Goal: Task Accomplishment & Management: Use online tool/utility

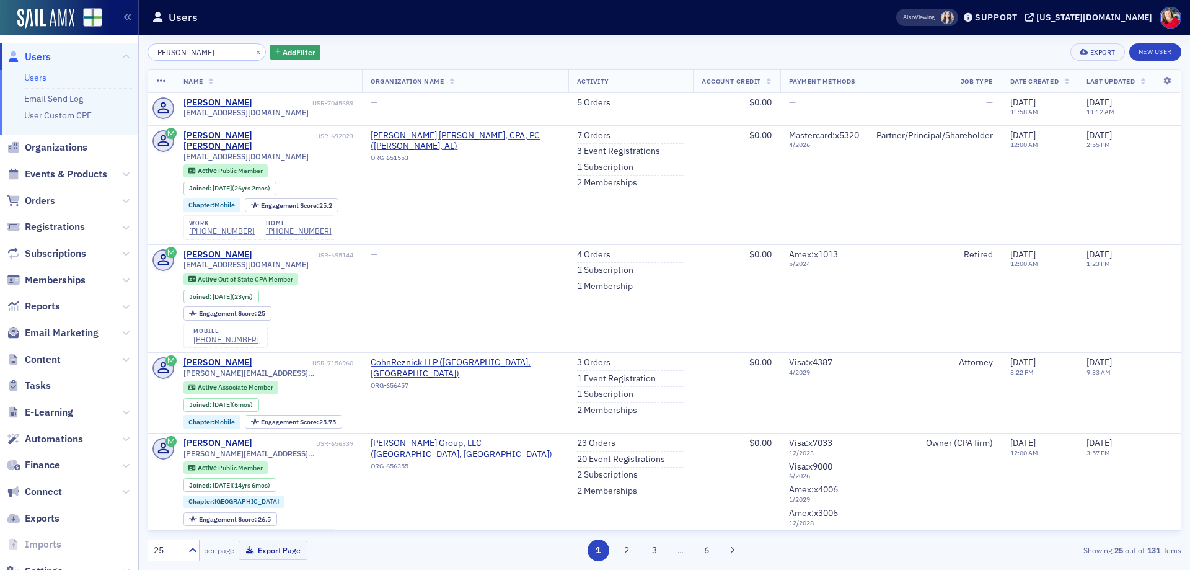
click at [41, 58] on span "Users" at bounding box center [38, 57] width 26 height 14
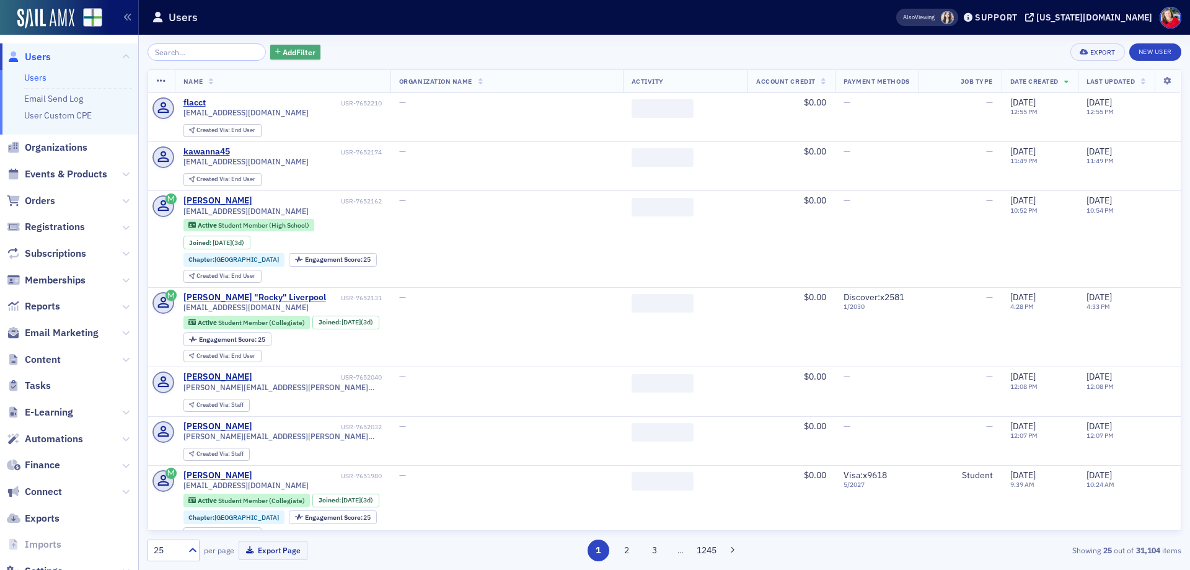
click at [285, 54] on span "Add Filter" at bounding box center [299, 51] width 33 height 11
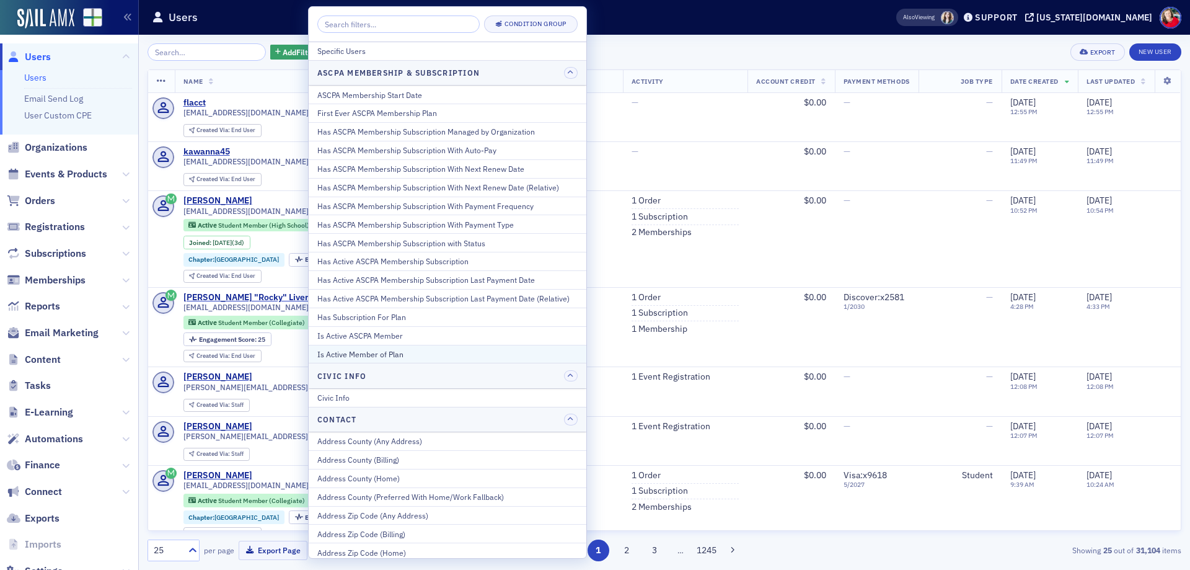
click at [401, 354] on div "Is Active Member of Plan" at bounding box center [447, 353] width 260 height 11
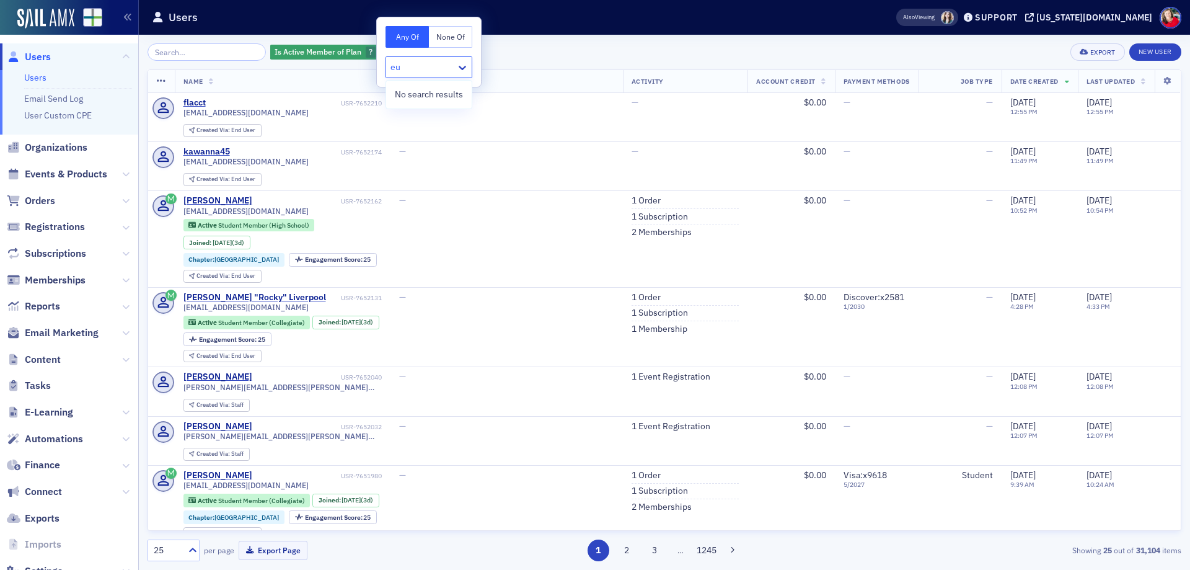
type input "e"
type input "d"
type input "ed"
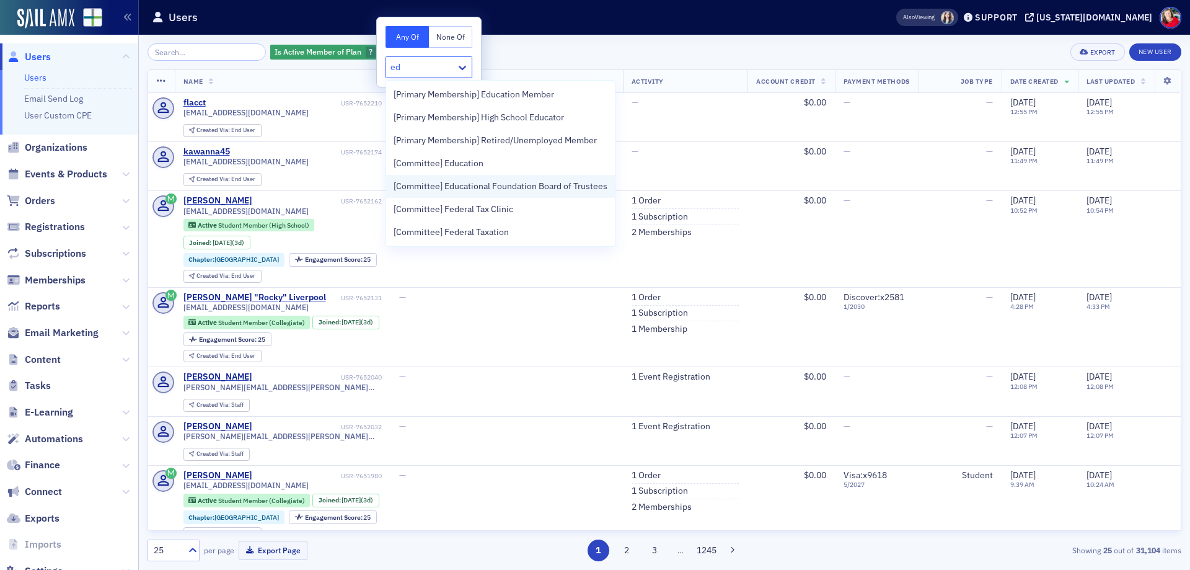
click at [490, 191] on span "[Committee] Educational Foundation Board of Trustees" at bounding box center [501, 186] width 214 height 13
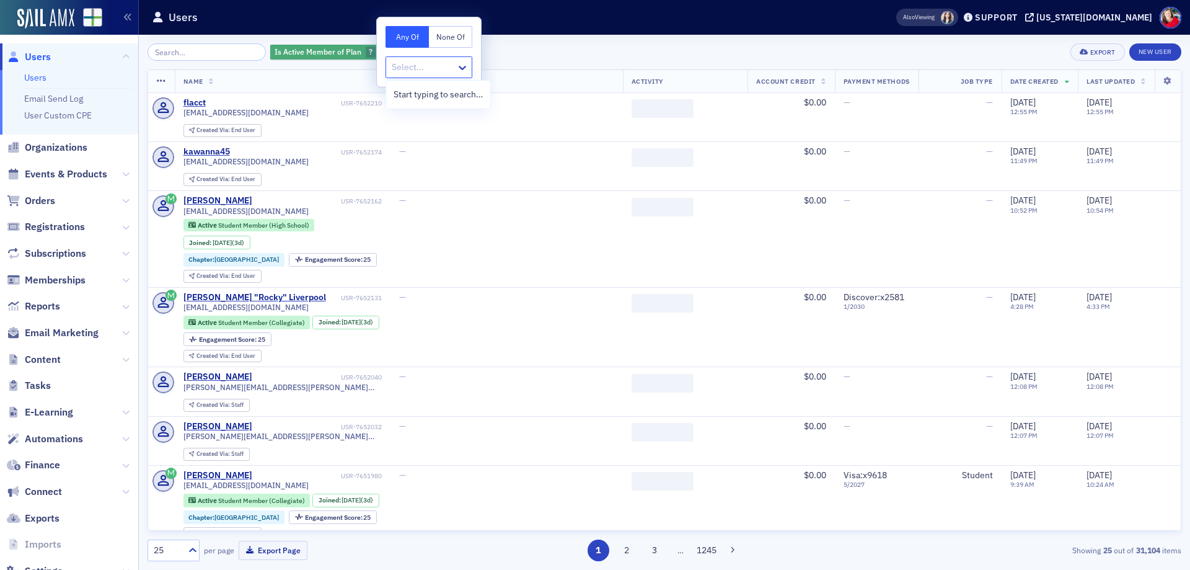
click at [381, 50] on icon "button" at bounding box center [383, 52] width 5 height 7
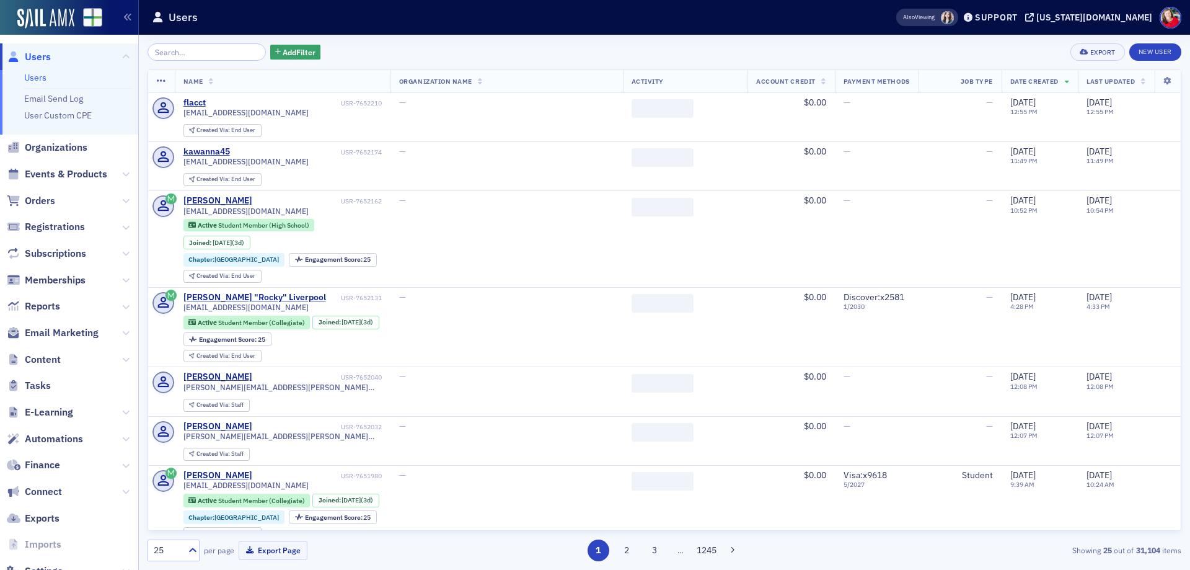
click at [36, 53] on span "Users" at bounding box center [38, 57] width 26 height 14
click at [207, 57] on input "search" at bounding box center [207, 51] width 118 height 17
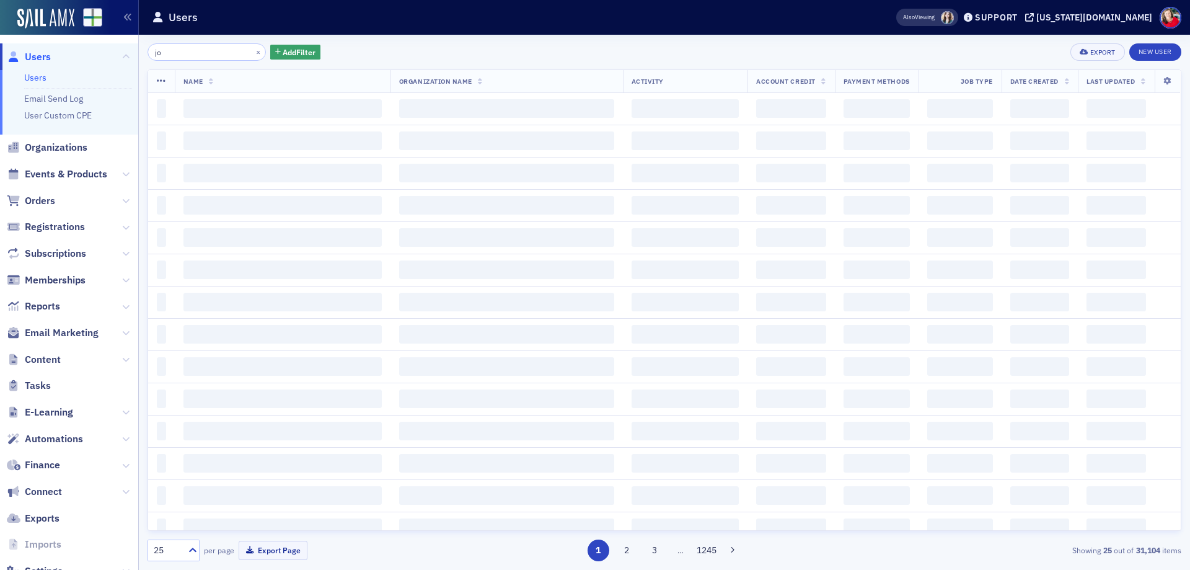
type input "j"
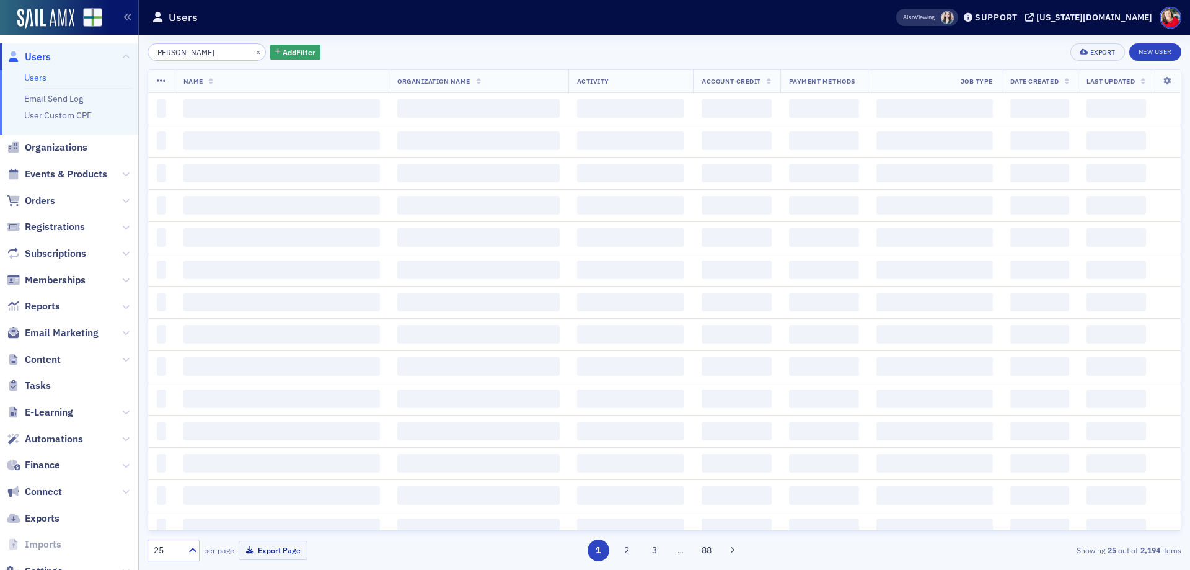
type input "samuel jon heath"
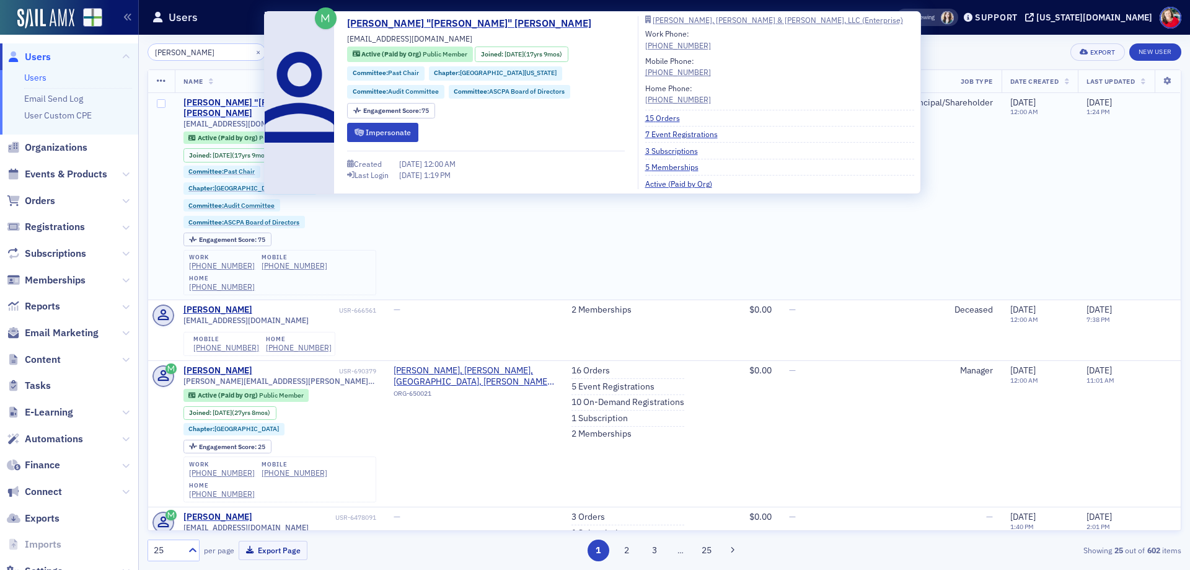
click at [246, 102] on div "[PERSON_NAME] "[PERSON_NAME]" [PERSON_NAME]" at bounding box center [259, 108] width 153 height 22
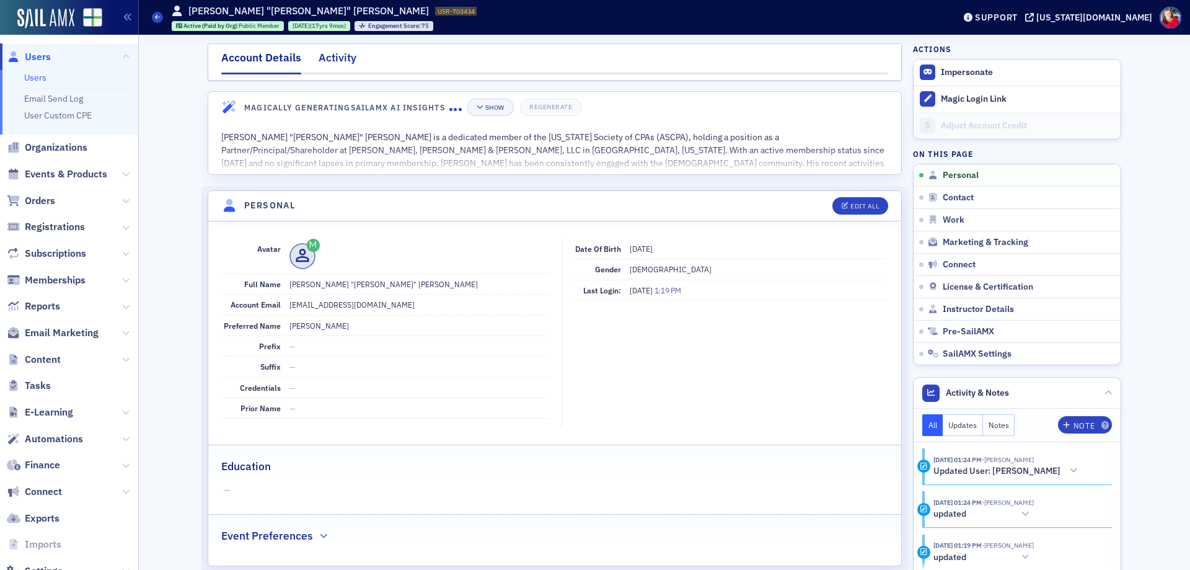
click at [328, 54] on div "Activity" at bounding box center [338, 61] width 38 height 23
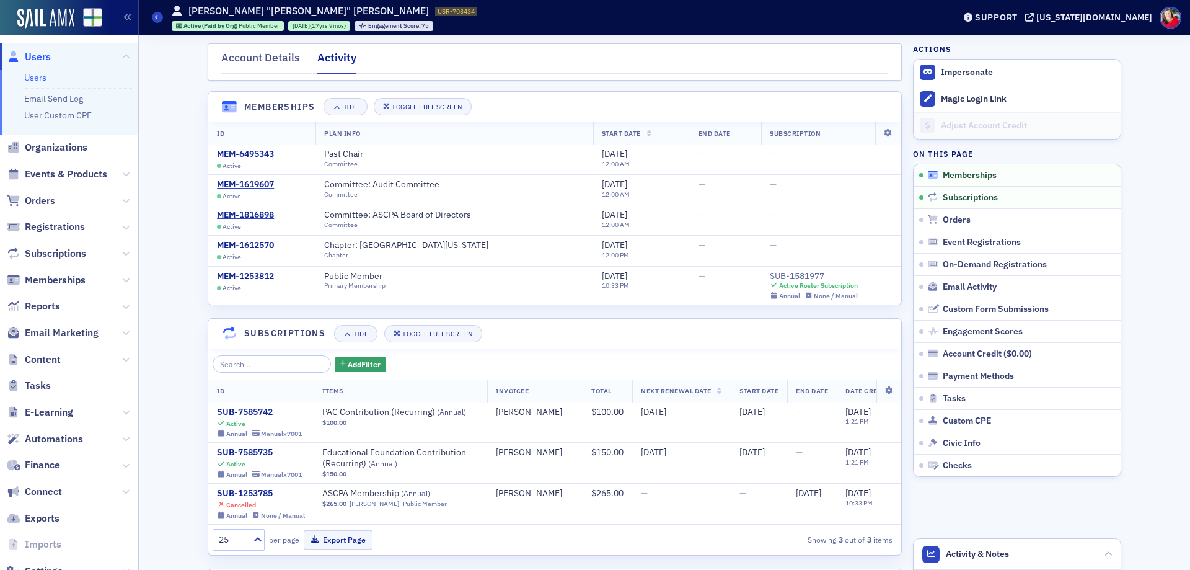
click at [959, 177] on span "Memberships" at bounding box center [970, 175] width 54 height 11
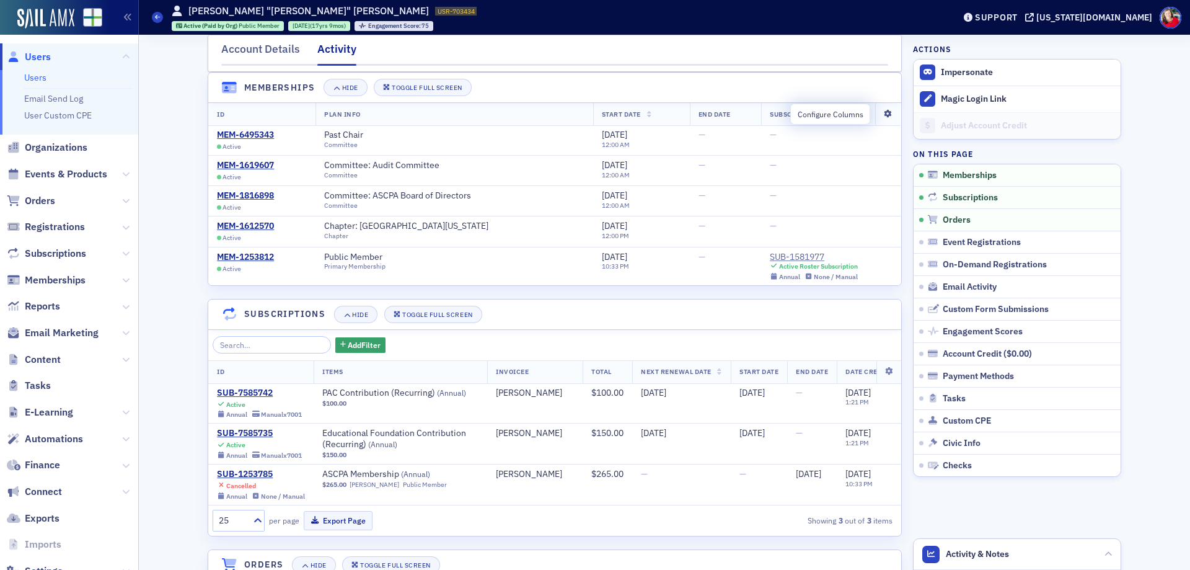
click at [880, 115] on icon at bounding box center [887, 113] width 25 height 7
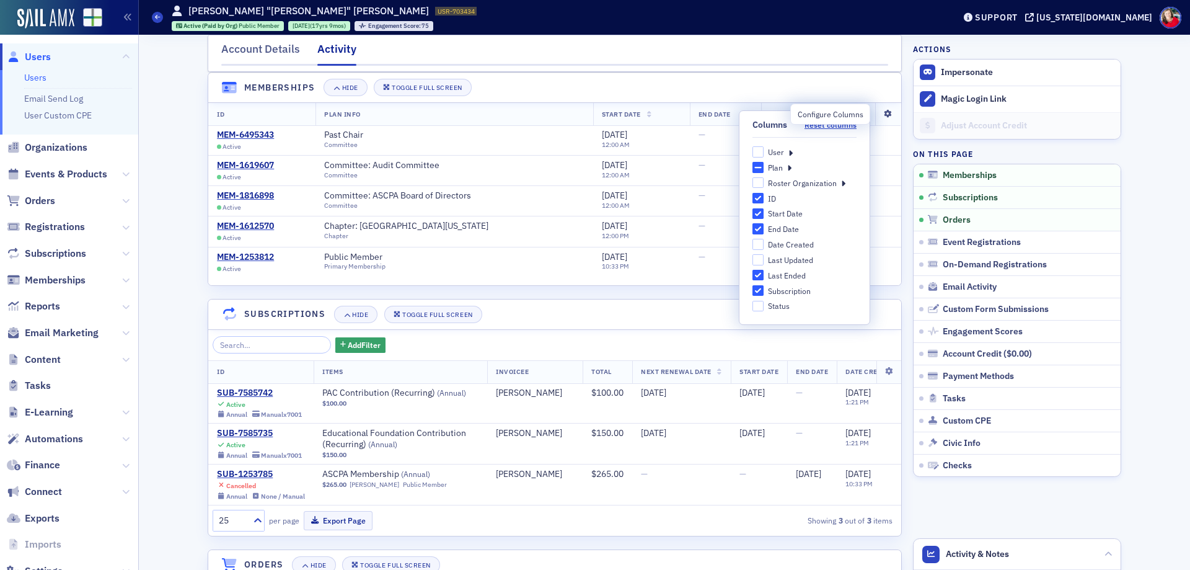
click at [880, 115] on icon at bounding box center [887, 113] width 25 height 7
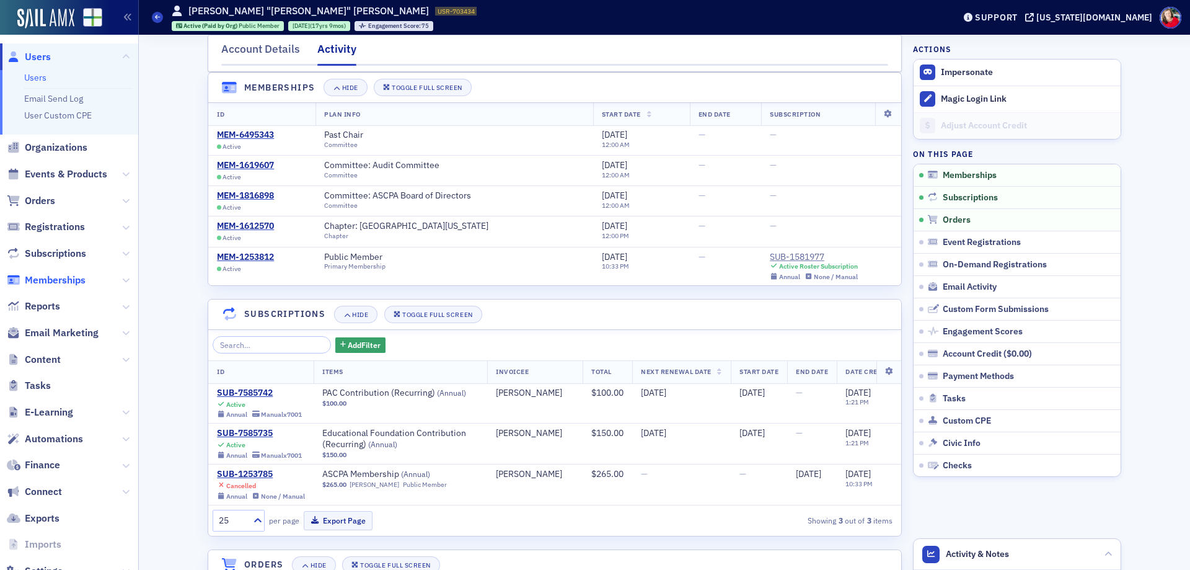
click at [75, 283] on span "Memberships" at bounding box center [55, 280] width 61 height 14
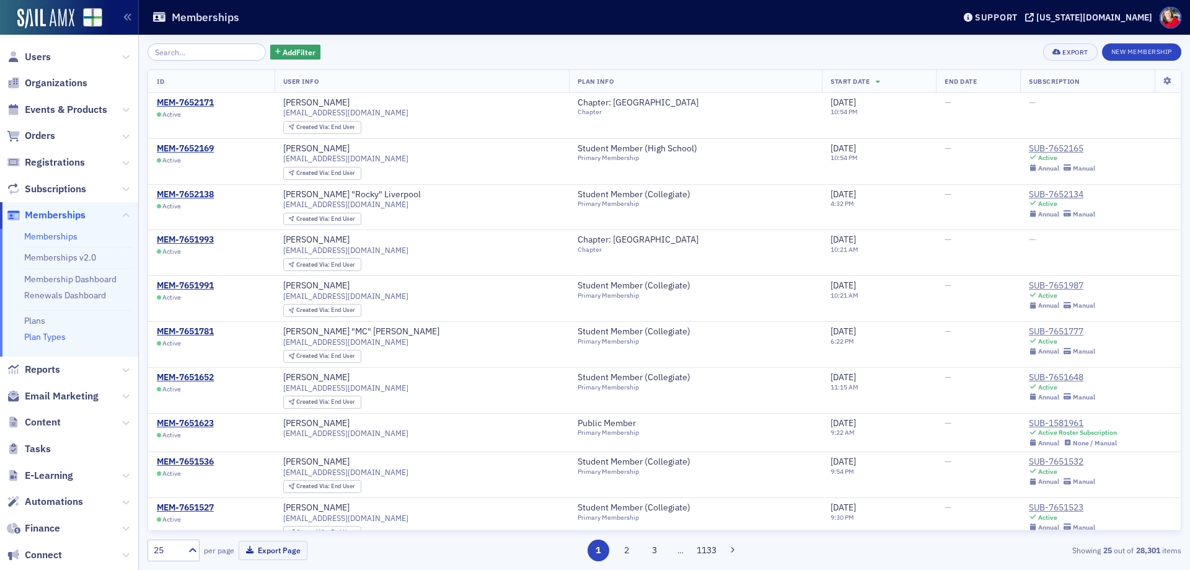
click at [51, 338] on link "Plan Types" at bounding box center [45, 336] width 42 height 11
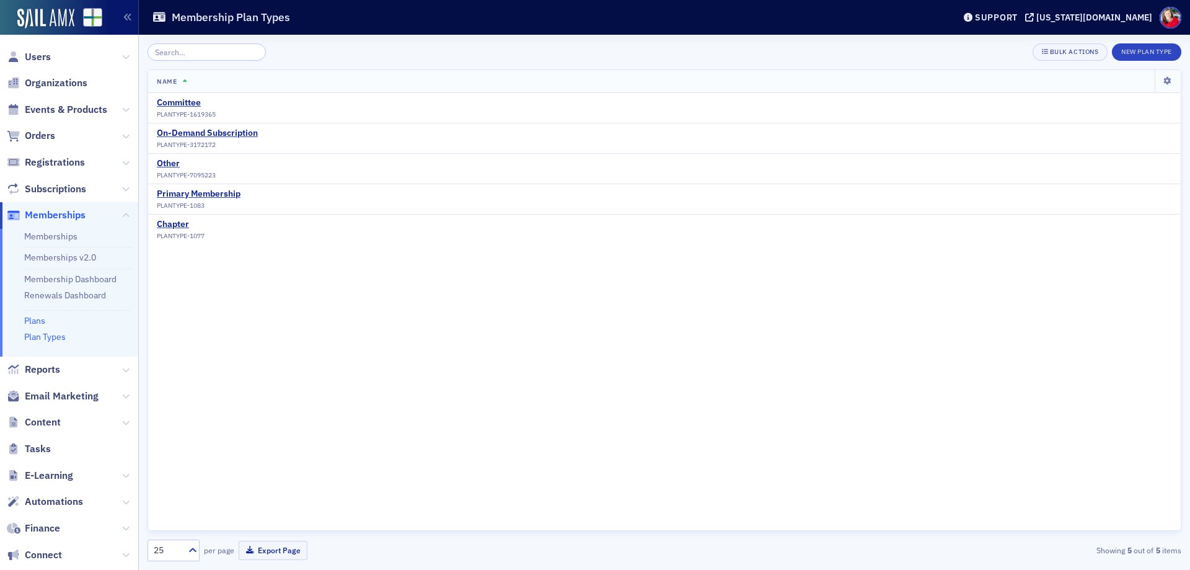
click at [42, 320] on link "Plans" at bounding box center [34, 320] width 21 height 11
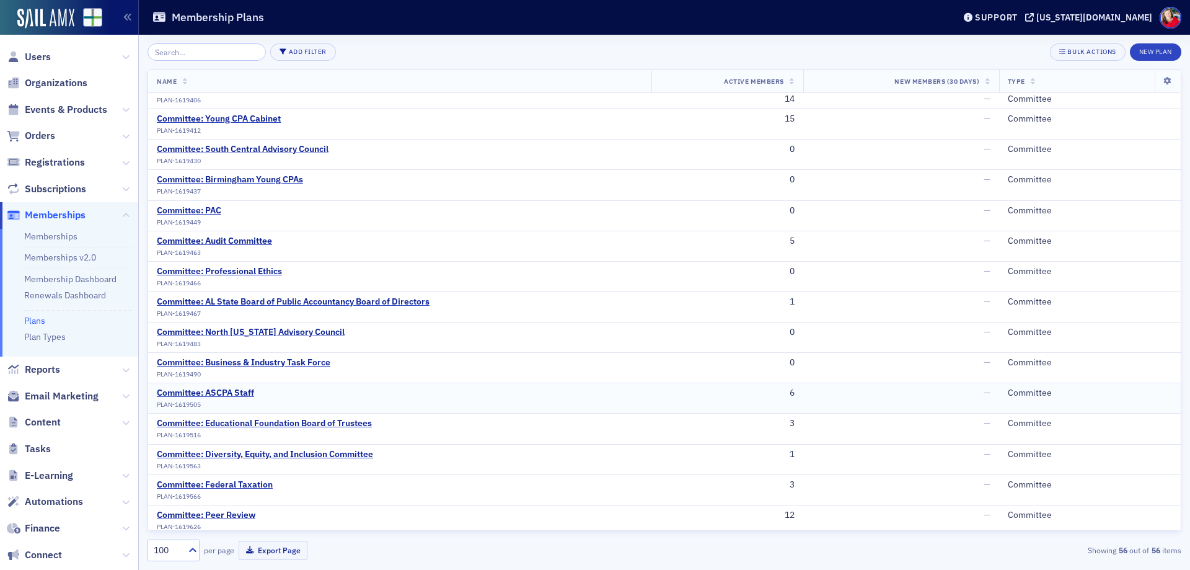
scroll to position [868, 0]
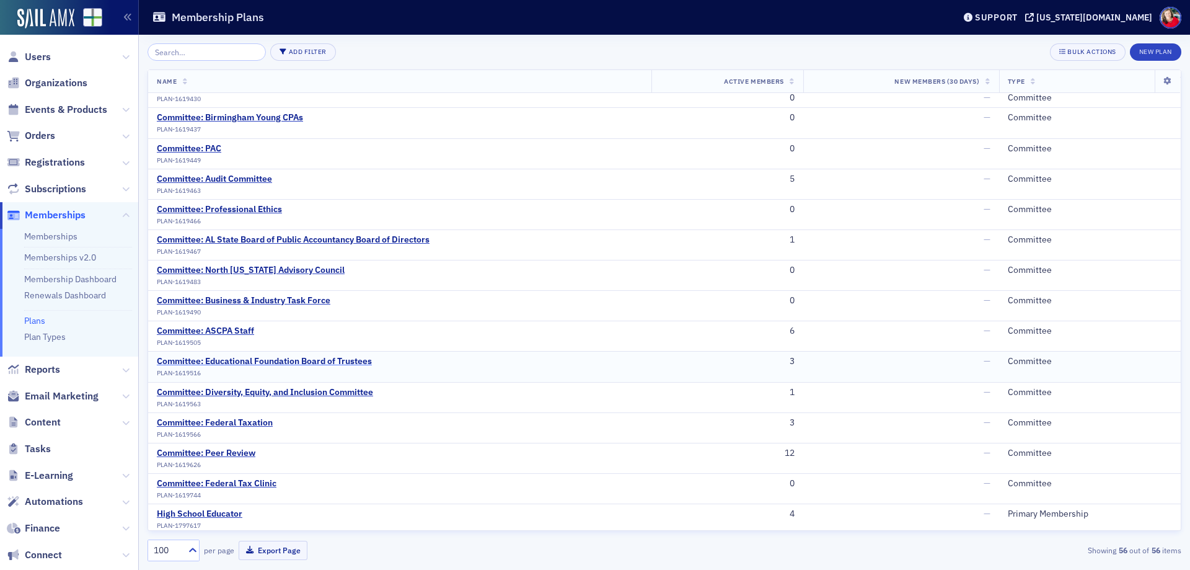
click at [335, 360] on div "Committee: Educational Foundation Board of Trustees" at bounding box center [264, 361] width 215 height 11
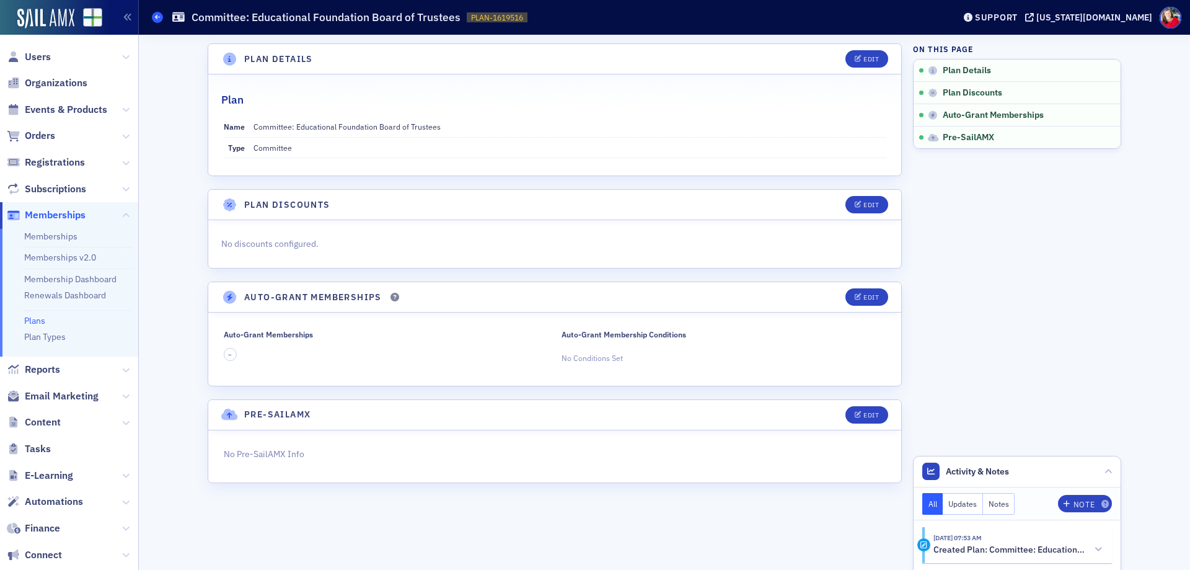
click at [159, 16] on icon at bounding box center [157, 17] width 5 height 6
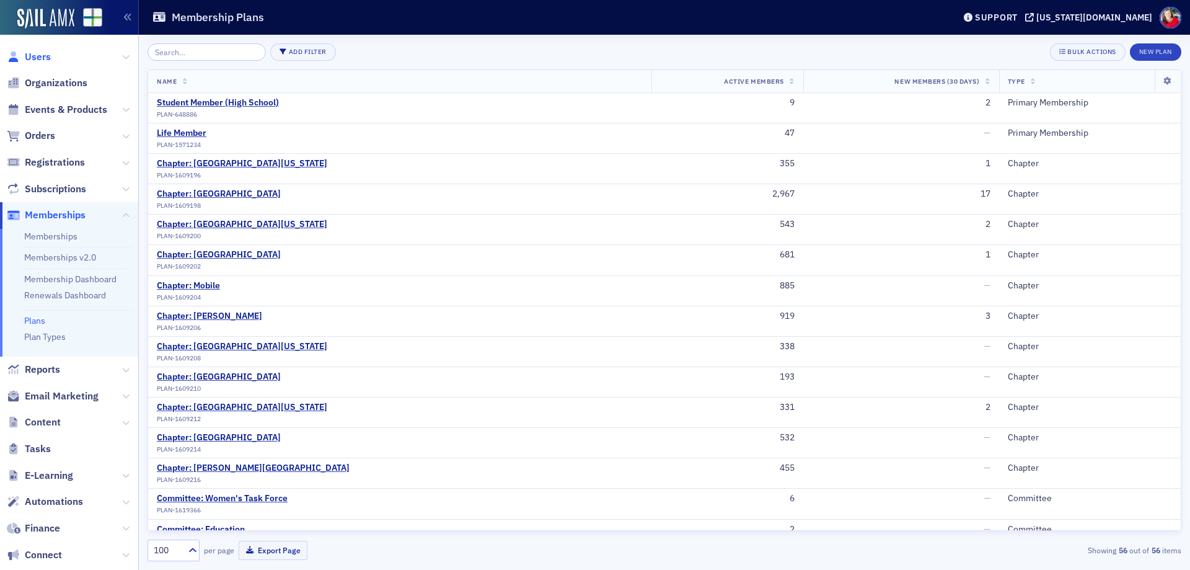
click at [41, 58] on span "Users" at bounding box center [38, 57] width 26 height 14
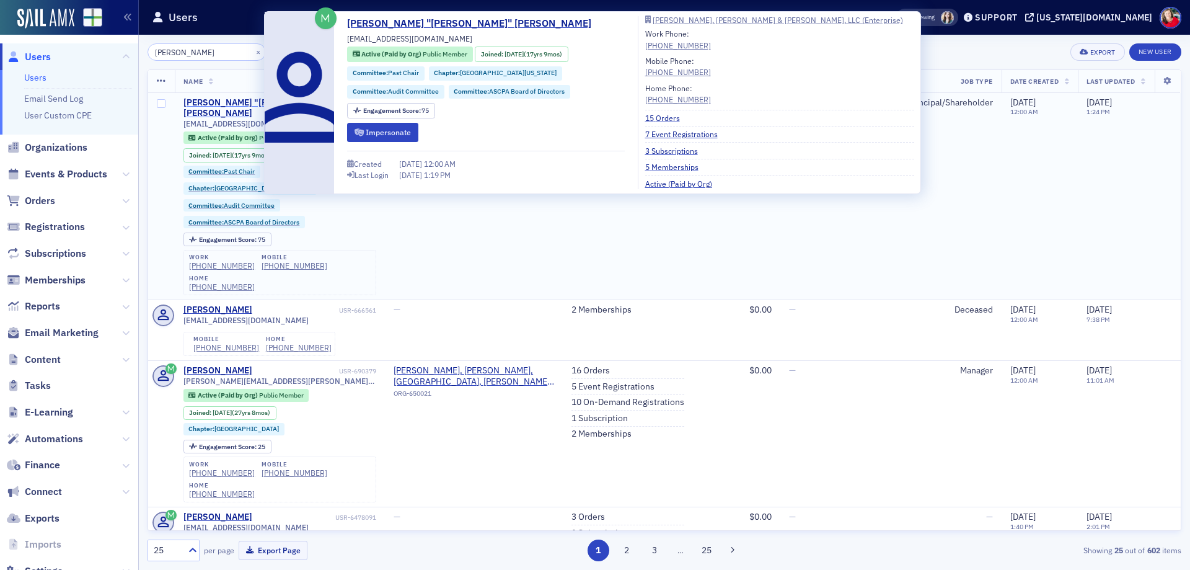
click at [201, 103] on div "[PERSON_NAME] "[PERSON_NAME]" [PERSON_NAME]" at bounding box center [259, 108] width 153 height 22
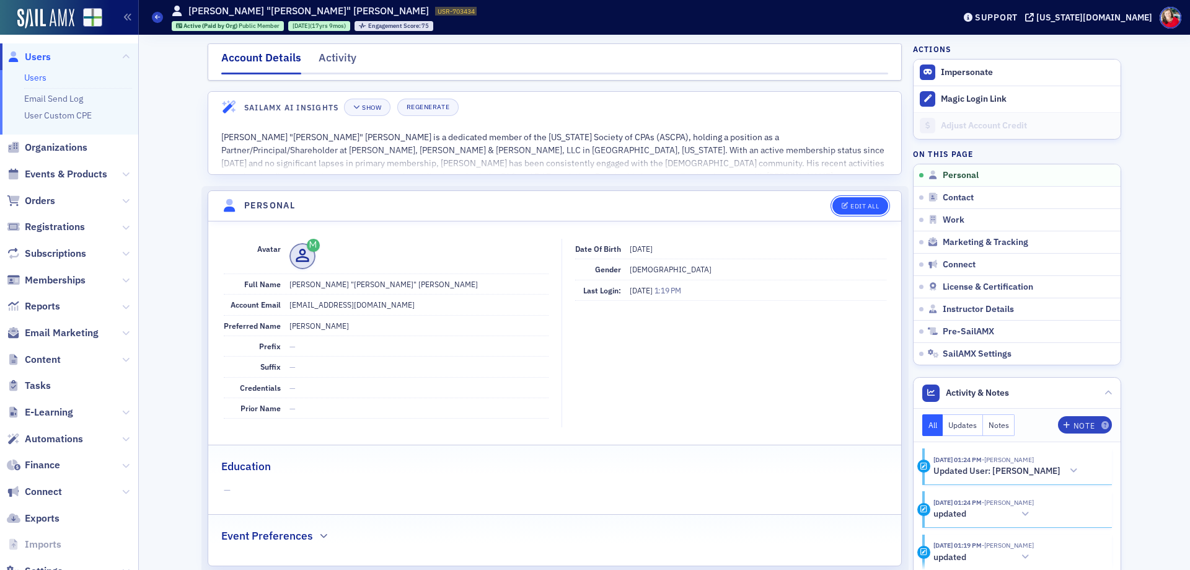
click at [852, 206] on div "Edit All" at bounding box center [864, 206] width 29 height 7
select select "US"
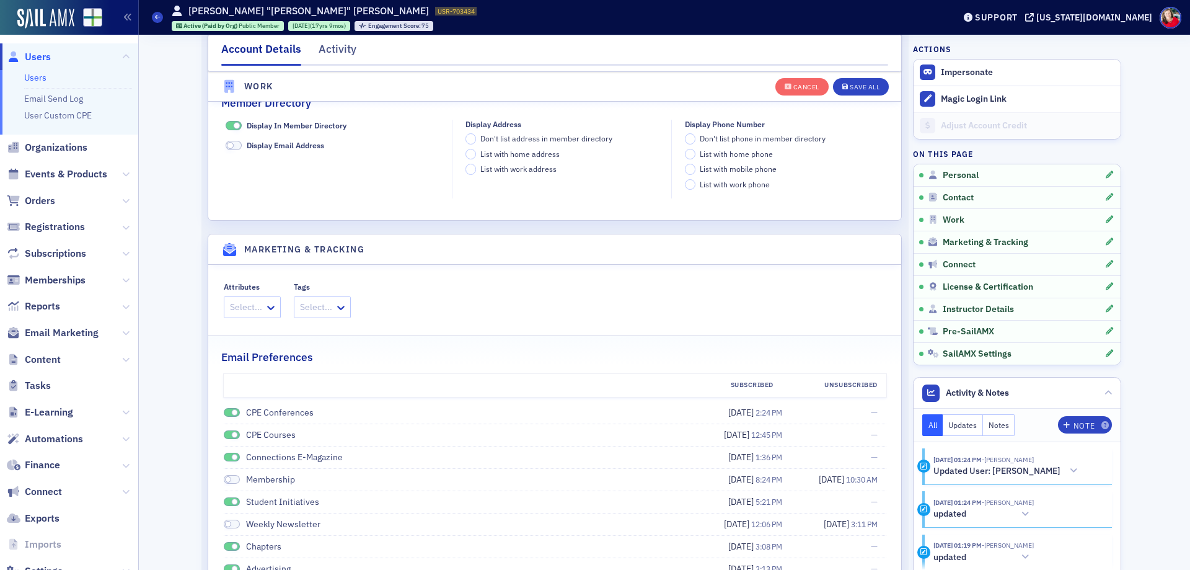
scroll to position [1322, 0]
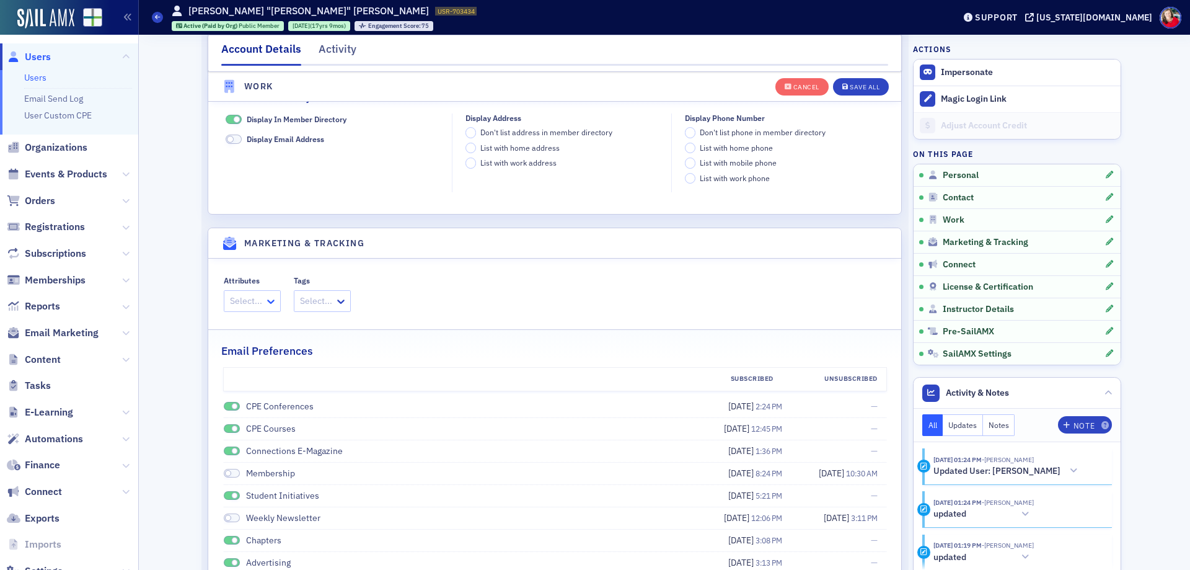
click at [265, 303] on icon at bounding box center [271, 301] width 12 height 12
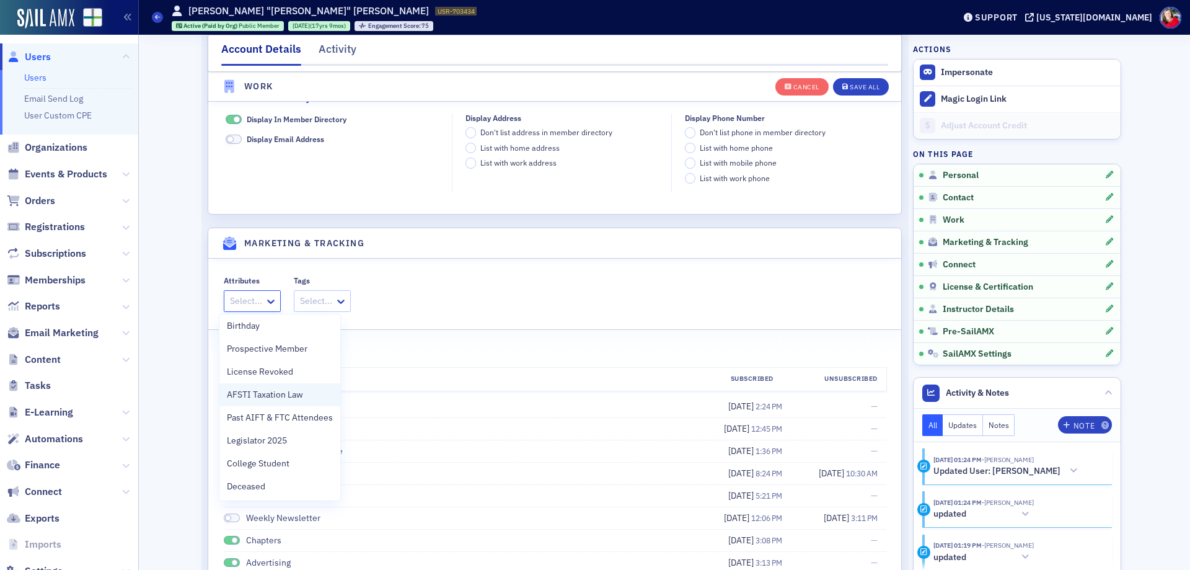
scroll to position [0, 0]
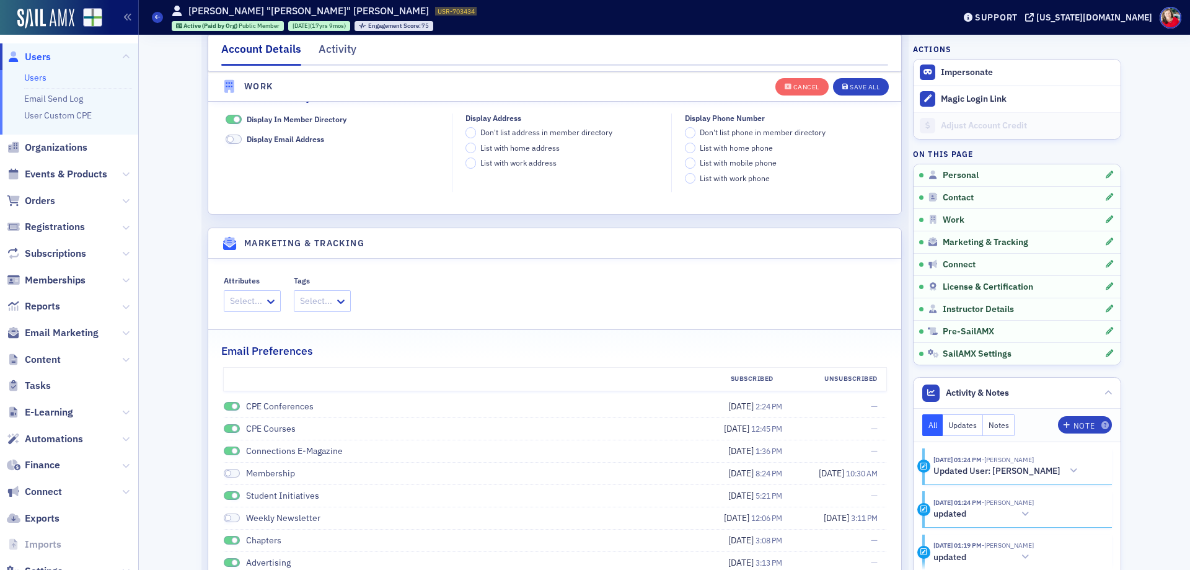
click at [266, 272] on fieldset "Attributes Select... Tags Select..." at bounding box center [554, 291] width 693 height 57
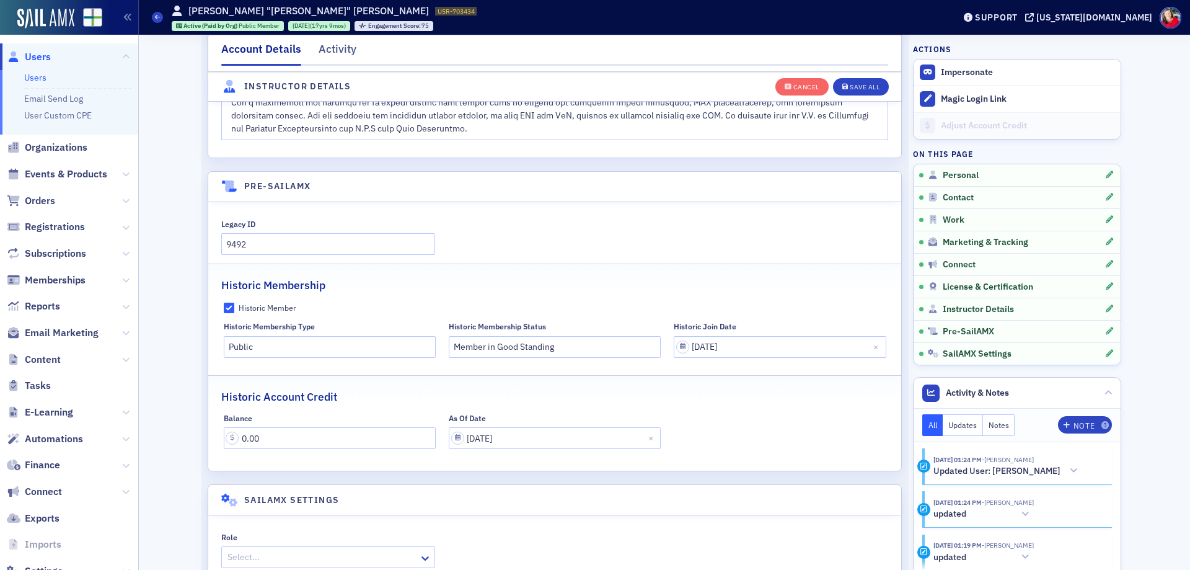
scroll to position [2792, 0]
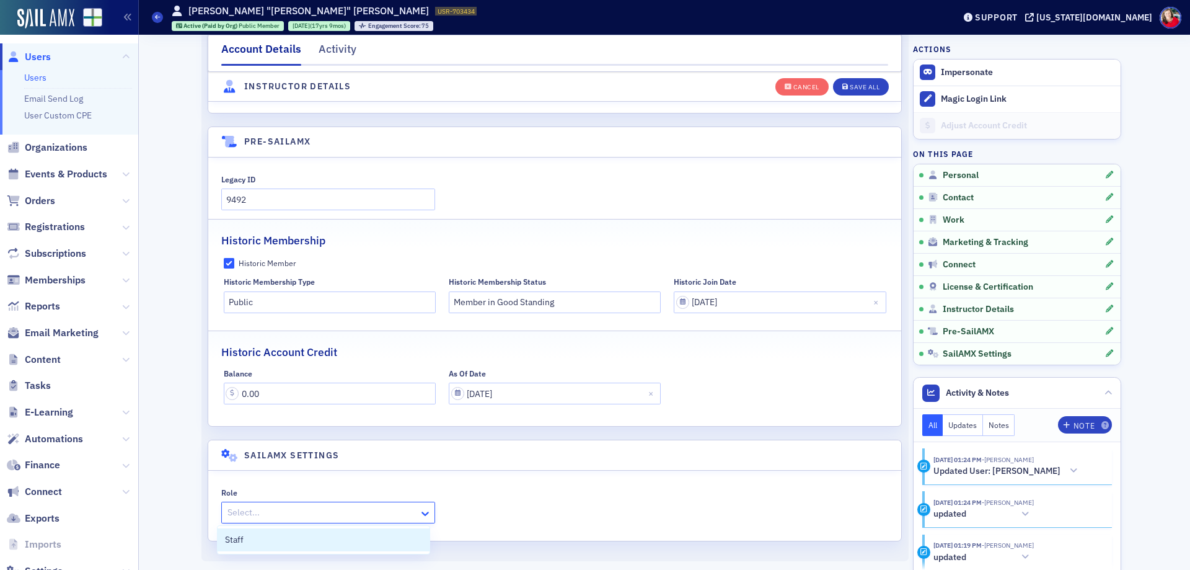
click at [419, 513] on icon at bounding box center [425, 513] width 12 height 12
click at [446, 475] on div "Role Select..." at bounding box center [554, 505] width 693 height 70
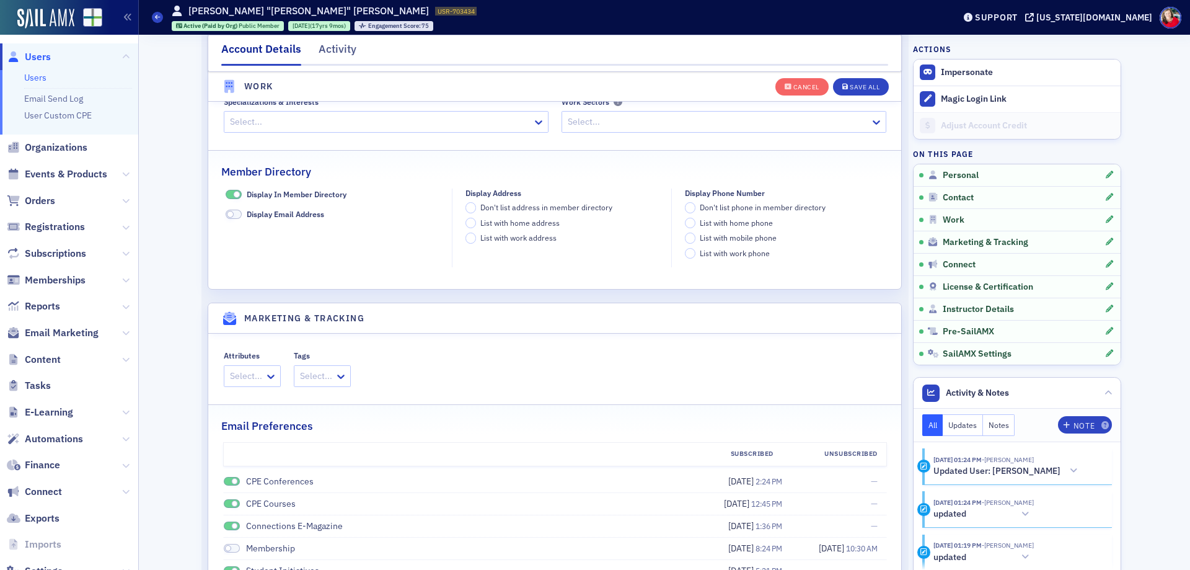
scroll to position [1181, 0]
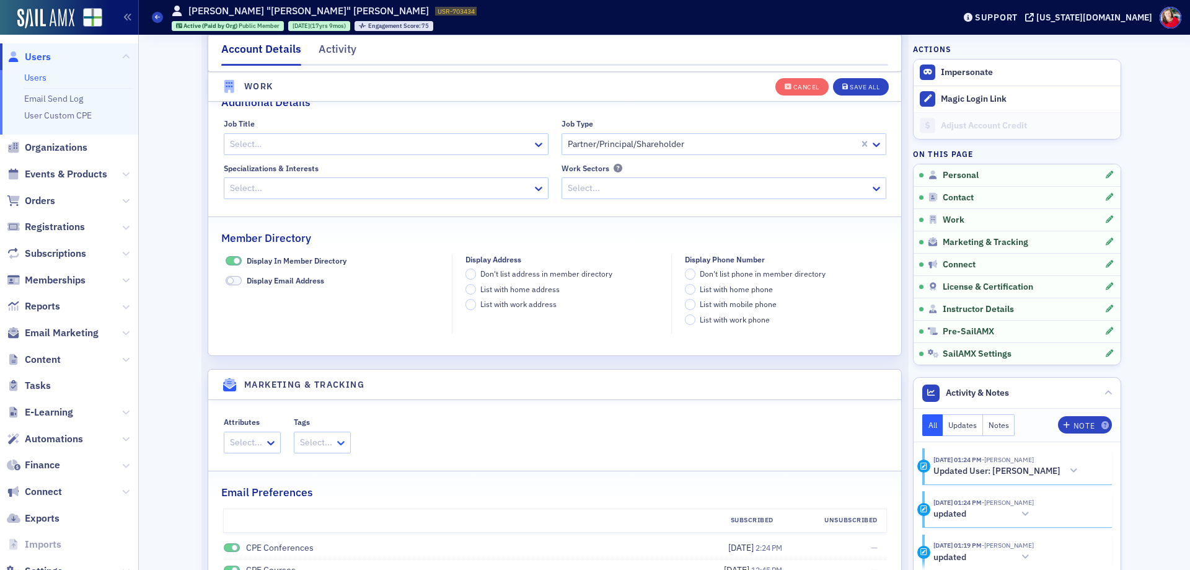
click at [335, 447] on icon at bounding box center [341, 442] width 12 height 12
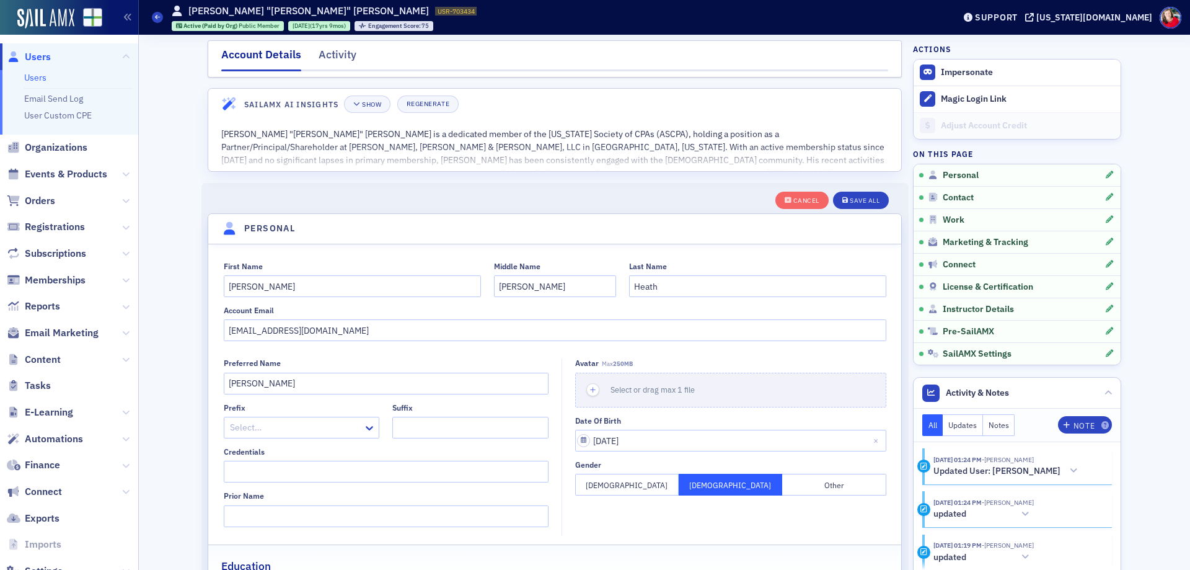
scroll to position [0, 0]
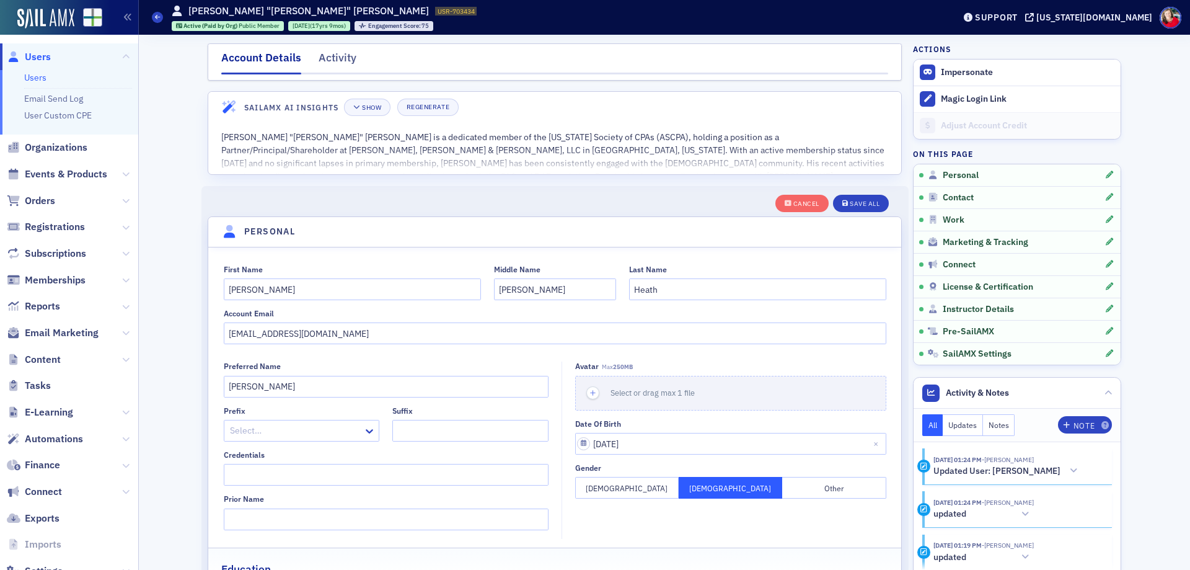
drag, startPoint x: 332, startPoint y: 58, endPoint x: 356, endPoint y: 87, distance: 37.0
click at [332, 59] on div "Activity" at bounding box center [338, 61] width 38 height 23
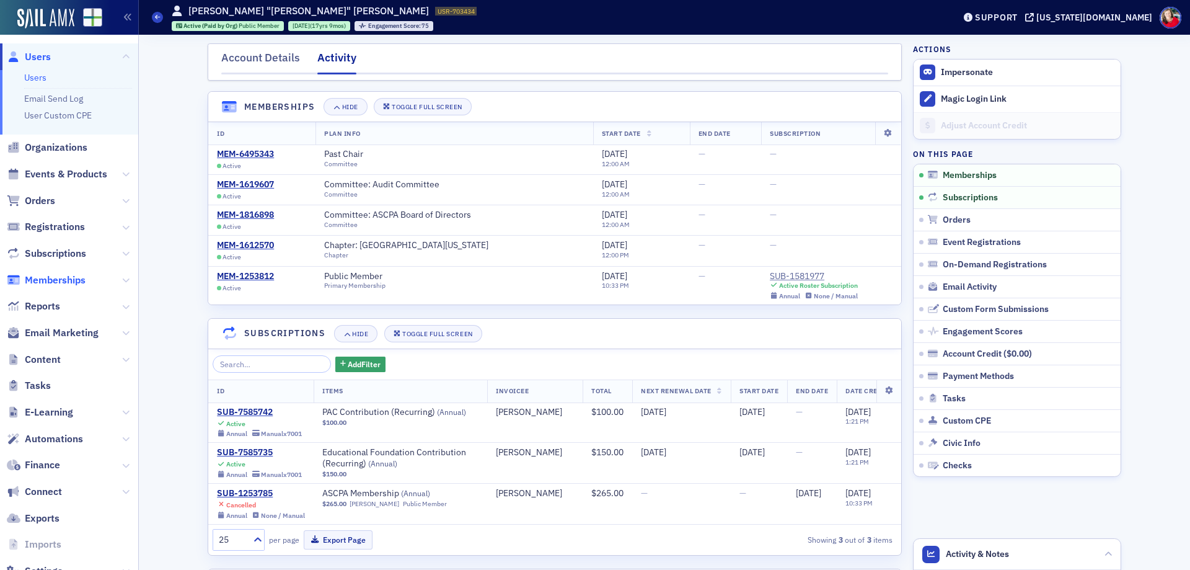
click at [45, 281] on span "Memberships" at bounding box center [55, 280] width 61 height 14
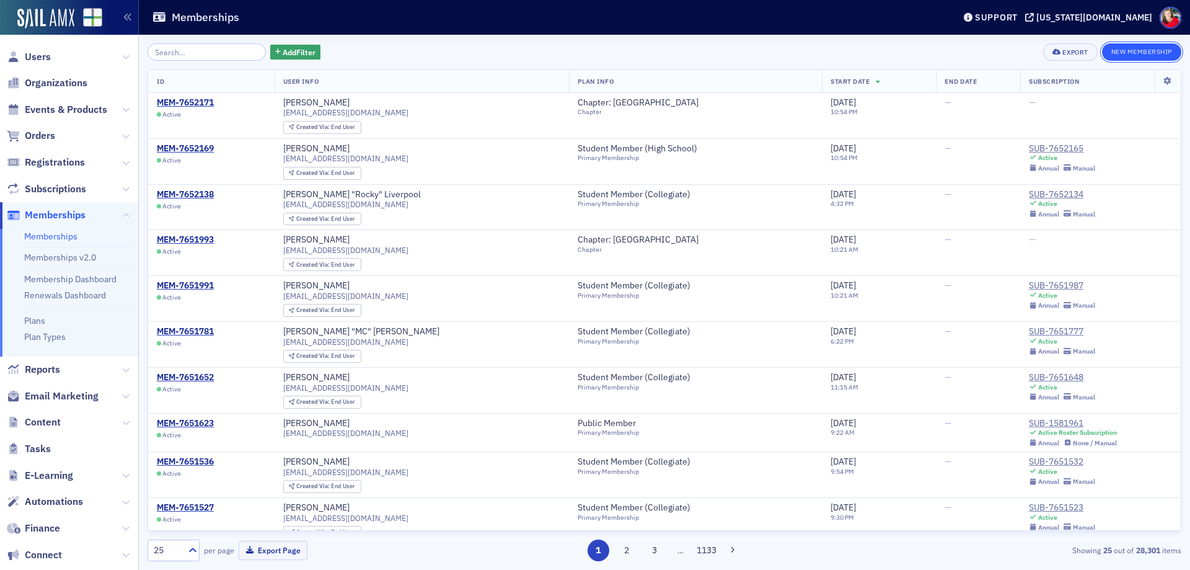
click at [1129, 50] on button "New Membership" at bounding box center [1141, 51] width 79 height 17
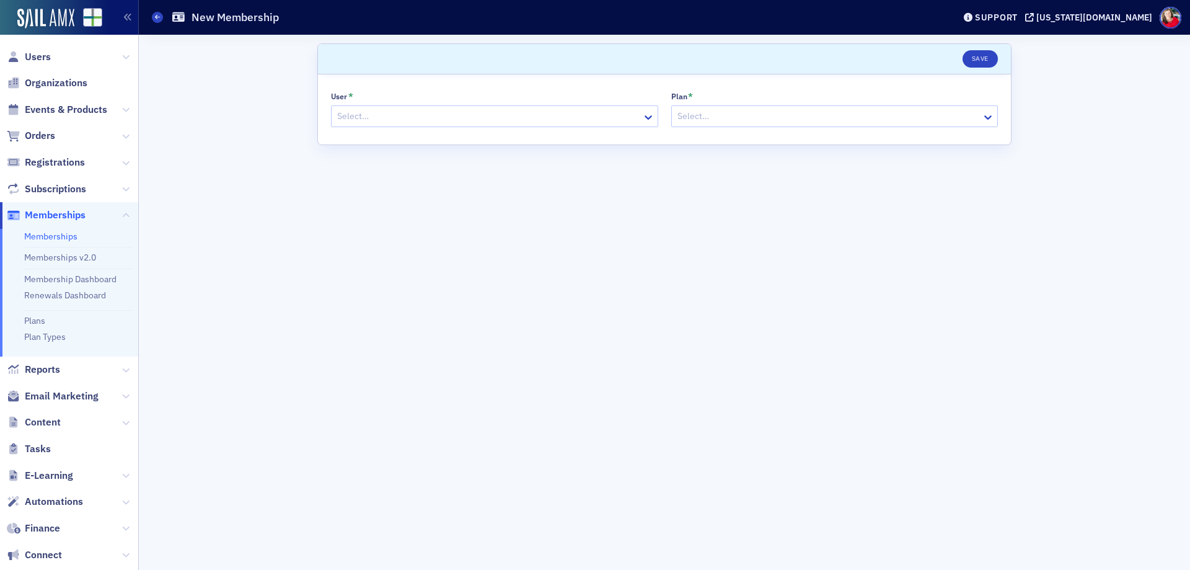
click at [475, 117] on div at bounding box center [488, 115] width 305 height 15
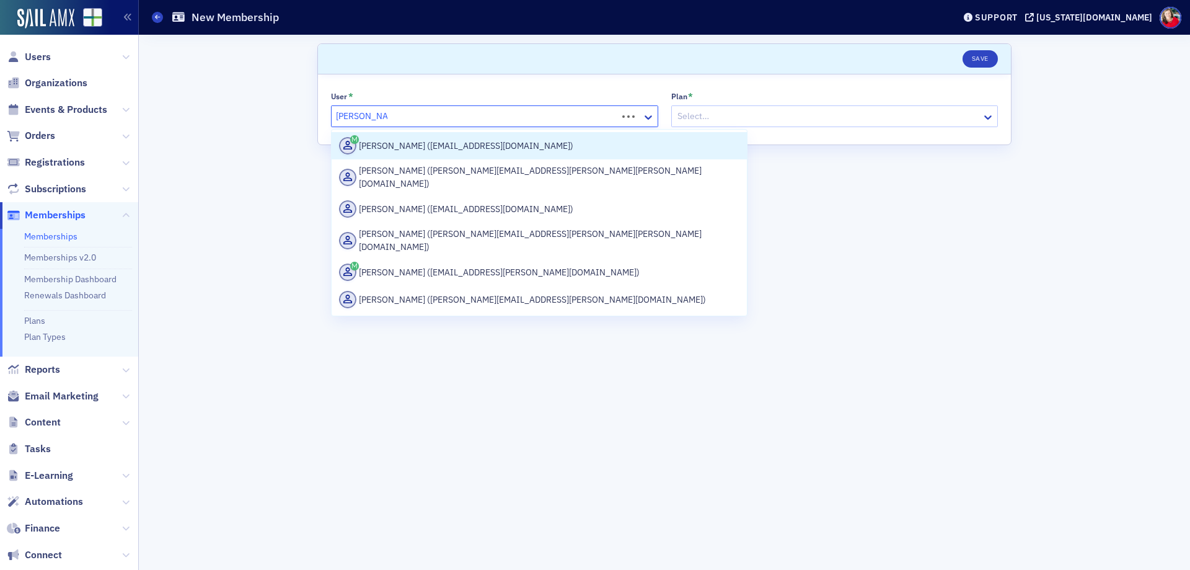
type input "samuel jon hea"
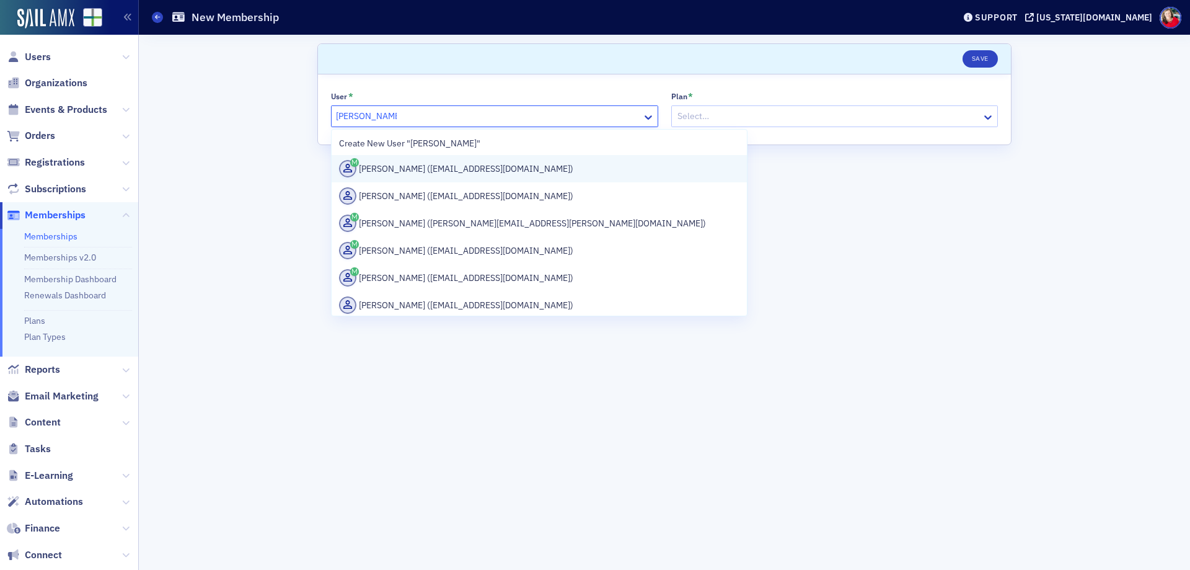
click at [451, 164] on div "Jon Heath (jheath@criadv.com)" at bounding box center [539, 168] width 400 height 17
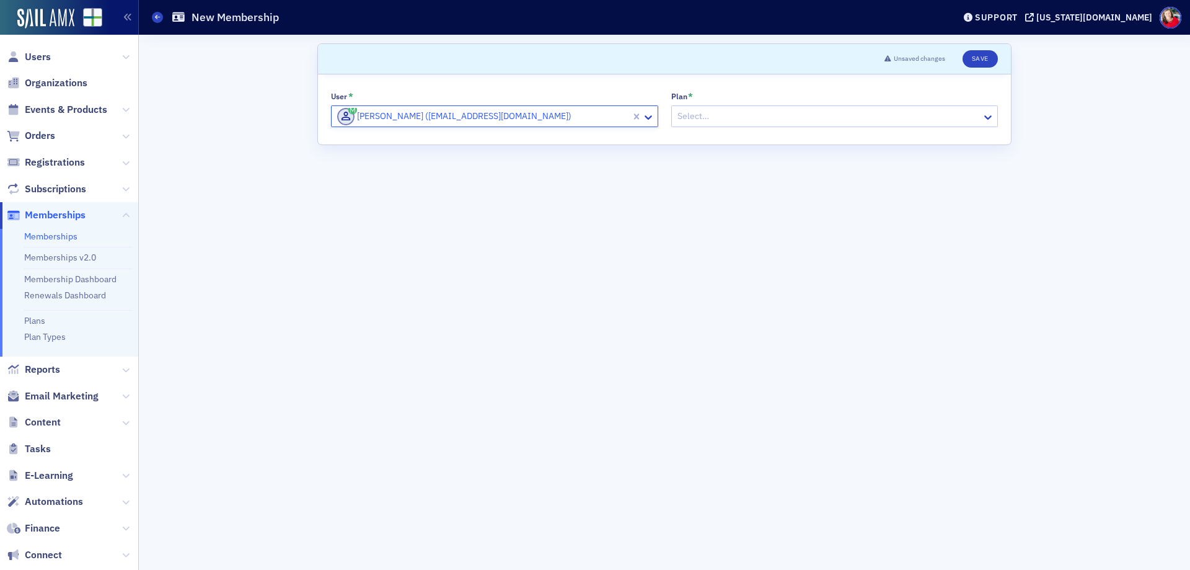
click at [703, 117] on div at bounding box center [828, 115] width 305 height 15
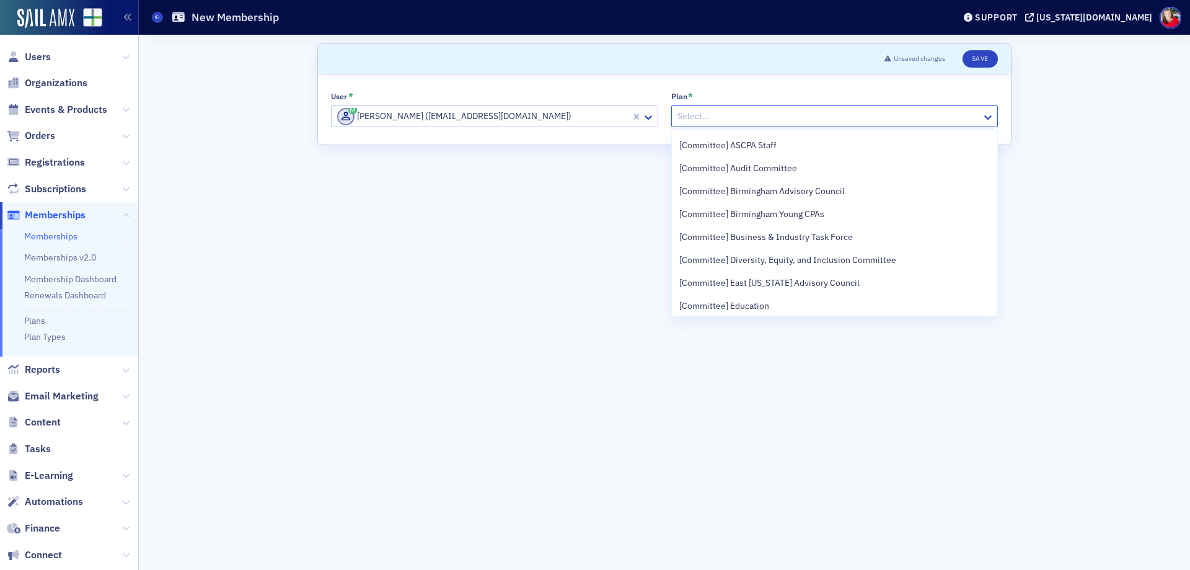
scroll to position [620, 0]
click at [812, 303] on span "[Committee] Educational Foundation Board of Trustees" at bounding box center [786, 303] width 214 height 13
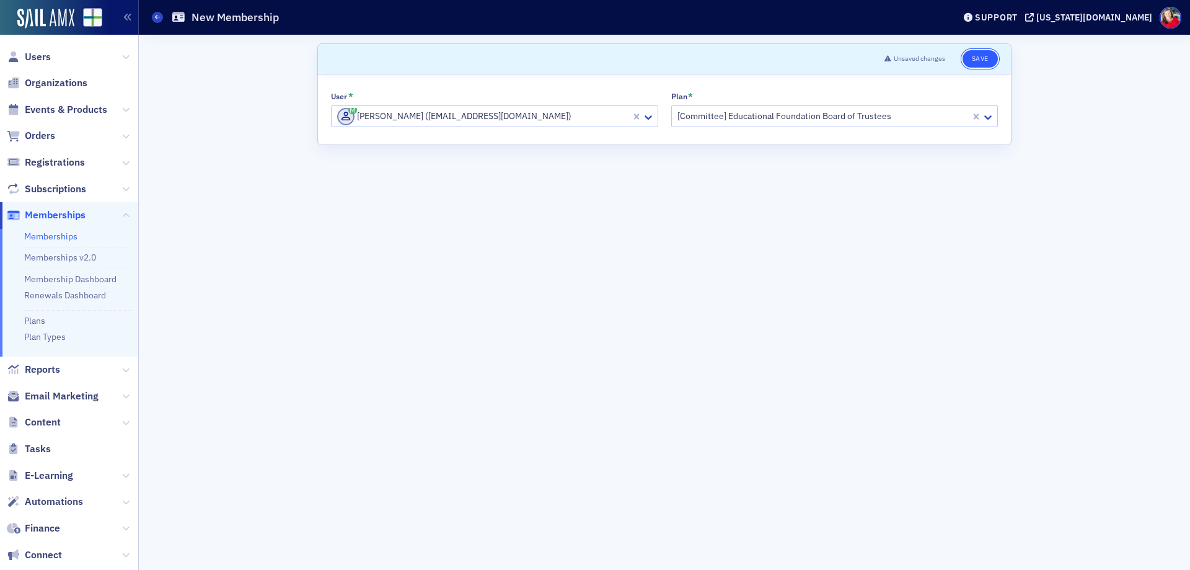
click at [971, 58] on button "Save" at bounding box center [979, 58] width 35 height 17
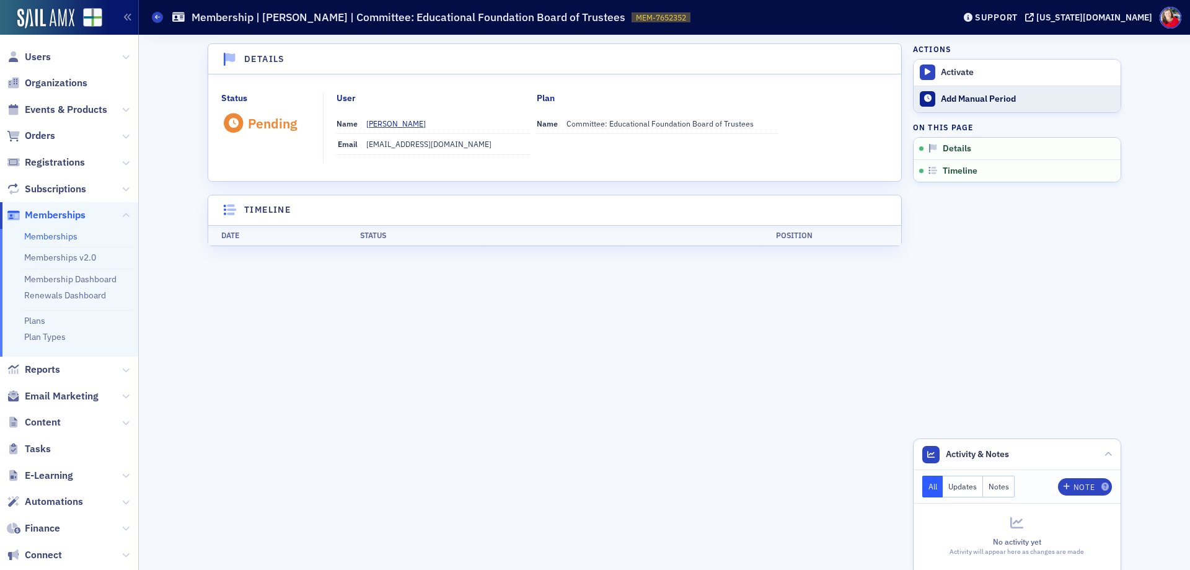
click at [948, 102] on div "Add Manual Period" at bounding box center [1028, 99] width 174 height 11
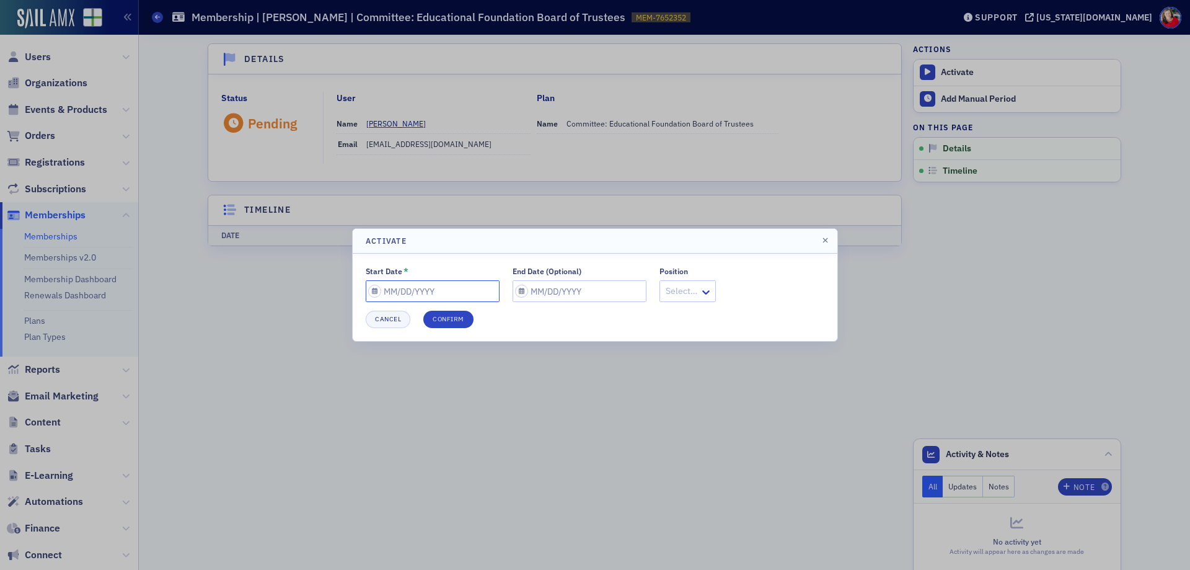
select select "9"
select select "2025"
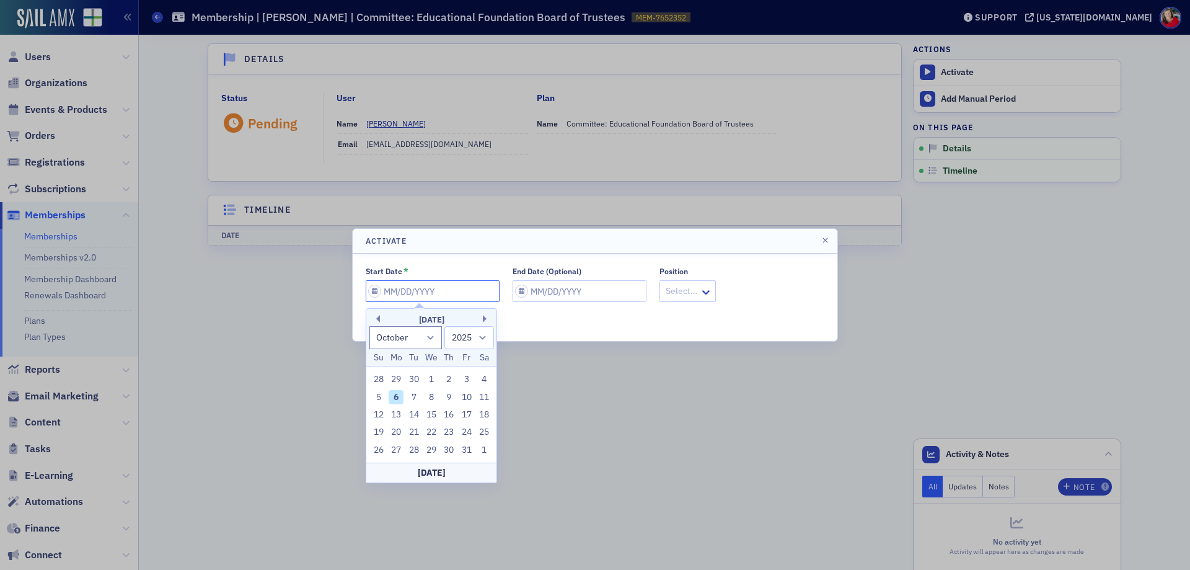
click at [415, 287] on input "Start Date *" at bounding box center [433, 291] width 134 height 22
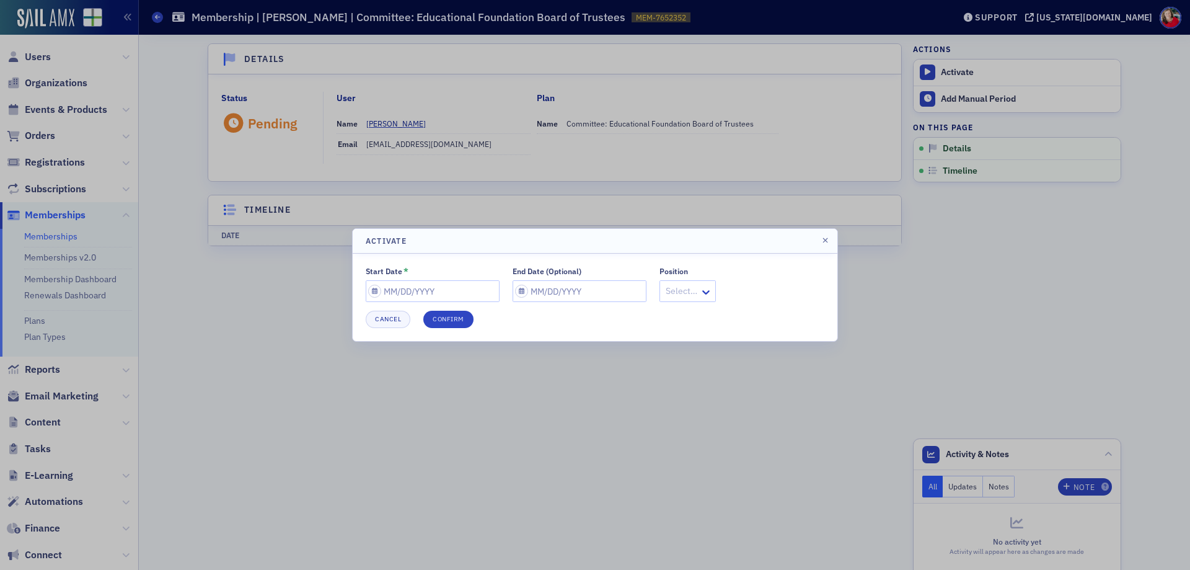
click at [519, 242] on header "Activate" at bounding box center [595, 241] width 485 height 25
click at [385, 318] on button "Cancel" at bounding box center [388, 318] width 45 height 17
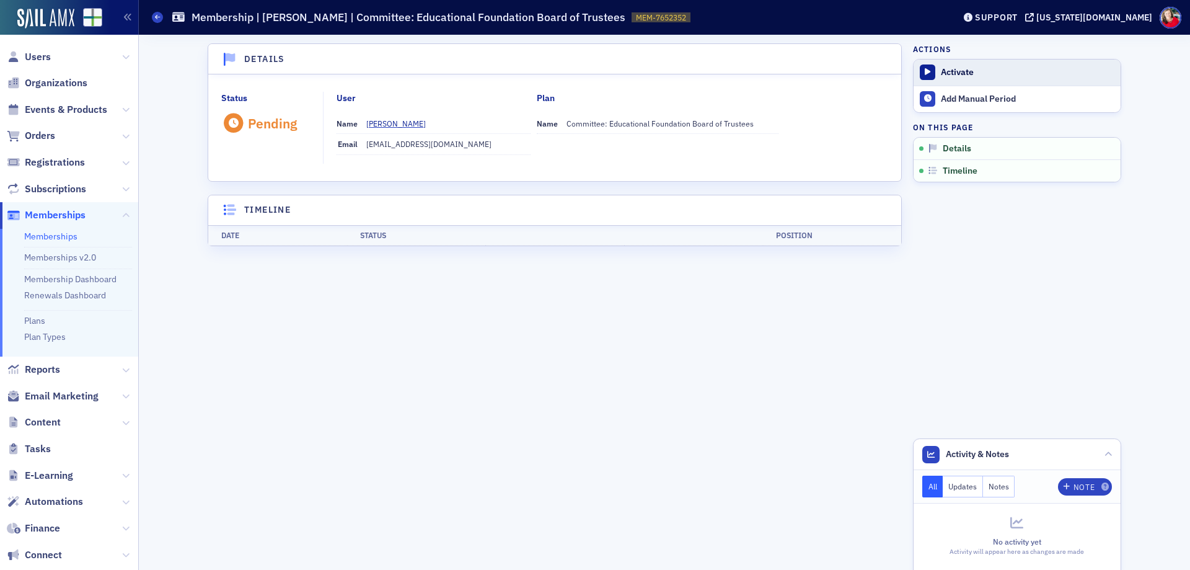
click at [944, 74] on div "Activate" at bounding box center [1028, 72] width 174 height 11
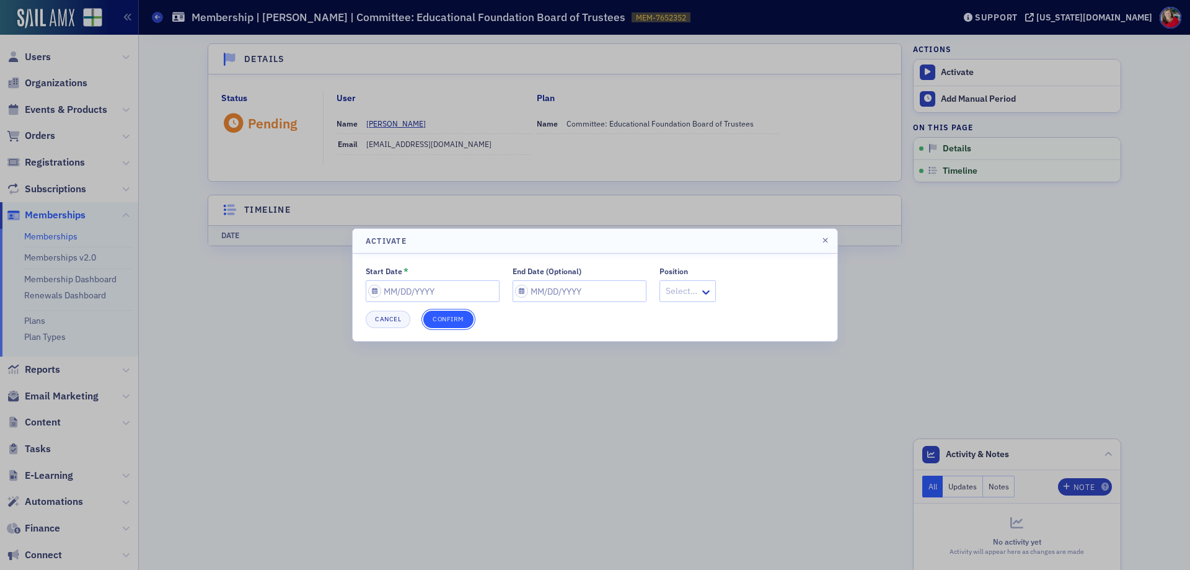
click at [454, 312] on button "Confirm" at bounding box center [448, 318] width 50 height 17
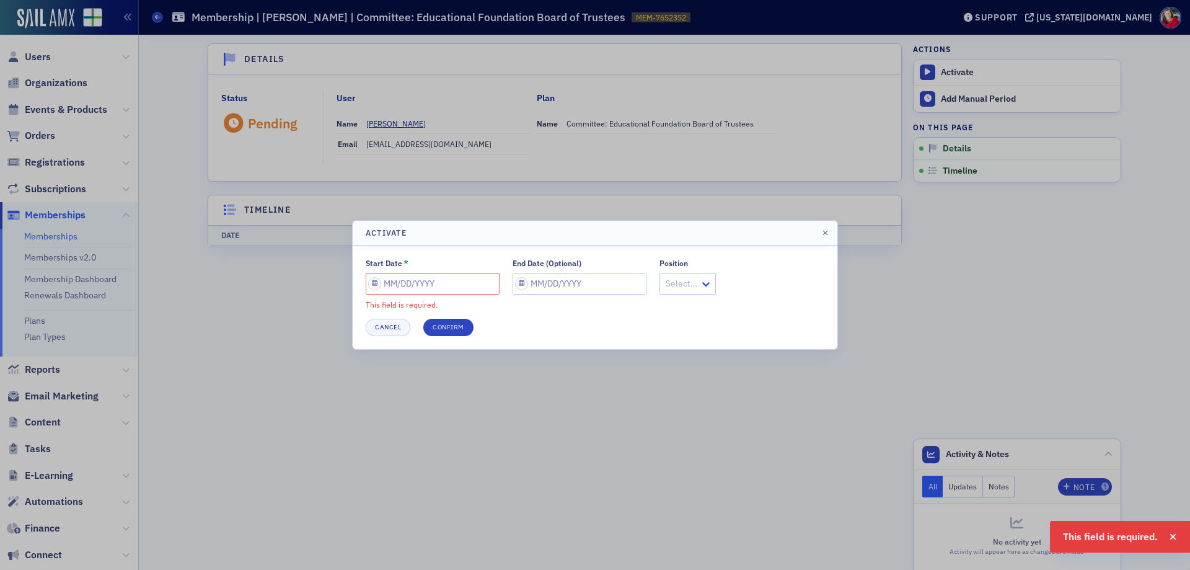
select select "9"
select select "2025"
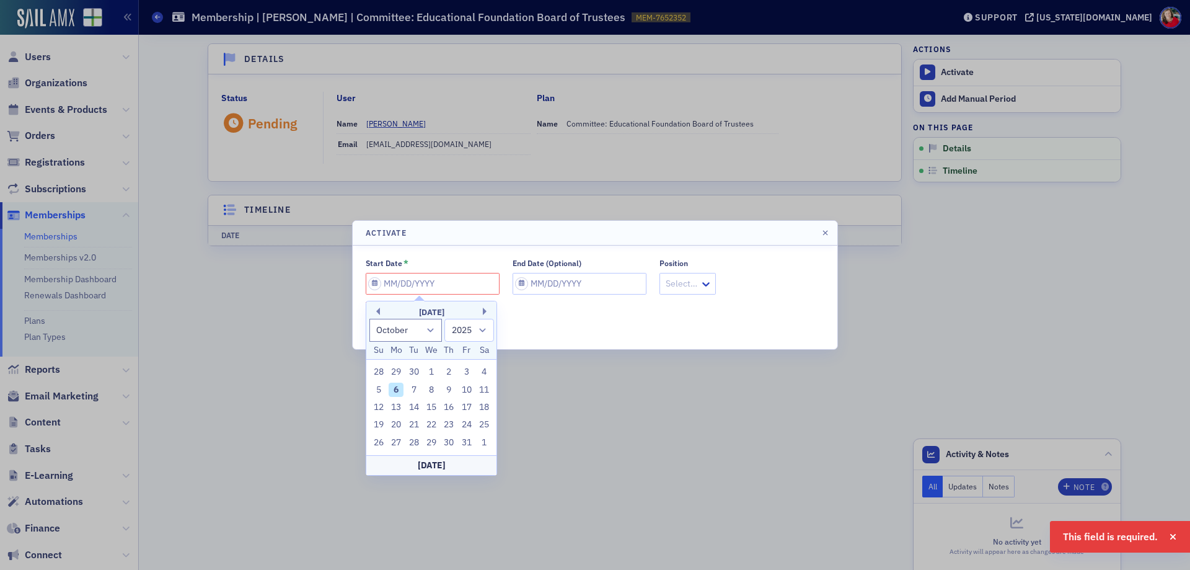
click at [443, 283] on input "Start Date *" at bounding box center [433, 284] width 134 height 22
click at [394, 390] on div "6" at bounding box center [396, 389] width 15 height 15
type input "10/06/2025"
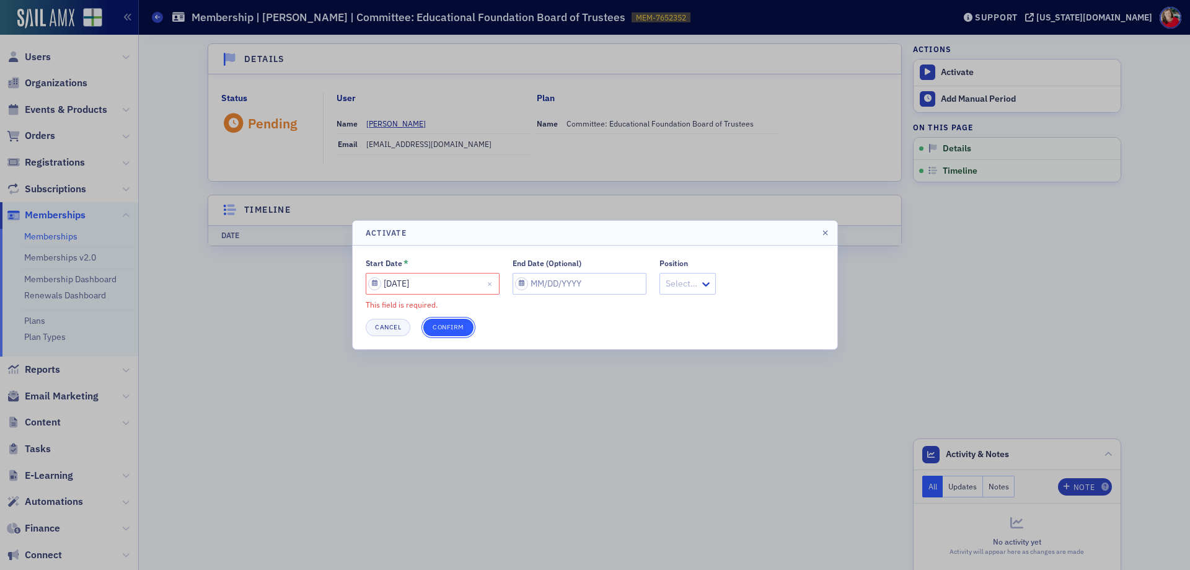
click at [441, 328] on button "Confirm" at bounding box center [448, 327] width 50 height 17
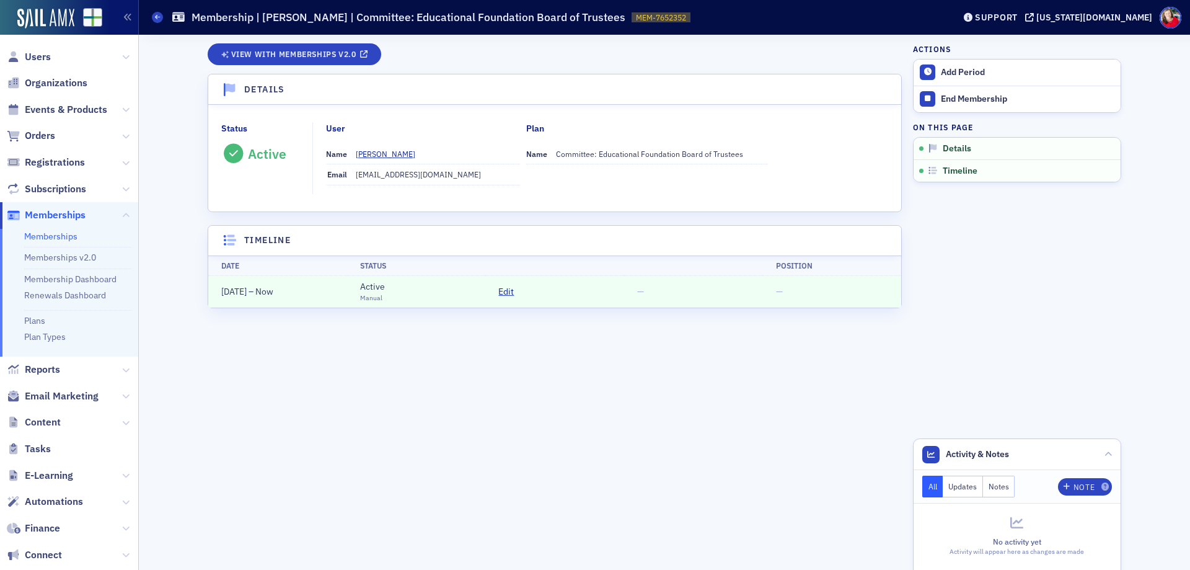
click at [56, 239] on link "Memberships" at bounding box center [50, 236] width 53 height 11
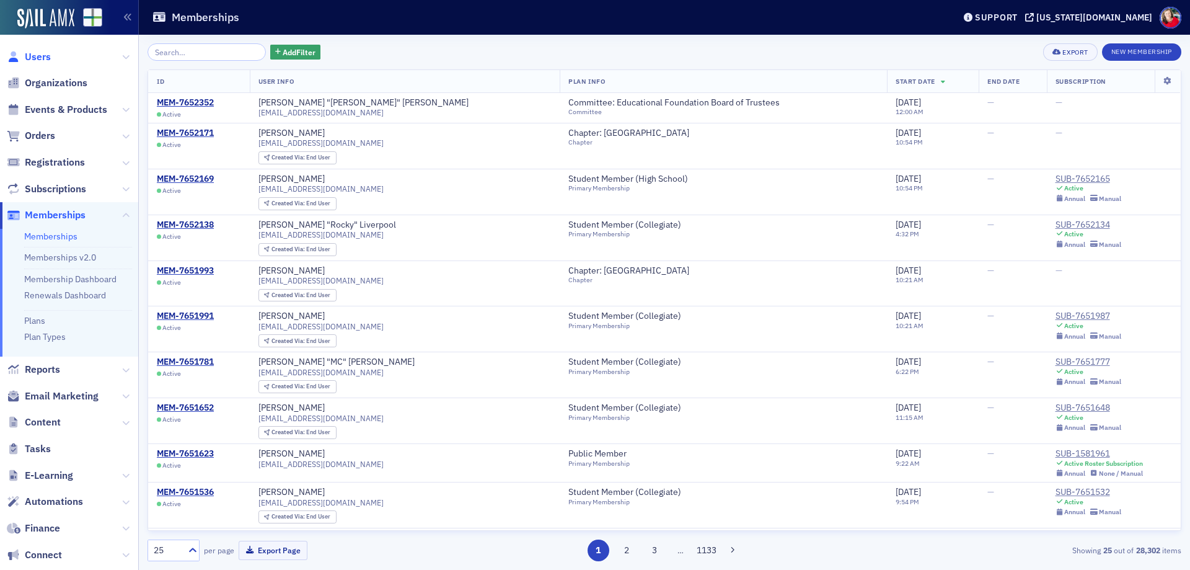
click at [43, 56] on span "Users" at bounding box center [38, 57] width 26 height 14
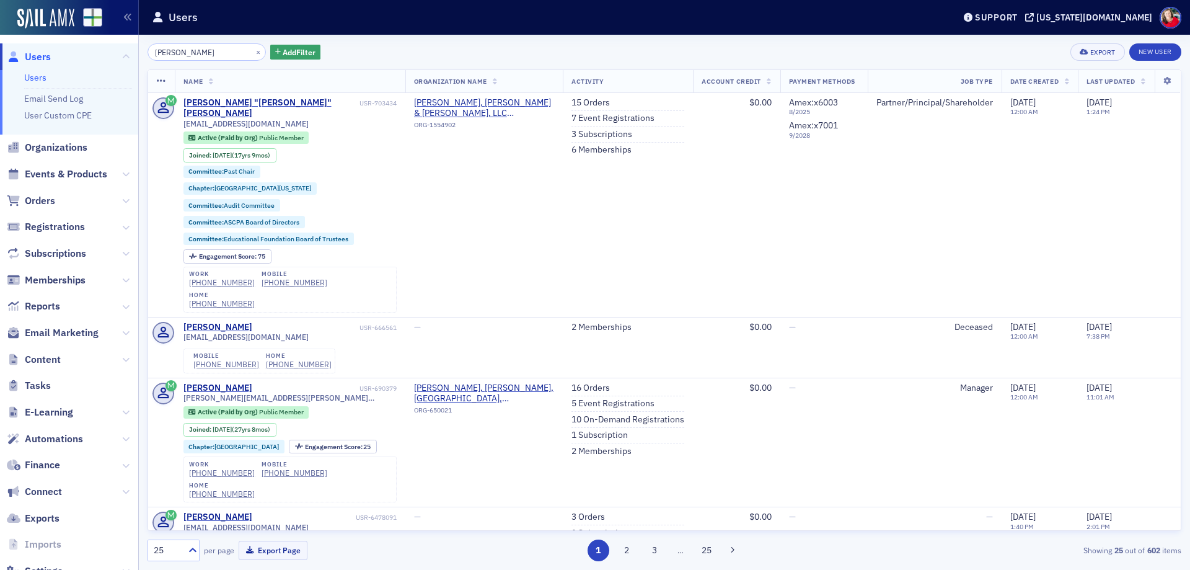
drag, startPoint x: 222, startPoint y: 53, endPoint x: 150, endPoint y: 49, distance: 72.0
click at [150, 49] on input "samuel jon heath" at bounding box center [207, 51] width 118 height 17
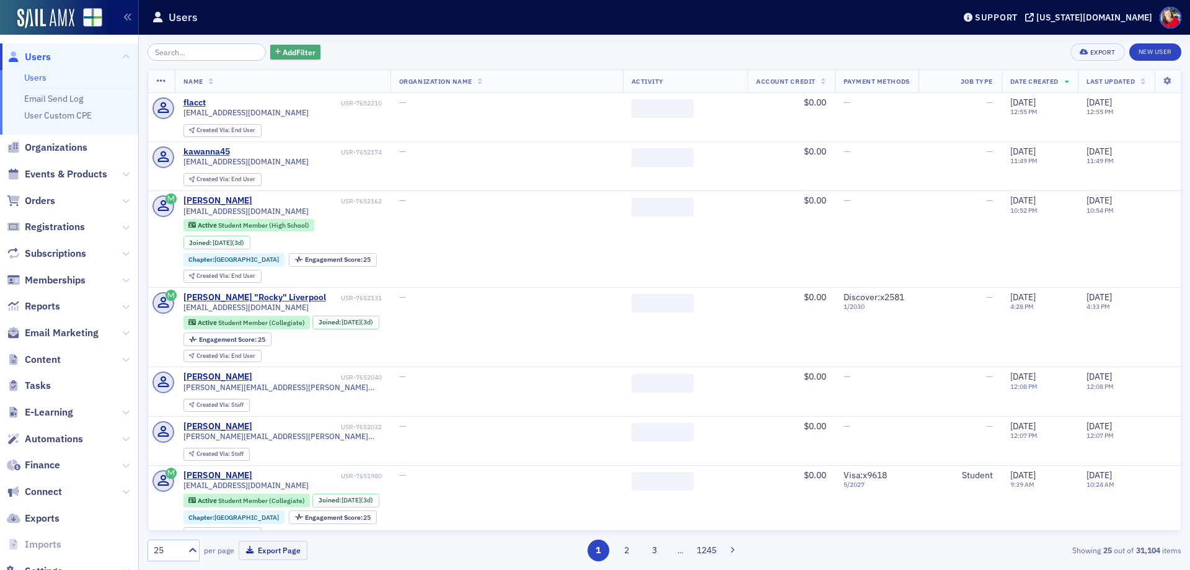
click at [283, 56] on span "Add Filter" at bounding box center [299, 51] width 33 height 11
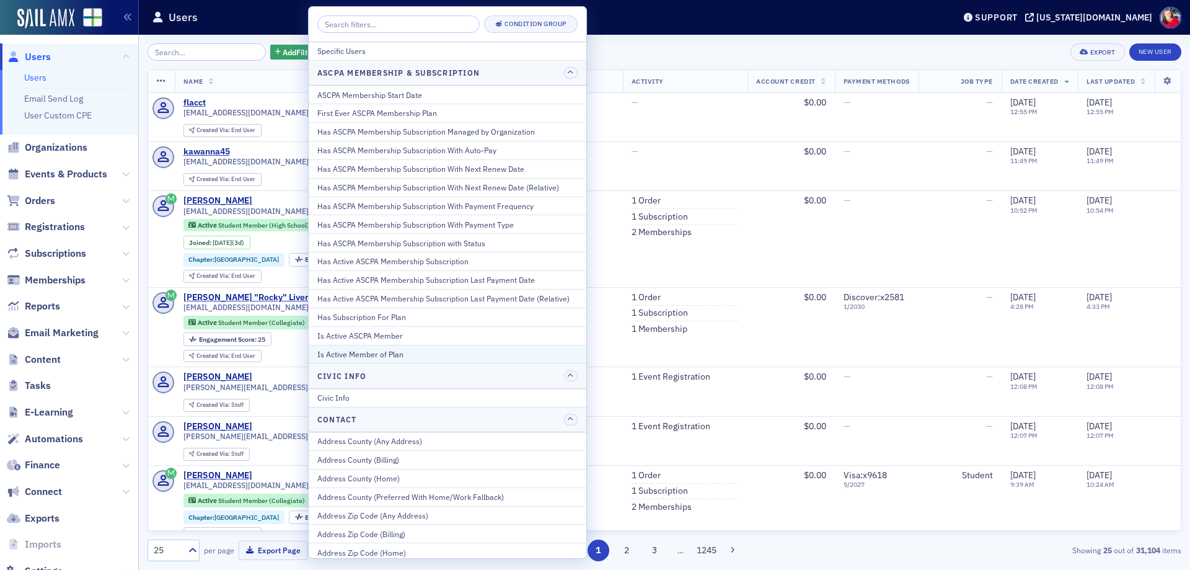
click at [425, 348] on div "Is Active Member of Plan" at bounding box center [447, 353] width 260 height 11
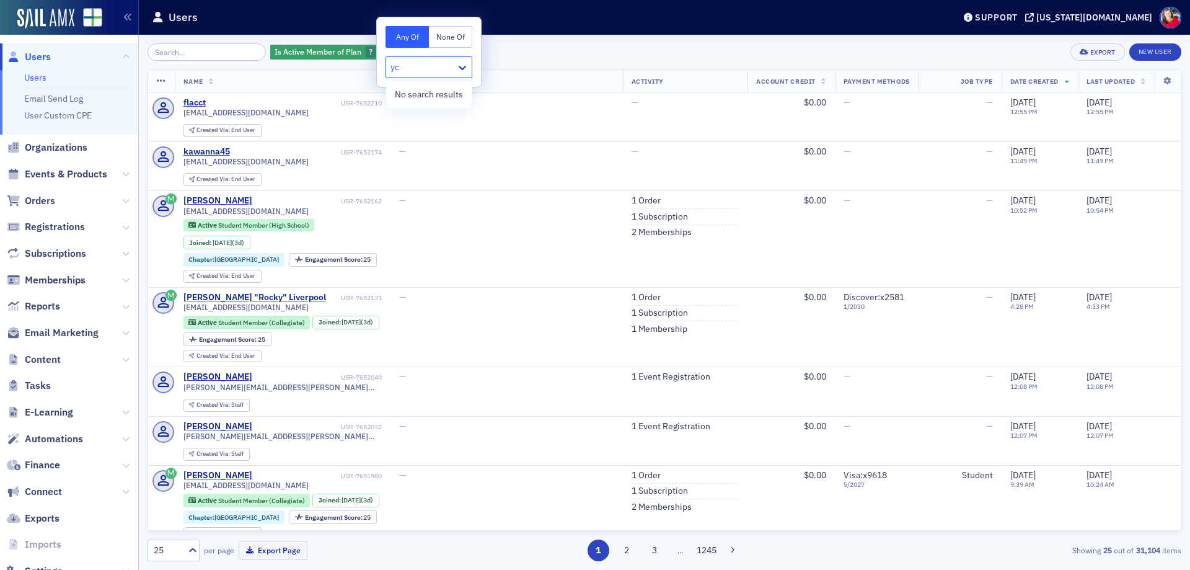
type input "y"
type input "Young"
click at [450, 118] on span "[Committee] Young CPA Cabinet" at bounding box center [456, 117] width 124 height 13
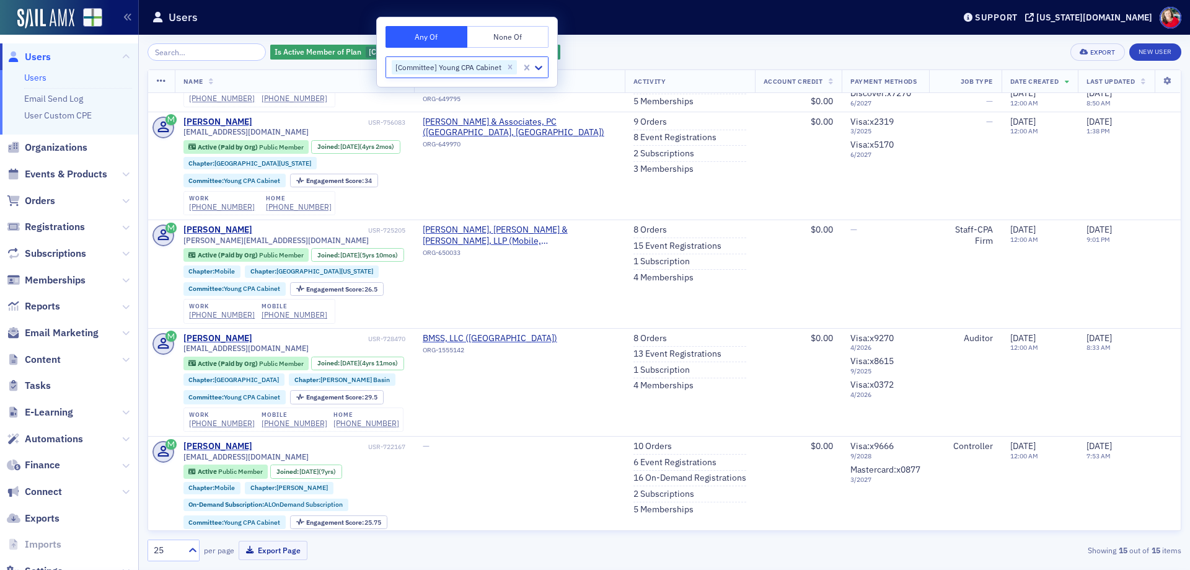
scroll to position [936, 0]
click at [39, 282] on span "Memberships" at bounding box center [55, 280] width 61 height 14
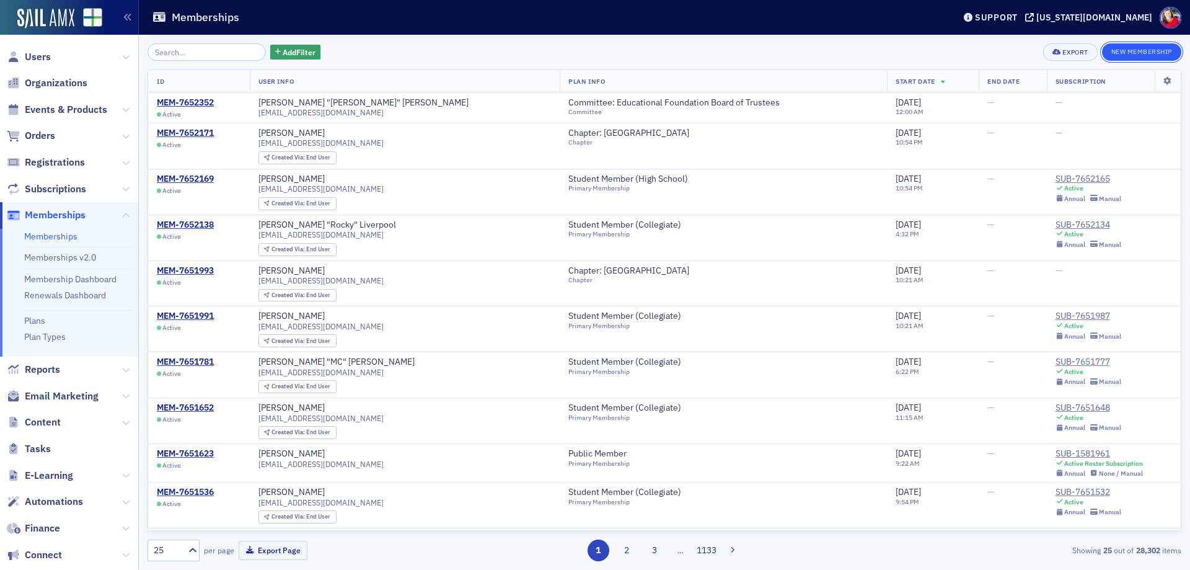
click at [1127, 51] on button "New Membership" at bounding box center [1141, 51] width 79 height 17
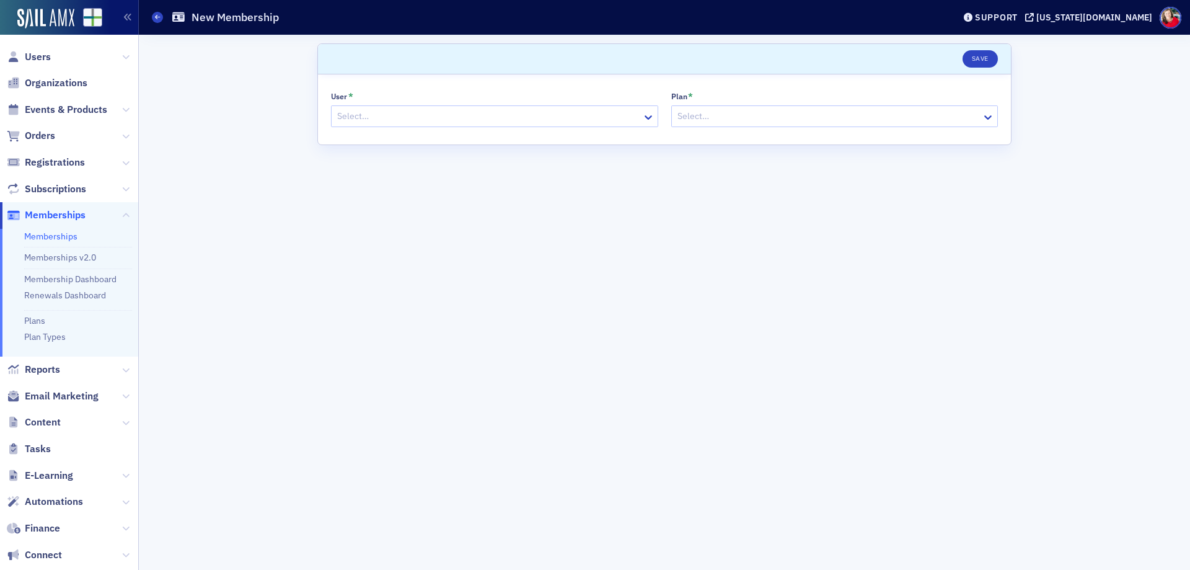
drag, startPoint x: 37, startPoint y: 60, endPoint x: 34, endPoint y: 67, distance: 7.5
click at [36, 62] on span "Users" at bounding box center [38, 57] width 26 height 14
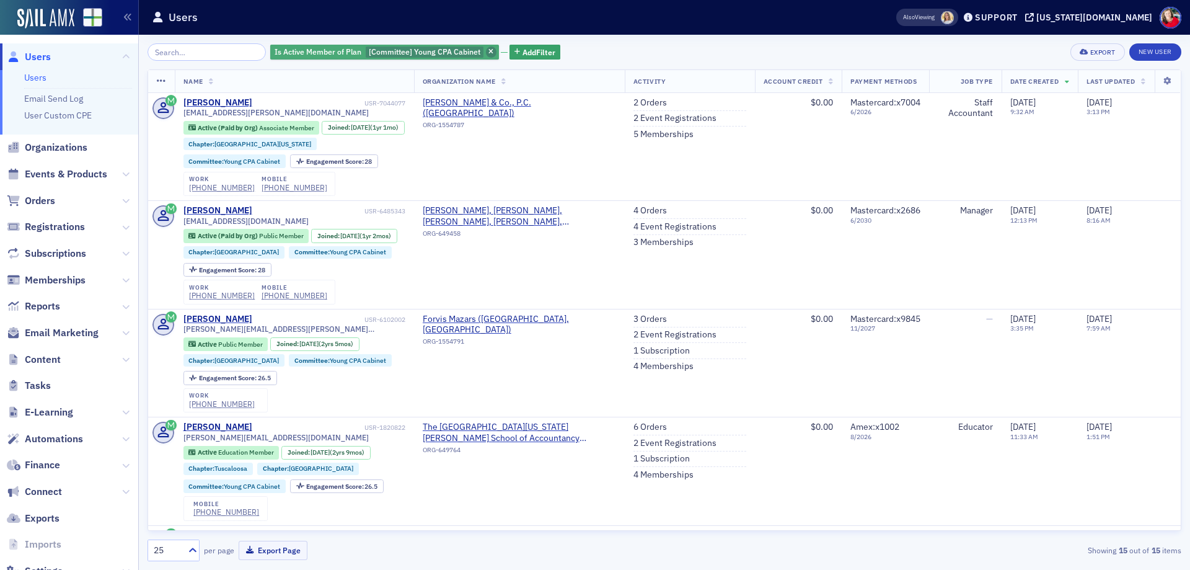
click at [488, 49] on icon "button" at bounding box center [490, 52] width 5 height 7
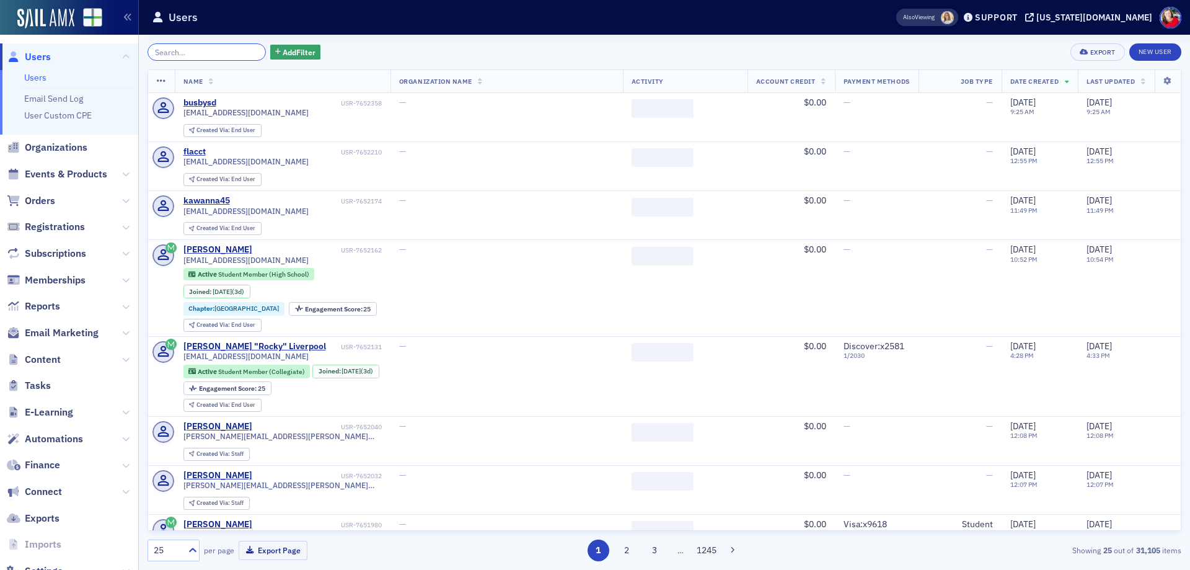
click at [203, 51] on input "search" at bounding box center [207, 51] width 118 height 17
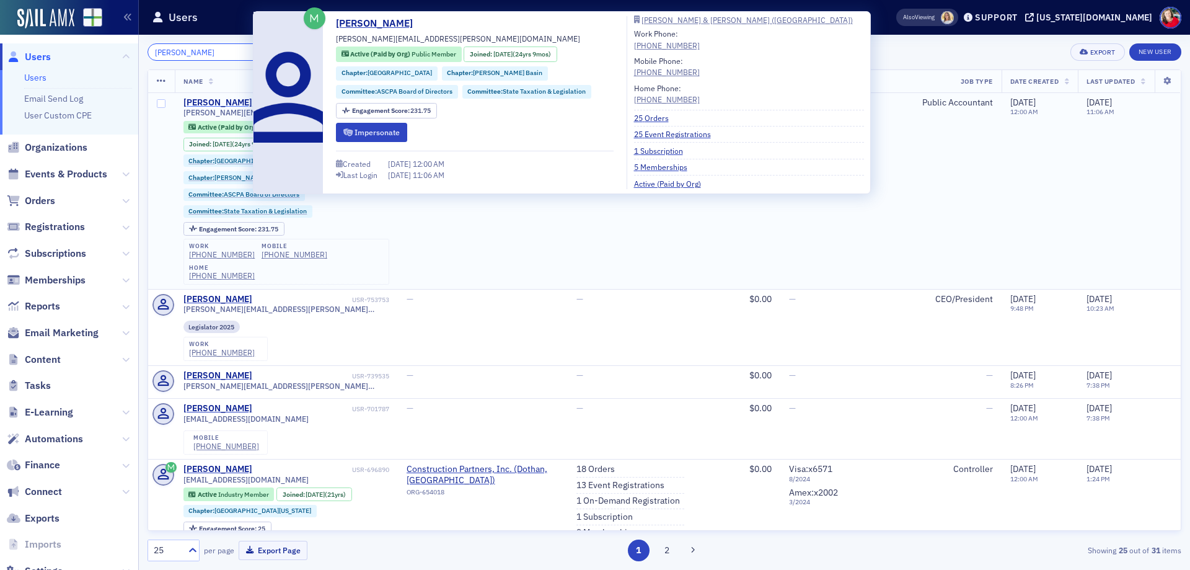
type input "[PERSON_NAME]"
click at [209, 102] on div "[PERSON_NAME]" at bounding box center [217, 102] width 69 height 11
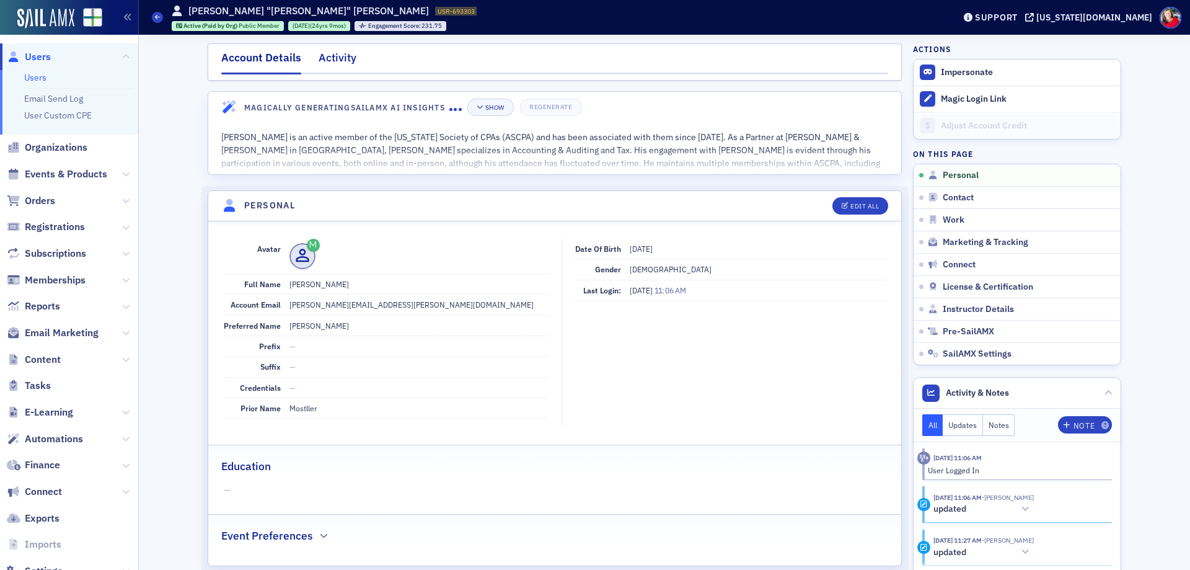
click at [323, 53] on div "Activity" at bounding box center [338, 61] width 38 height 23
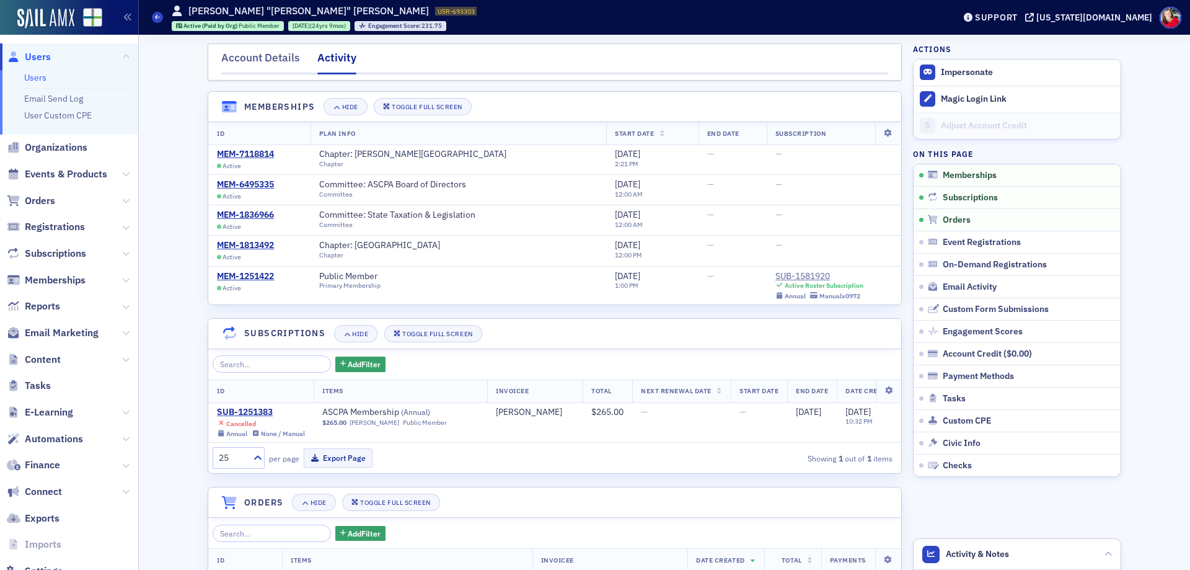
click at [46, 56] on span "Users" at bounding box center [38, 57] width 26 height 14
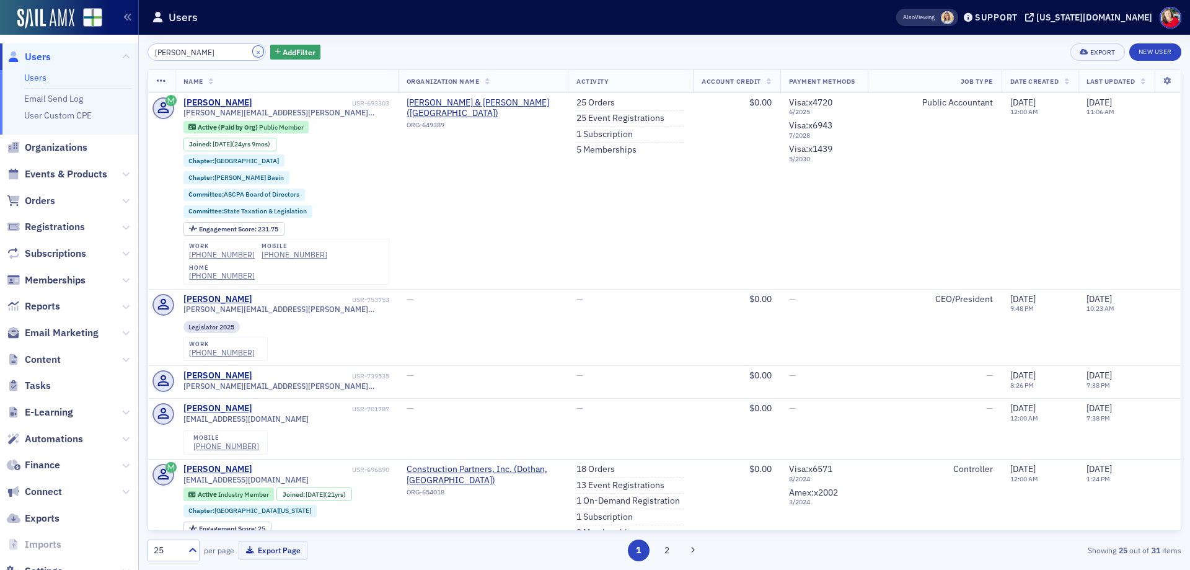
click at [253, 55] on button "×" at bounding box center [258, 51] width 11 height 11
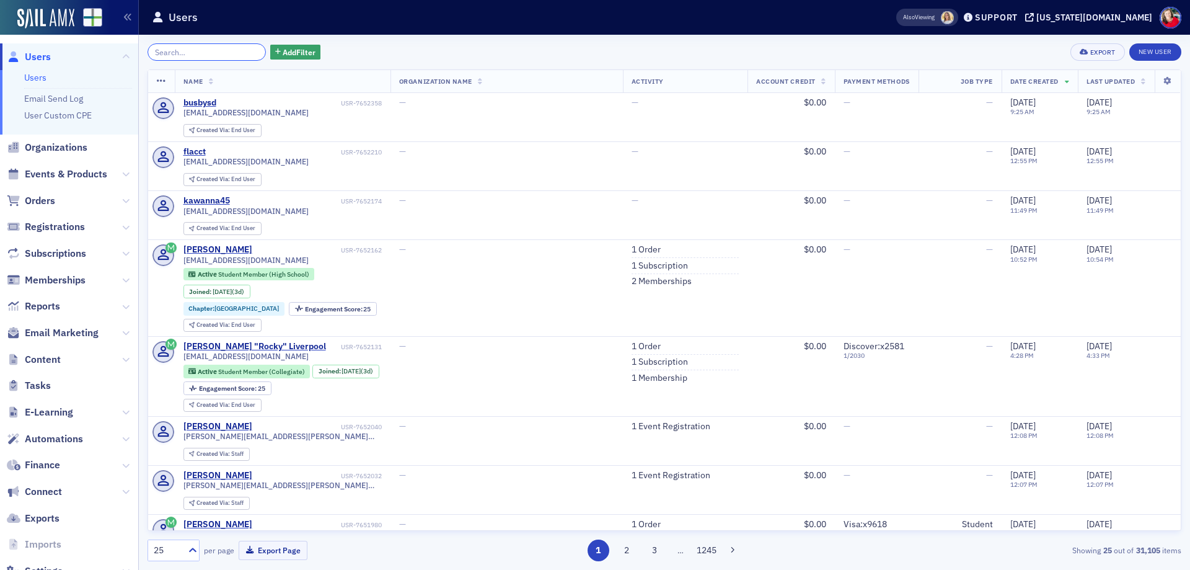
click at [195, 51] on input "search" at bounding box center [207, 51] width 118 height 17
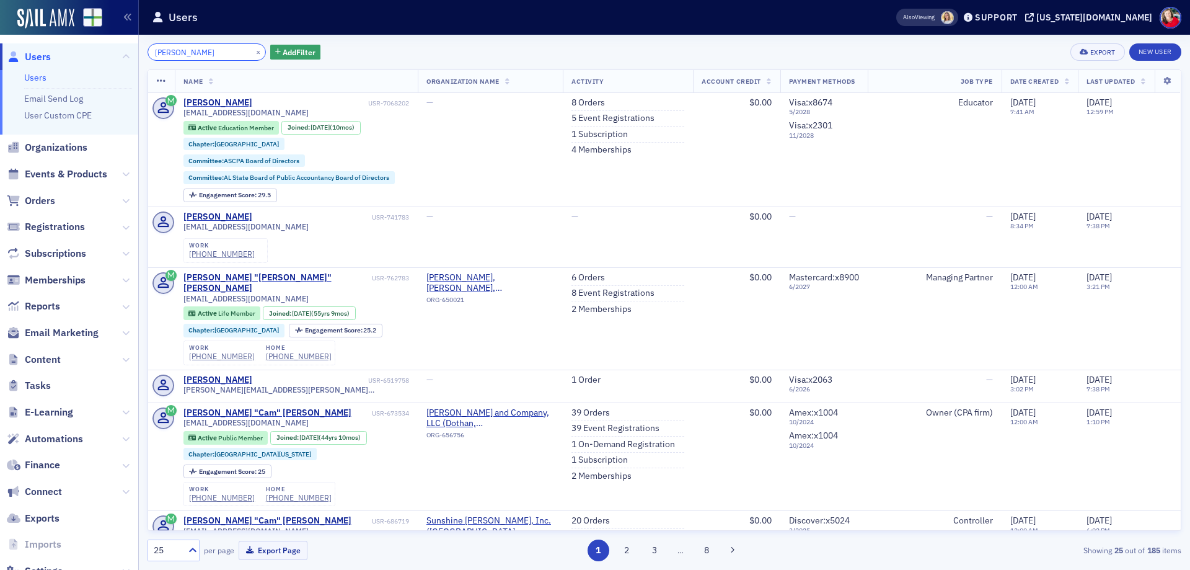
type input "cam pearce"
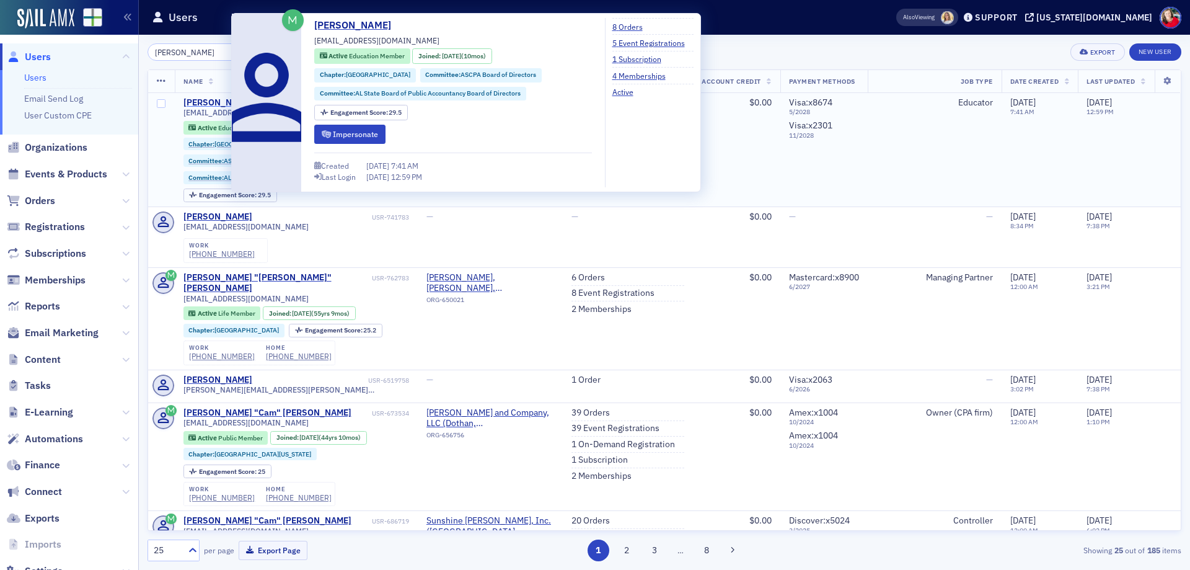
click at [200, 100] on div "Cam Pearce" at bounding box center [217, 102] width 69 height 11
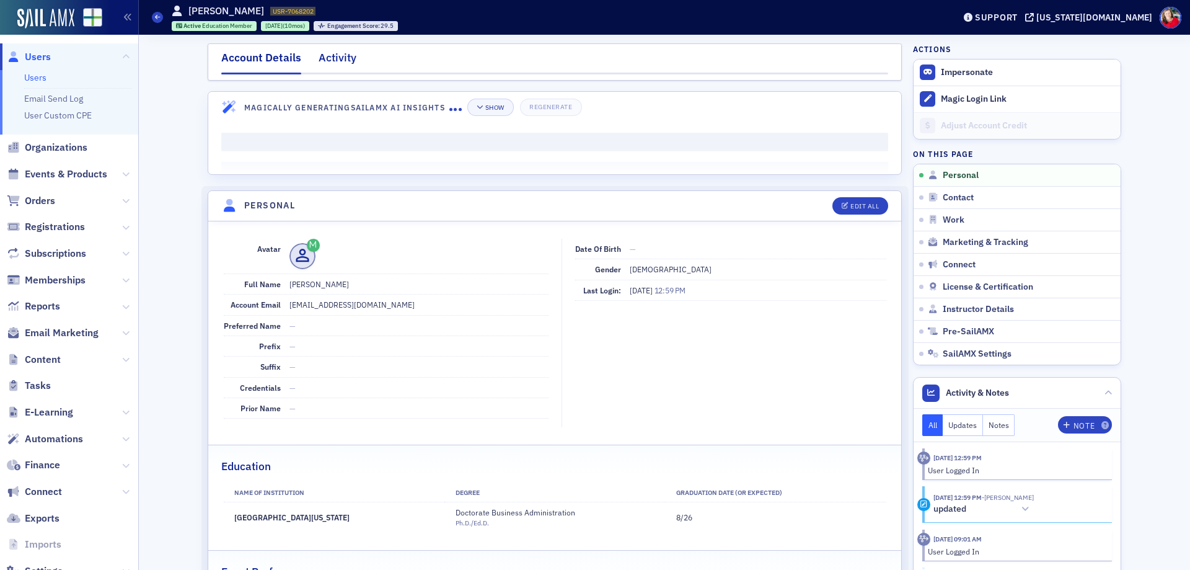
click at [332, 52] on div "Activity" at bounding box center [338, 61] width 38 height 23
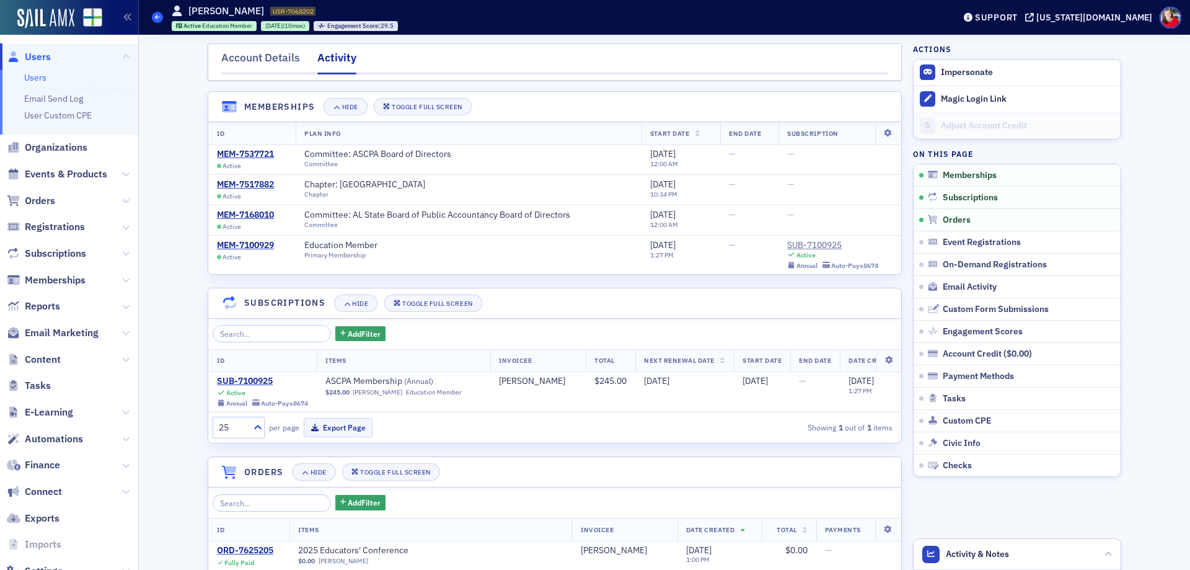
click at [154, 16] on span at bounding box center [157, 17] width 11 height 11
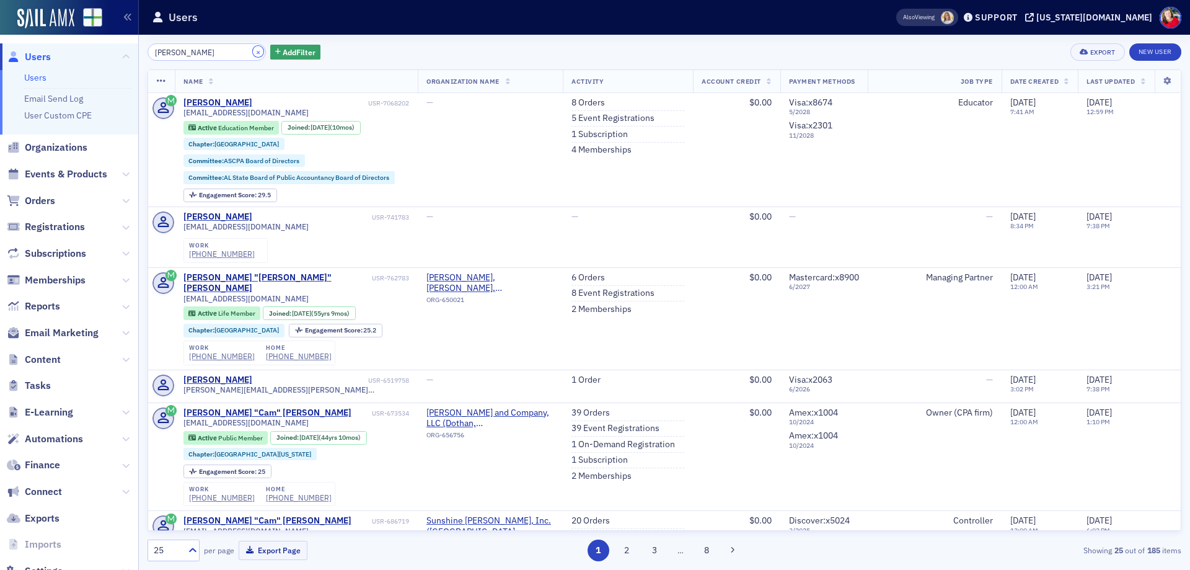
click at [253, 54] on button "×" at bounding box center [258, 51] width 11 height 11
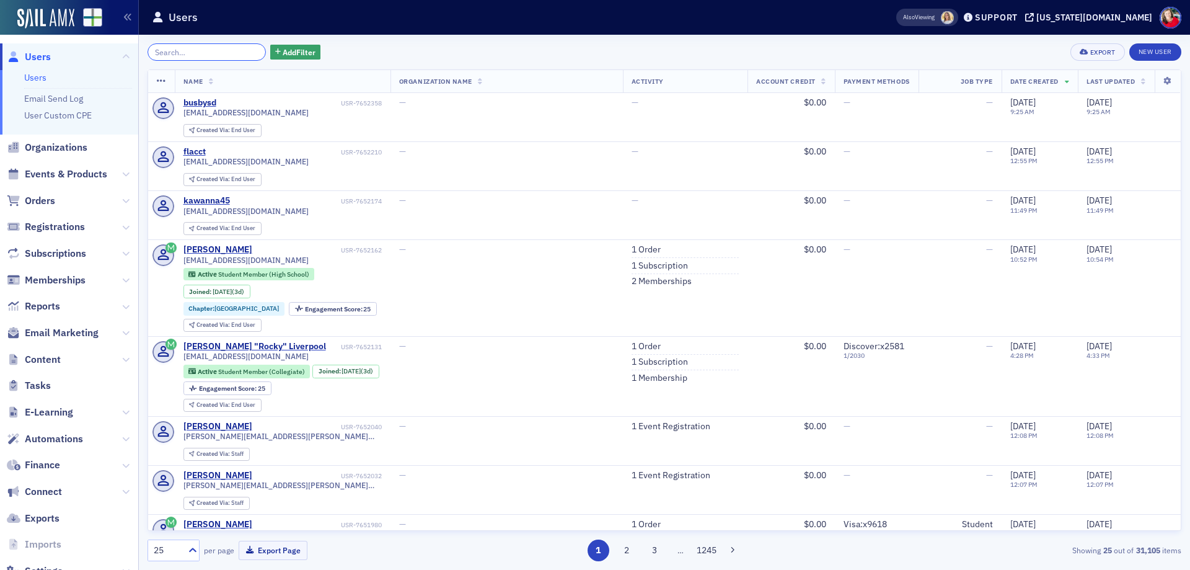
click at [244, 53] on input "search" at bounding box center [207, 51] width 118 height 17
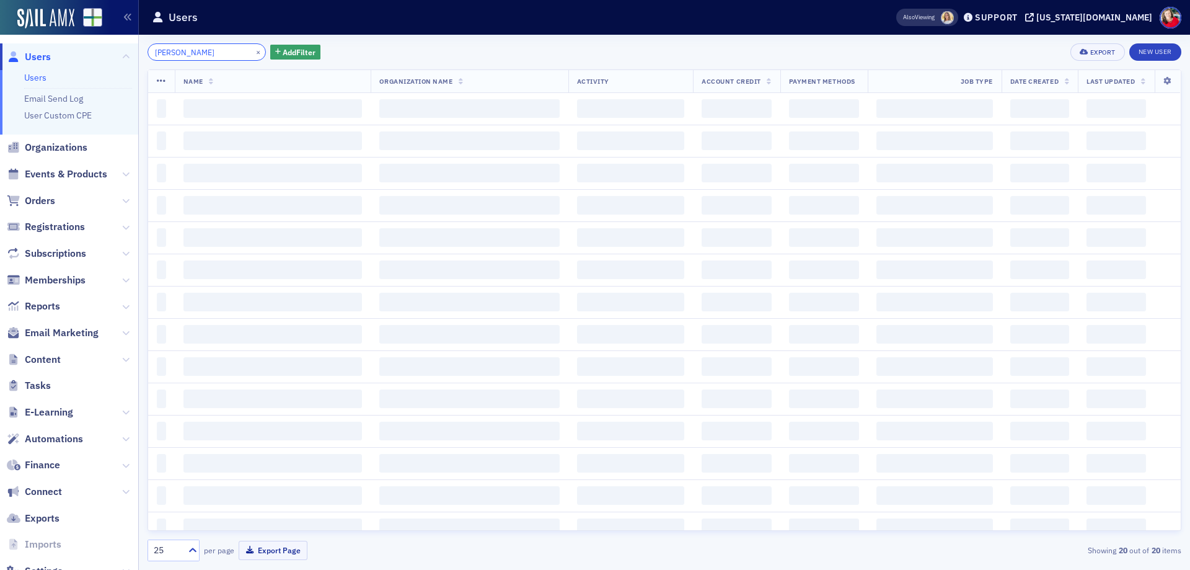
type input "sherman pitts"
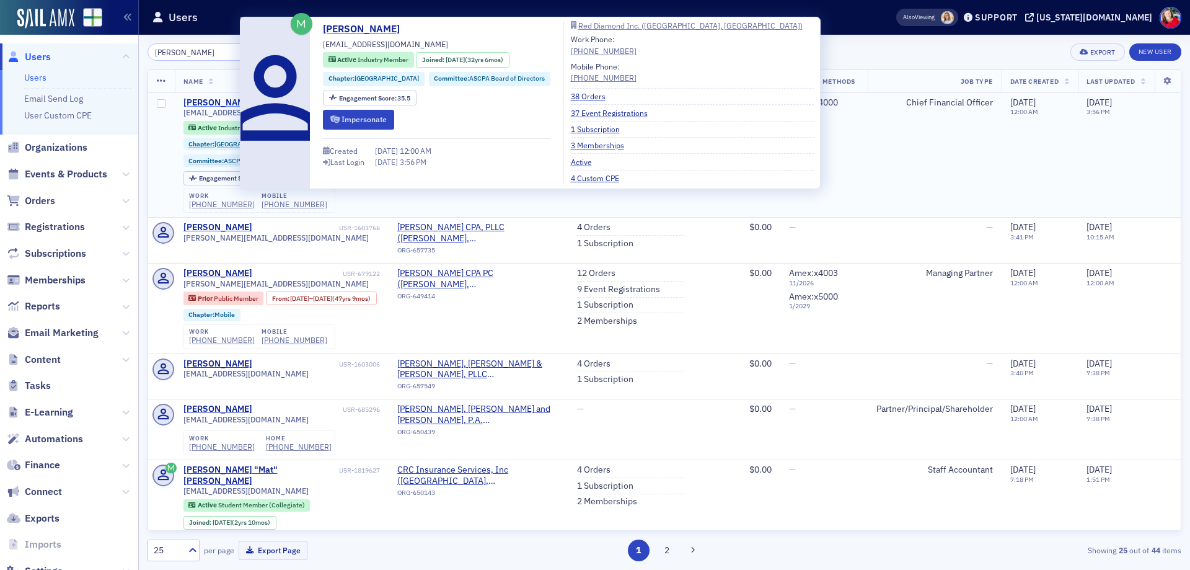
click at [214, 103] on div "Sherman Pitts" at bounding box center [217, 102] width 69 height 11
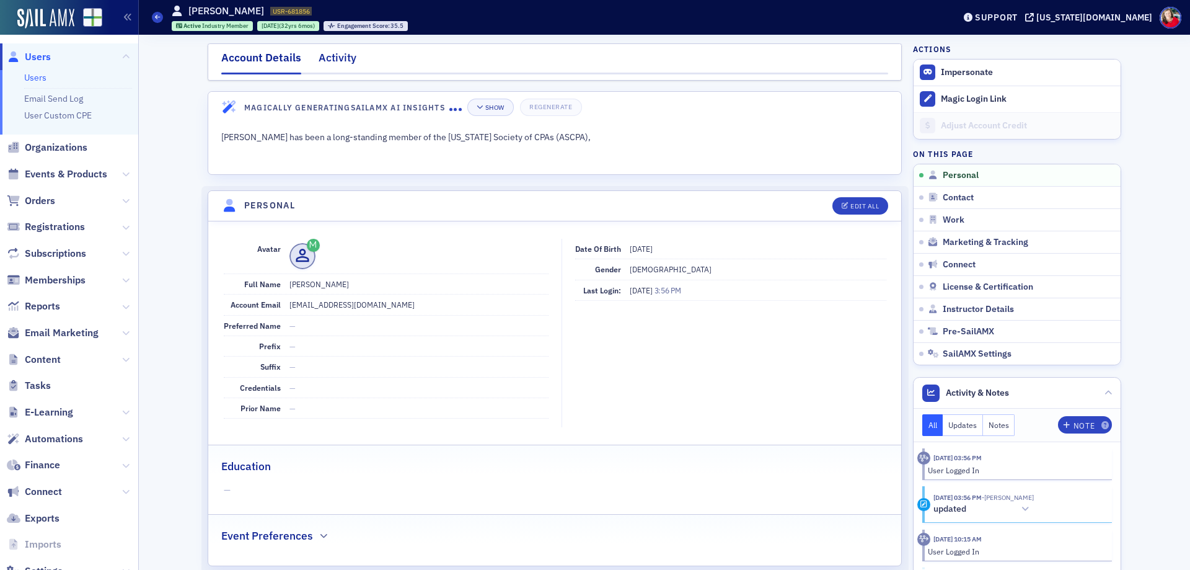
click at [327, 60] on div "Activity" at bounding box center [338, 61] width 38 height 23
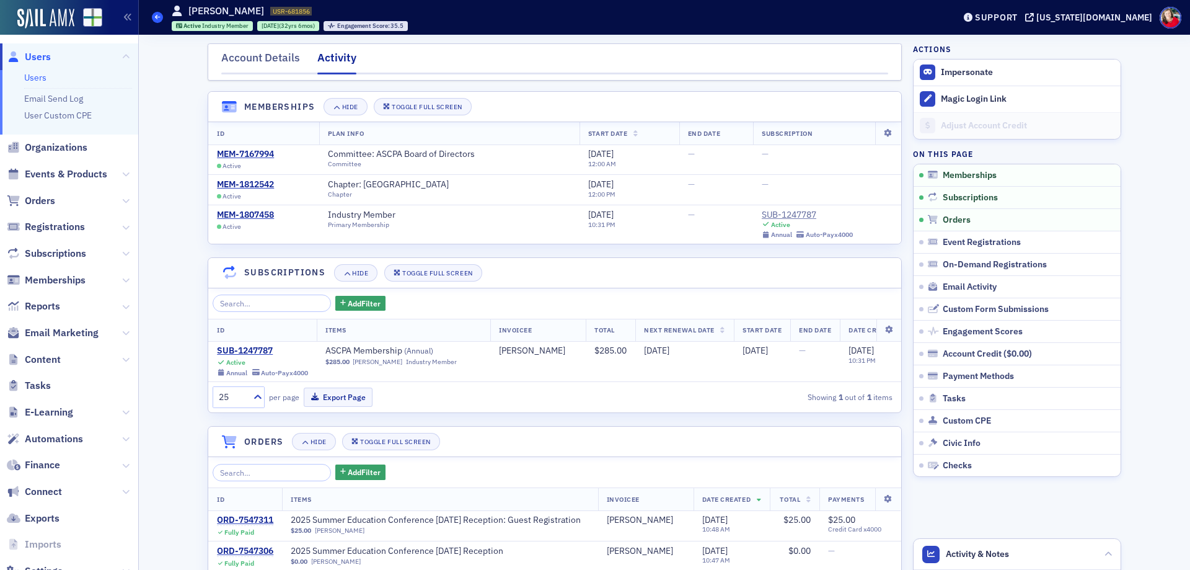
click at [159, 17] on icon at bounding box center [157, 17] width 5 height 6
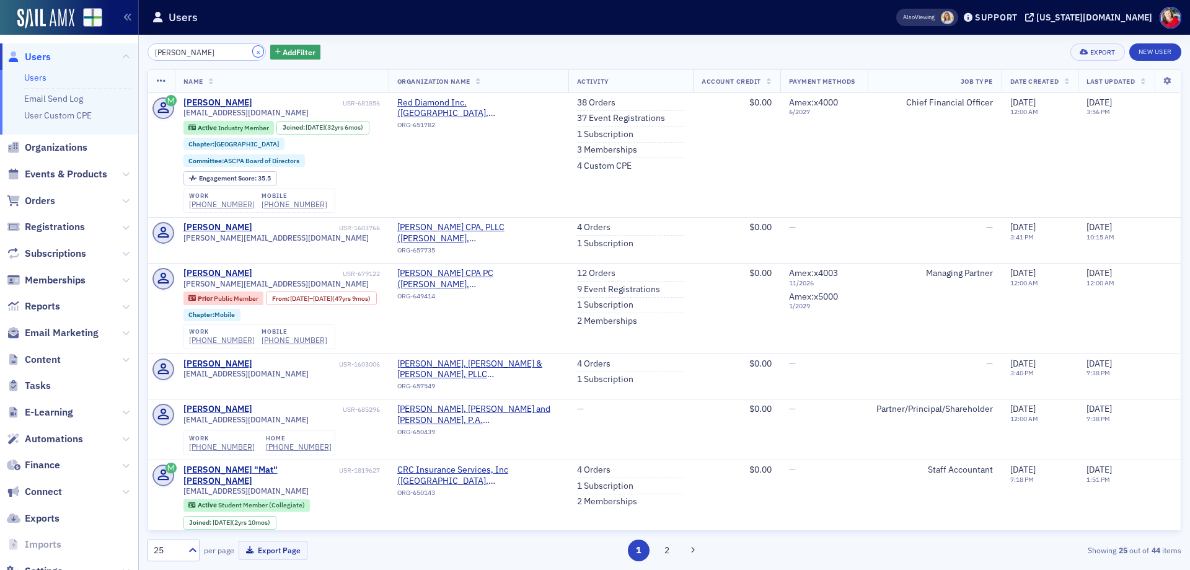
click at [253, 55] on button "×" at bounding box center [258, 51] width 11 height 11
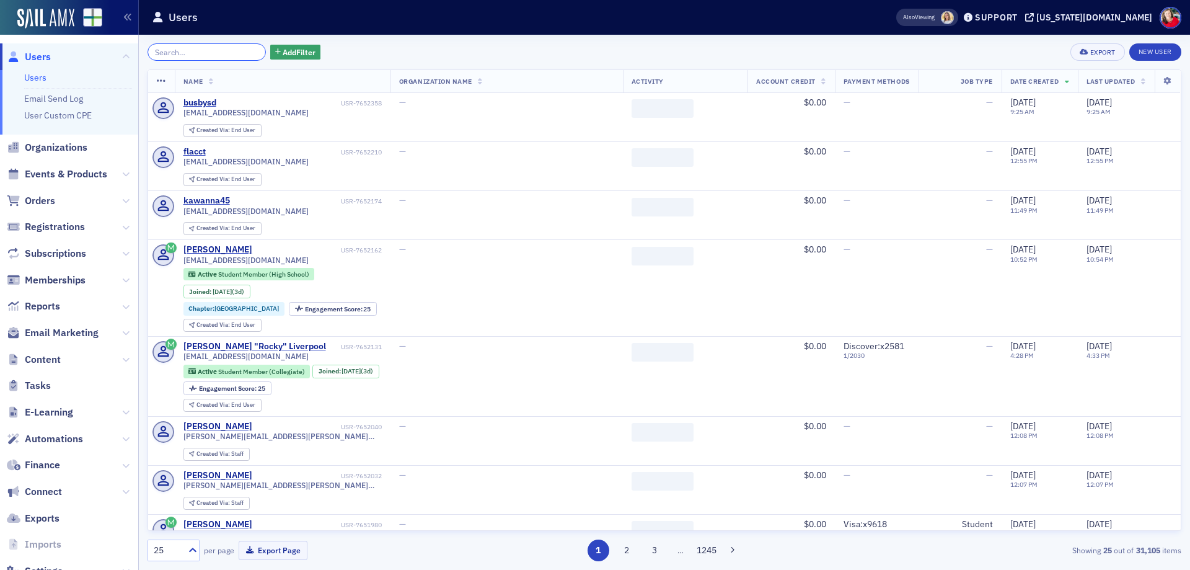
click at [200, 54] on input "search" at bounding box center [207, 51] width 118 height 17
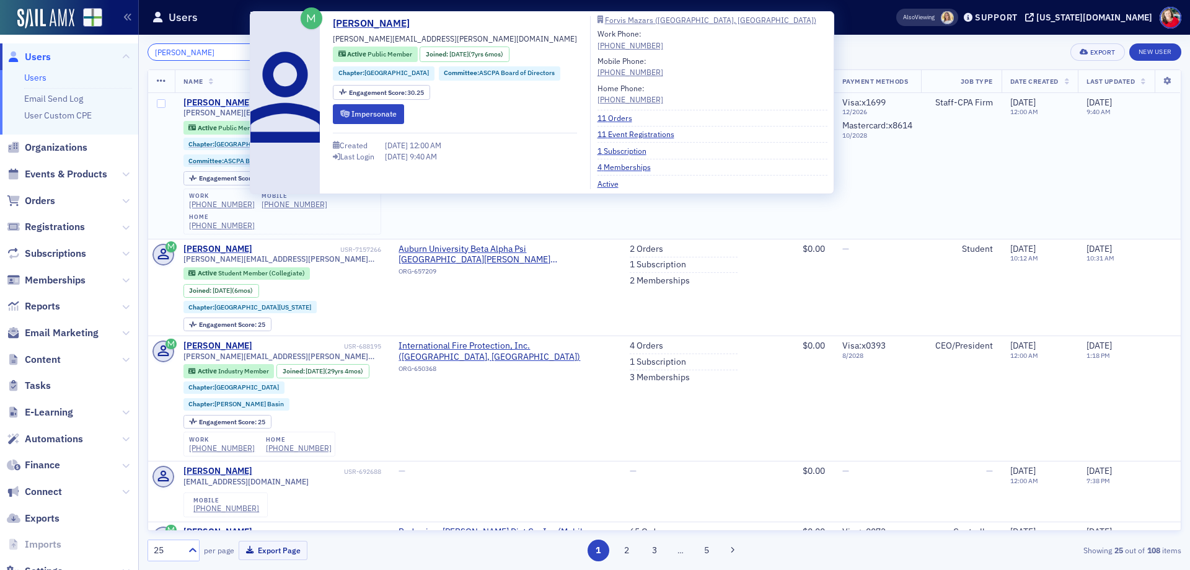
type input "bradley rayb"
click at [214, 102] on div "Bradley Rayborn" at bounding box center [217, 102] width 69 height 11
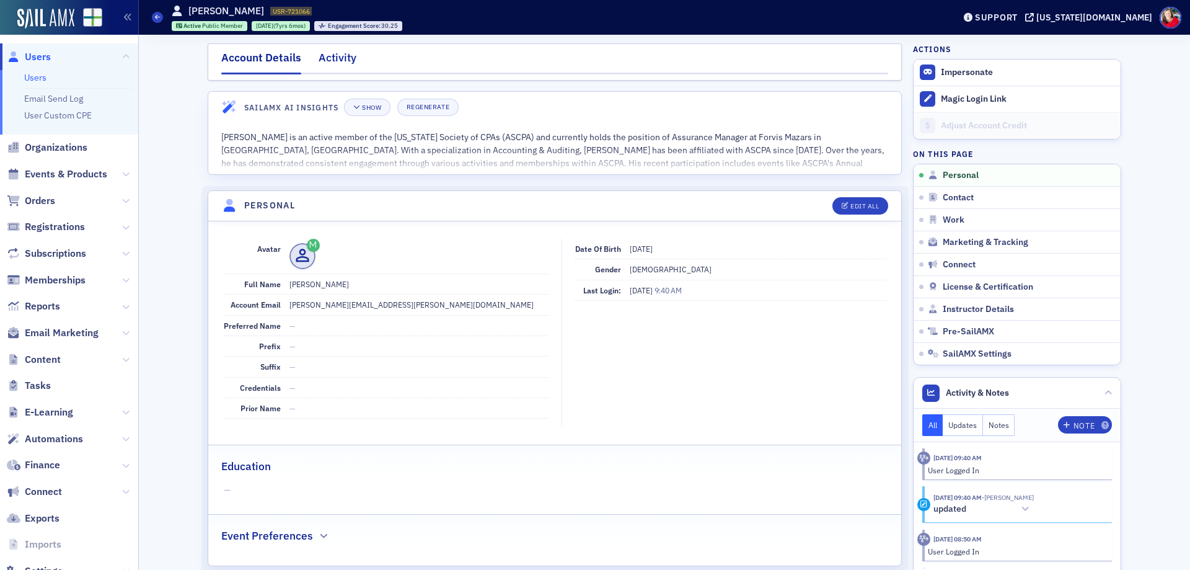
click at [332, 59] on div "Activity" at bounding box center [338, 61] width 38 height 23
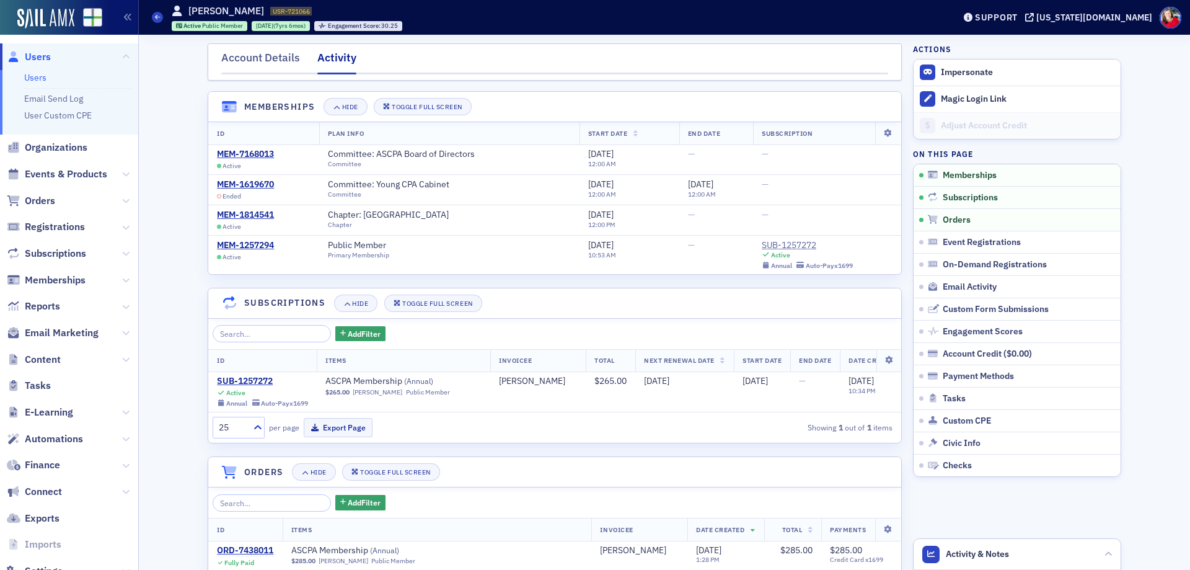
click at [37, 53] on span "Users" at bounding box center [38, 57] width 26 height 14
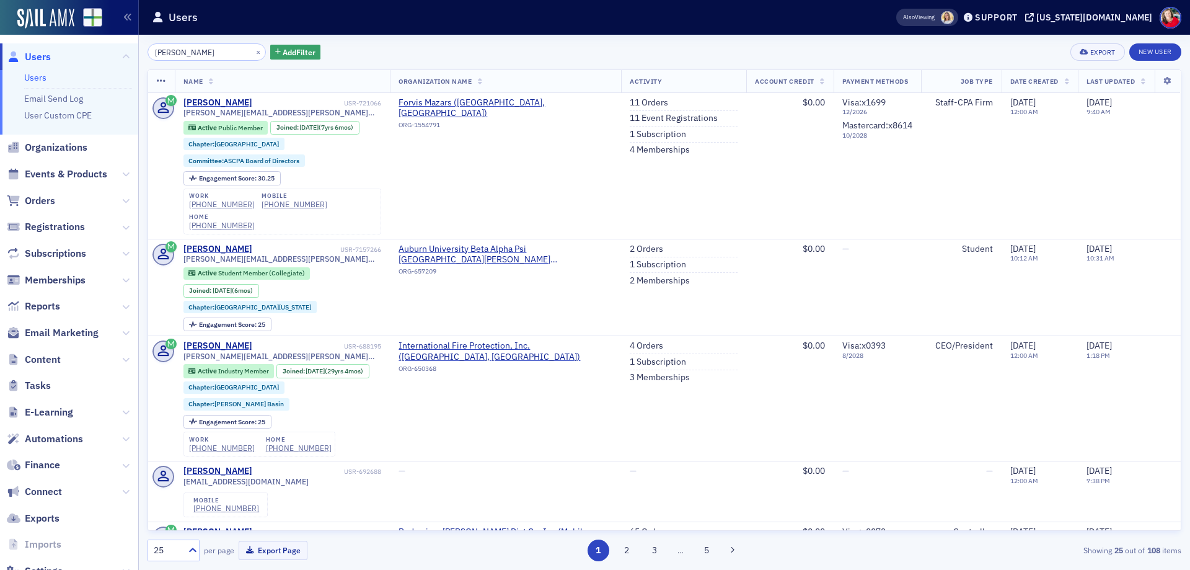
drag, startPoint x: 209, startPoint y: 57, endPoint x: 125, endPoint y: 53, distance: 83.7
click at [125, 53] on div "Users Users Email Send Log User Custom CPE Organizations Events & Products Orde…" at bounding box center [595, 285] width 1190 height 570
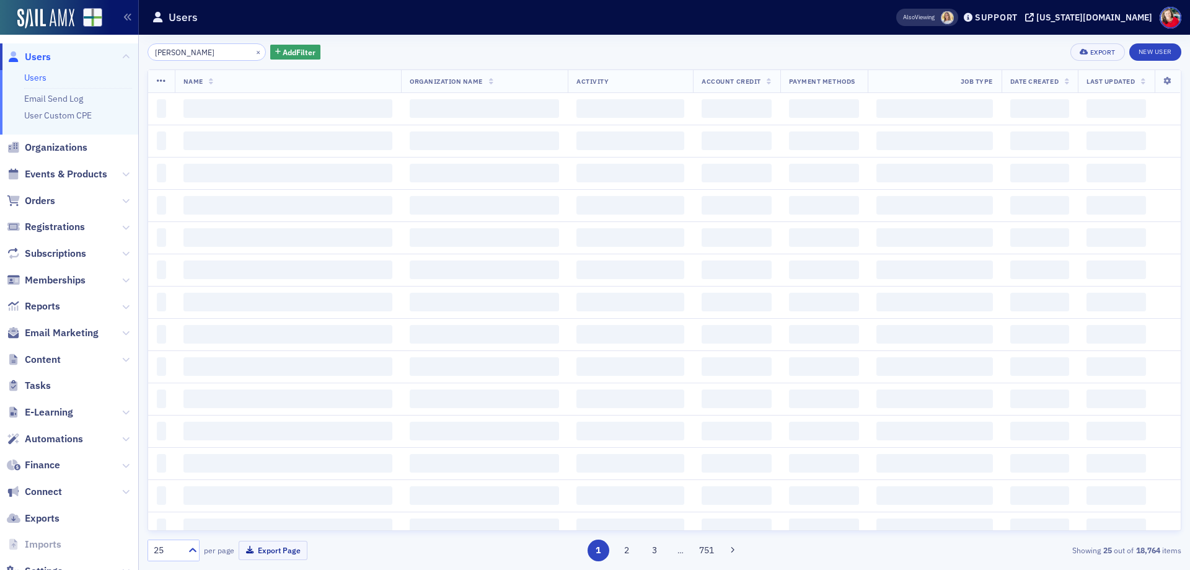
type input "dennis Sherrin"
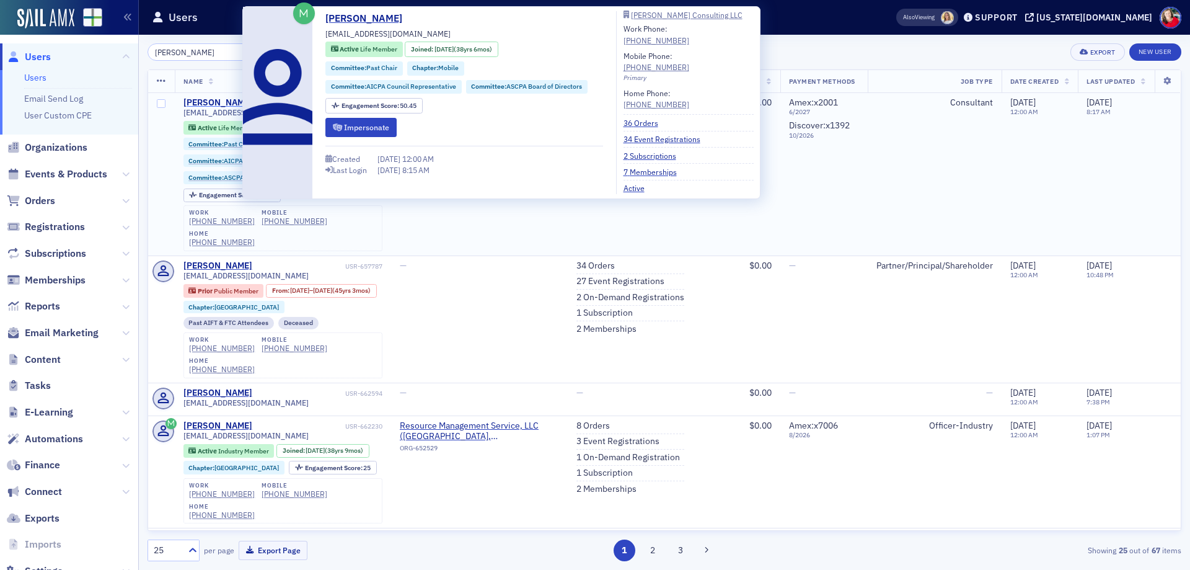
click at [219, 100] on div "Dennis Sherrin" at bounding box center [217, 102] width 69 height 11
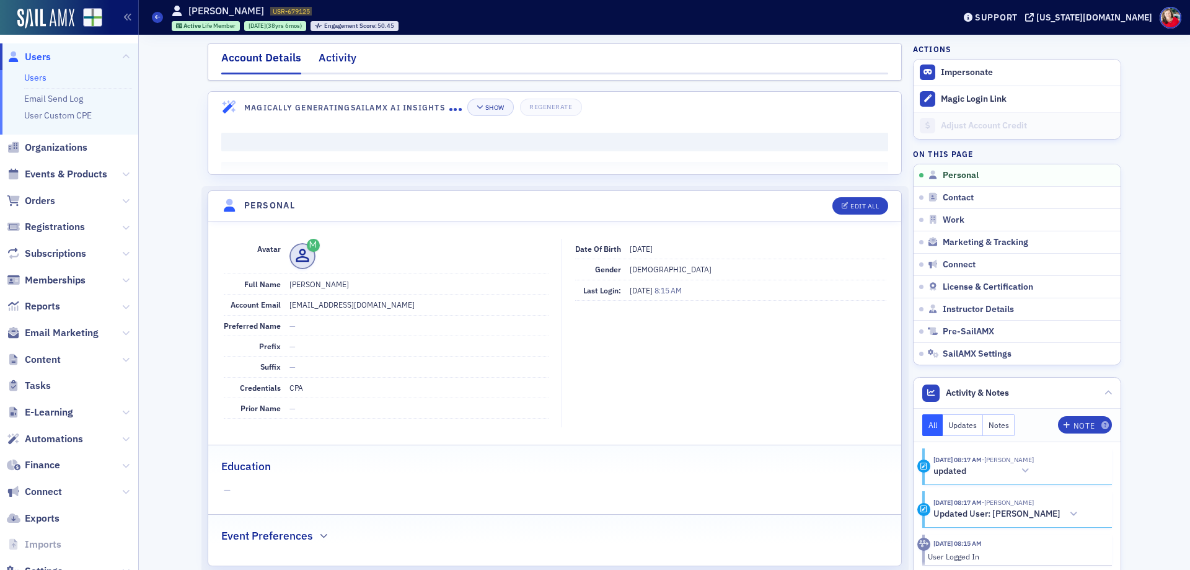
click at [343, 54] on div "Activity" at bounding box center [338, 61] width 38 height 23
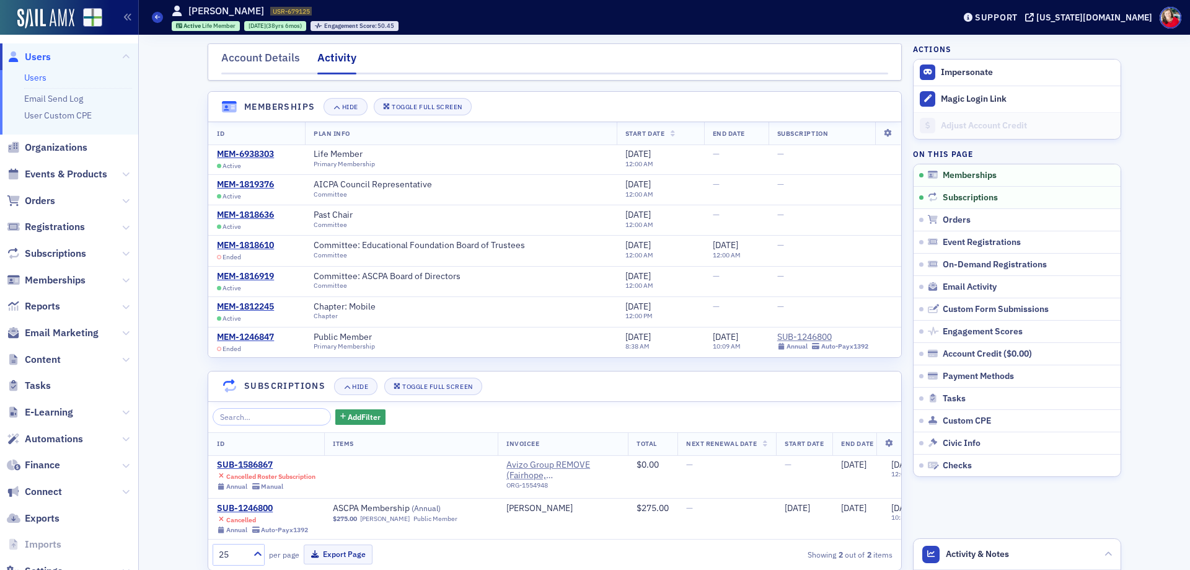
click at [45, 55] on span "Users" at bounding box center [38, 57] width 26 height 14
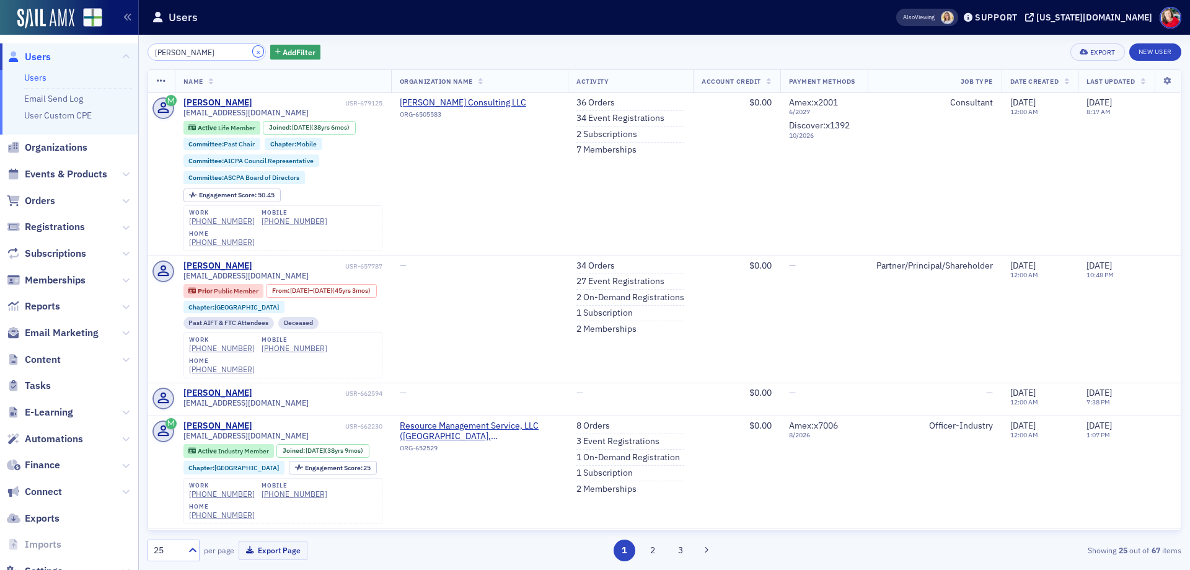
click at [253, 50] on button "×" at bounding box center [258, 51] width 11 height 11
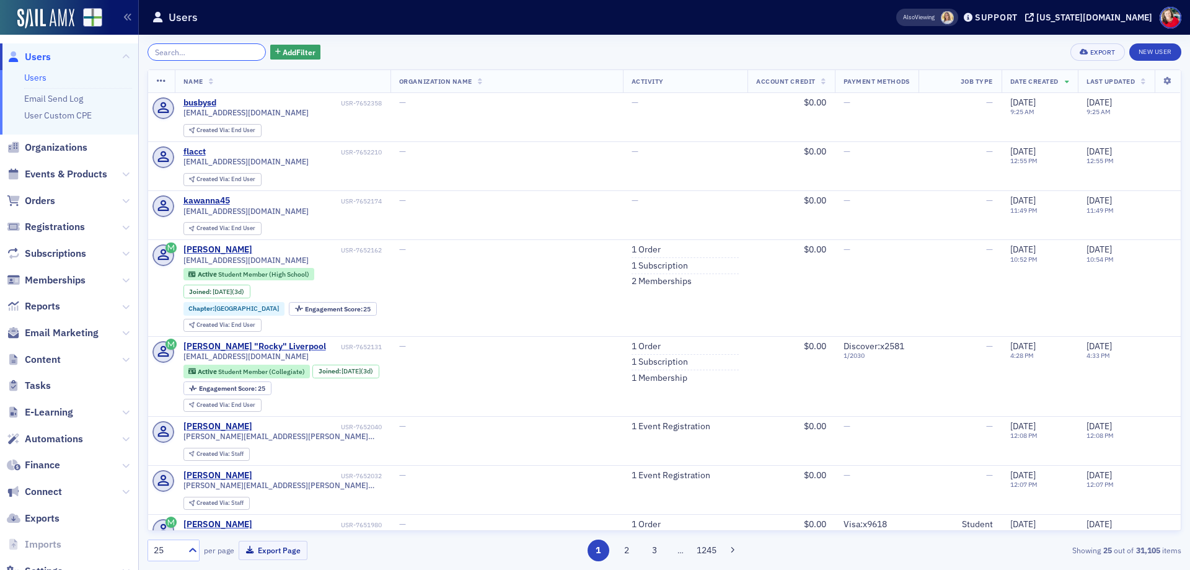
click at [206, 49] on input "search" at bounding box center [207, 51] width 118 height 17
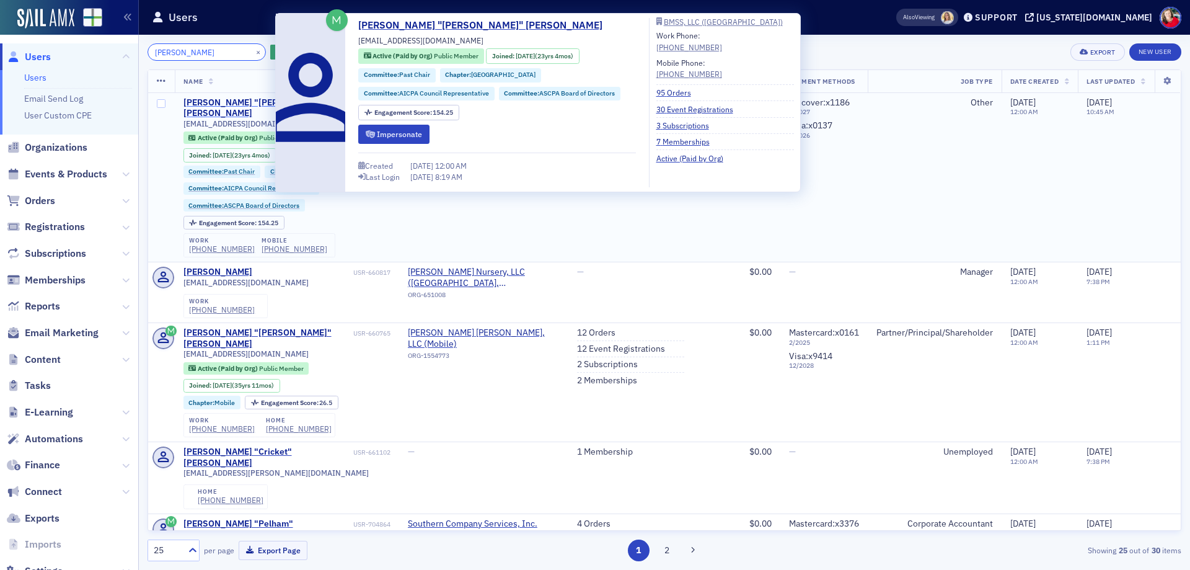
type input "jamey carroll"
click at [247, 102] on div "James "Jamey" Carroll" at bounding box center [266, 108] width 167 height 22
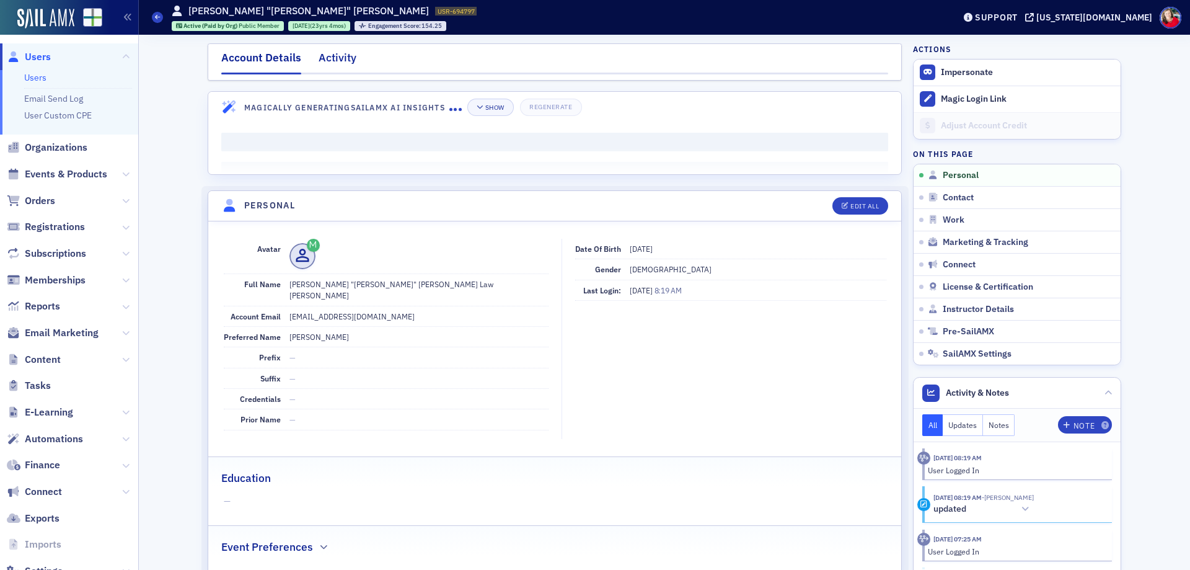
click at [328, 55] on div "Activity" at bounding box center [338, 61] width 38 height 23
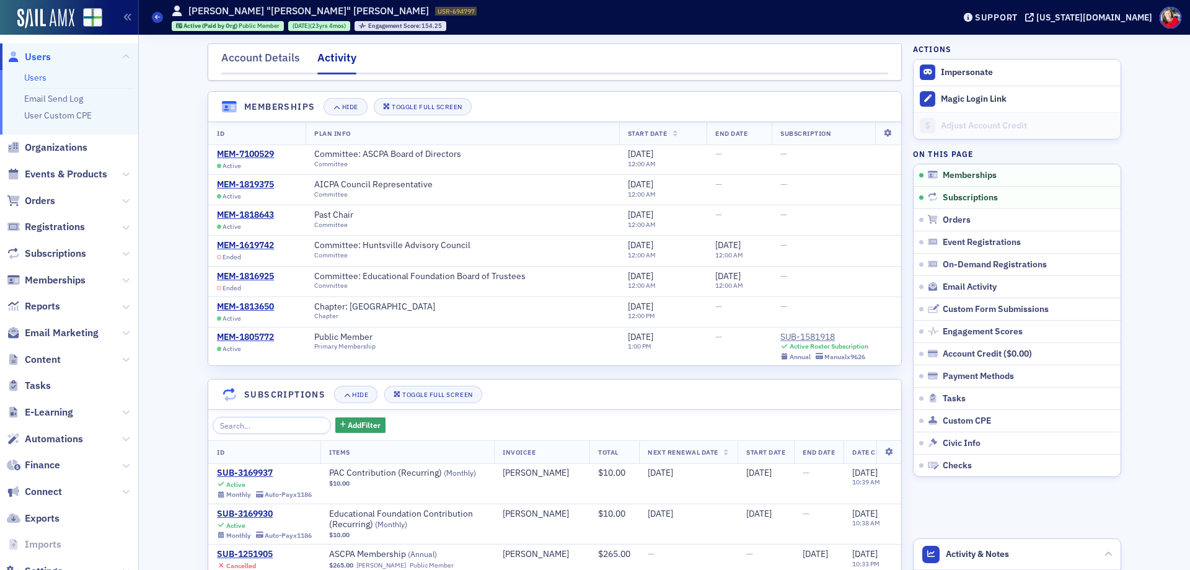
click at [45, 59] on span "Users" at bounding box center [38, 57] width 26 height 14
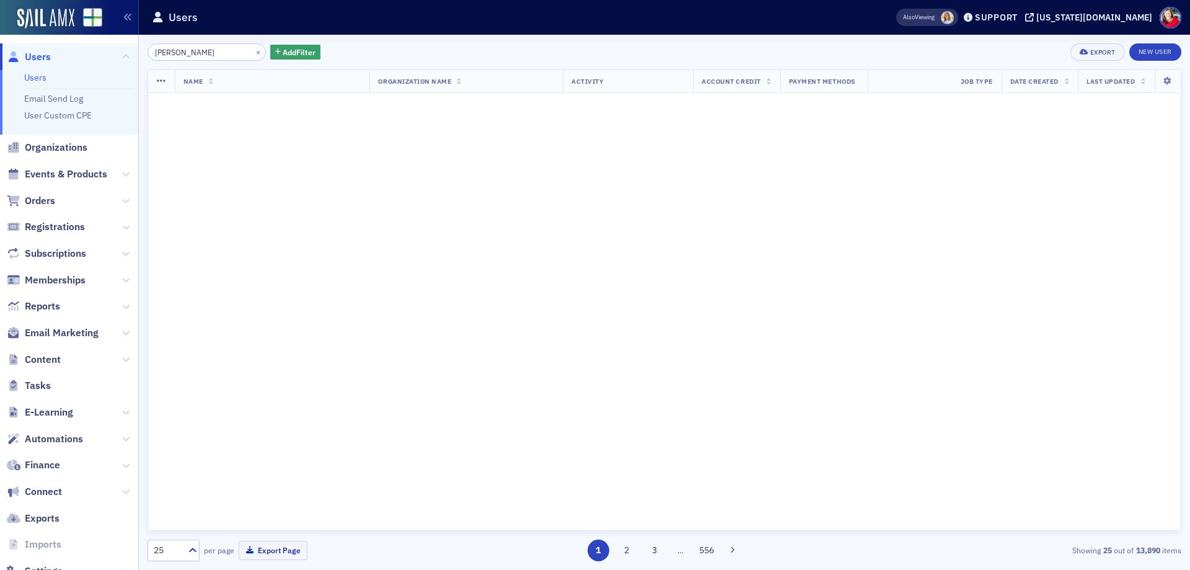
type input "[PERSON_NAME]"
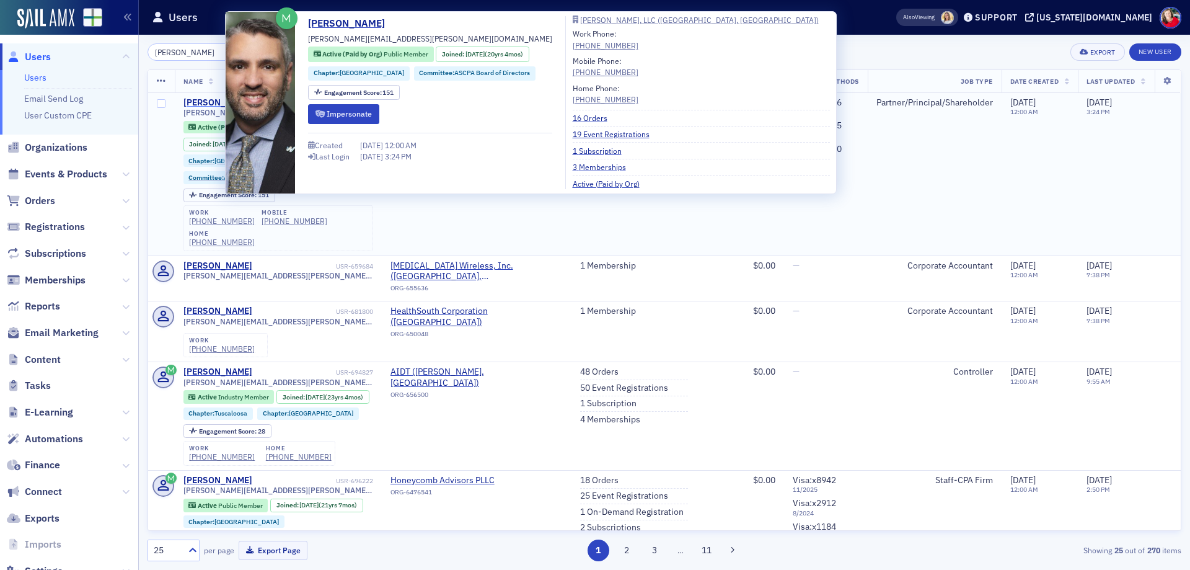
click at [208, 102] on div "[PERSON_NAME]" at bounding box center [217, 102] width 69 height 11
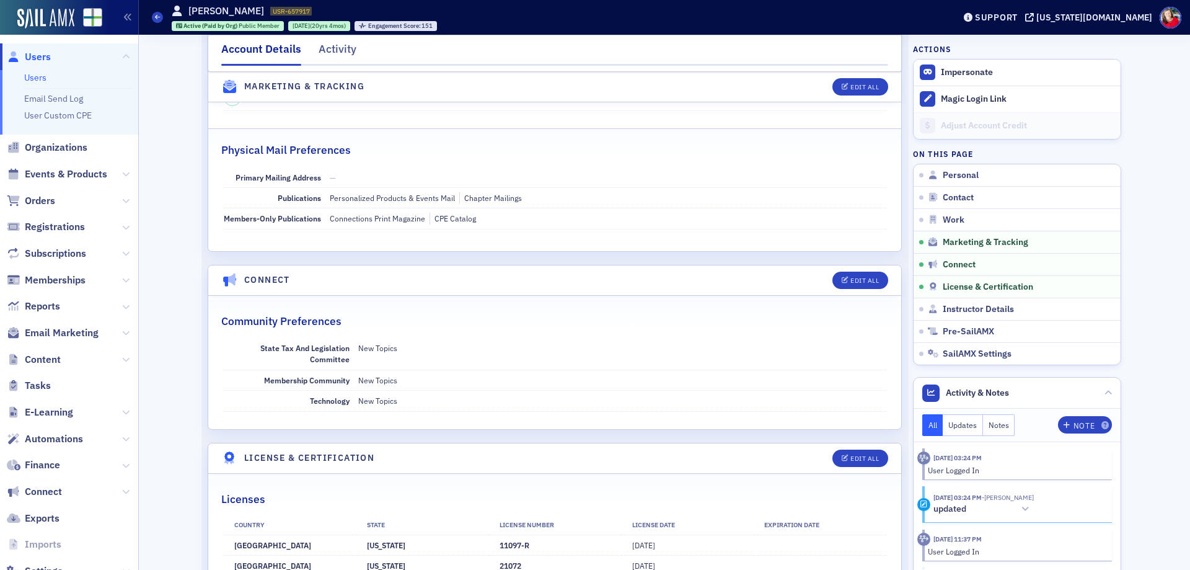
scroll to position [1921, 0]
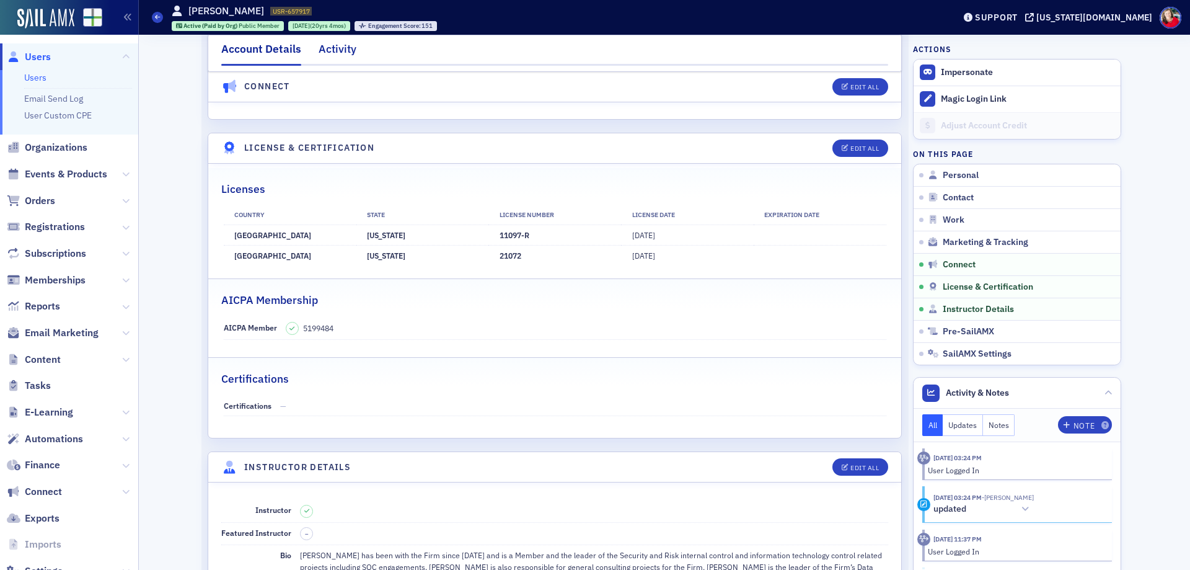
click at [326, 50] on div "Activity" at bounding box center [338, 52] width 38 height 23
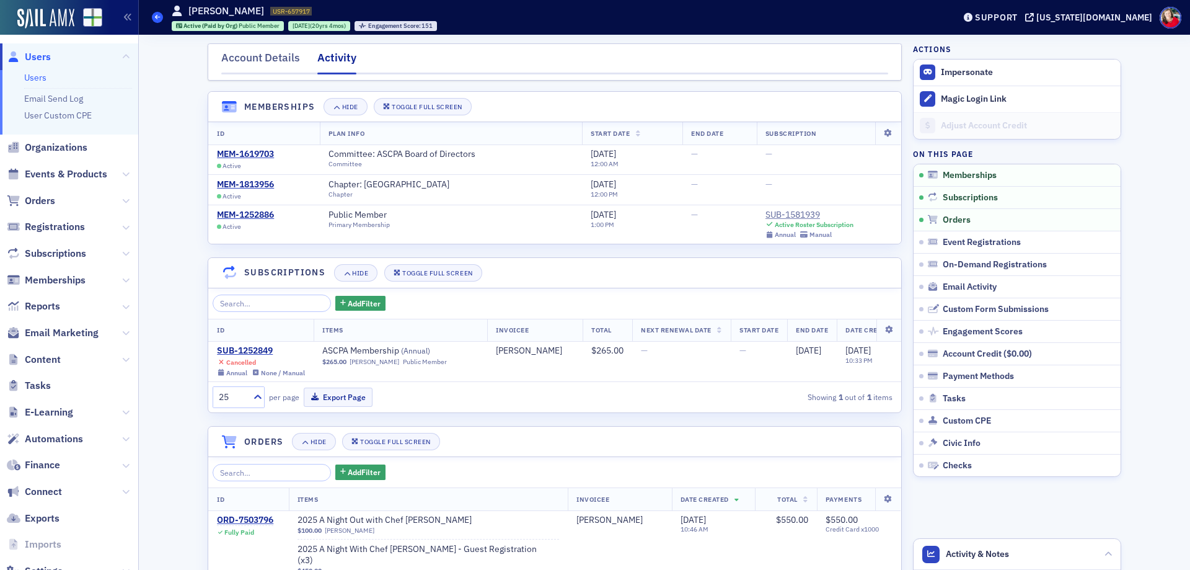
click at [157, 15] on icon at bounding box center [157, 17] width 5 height 6
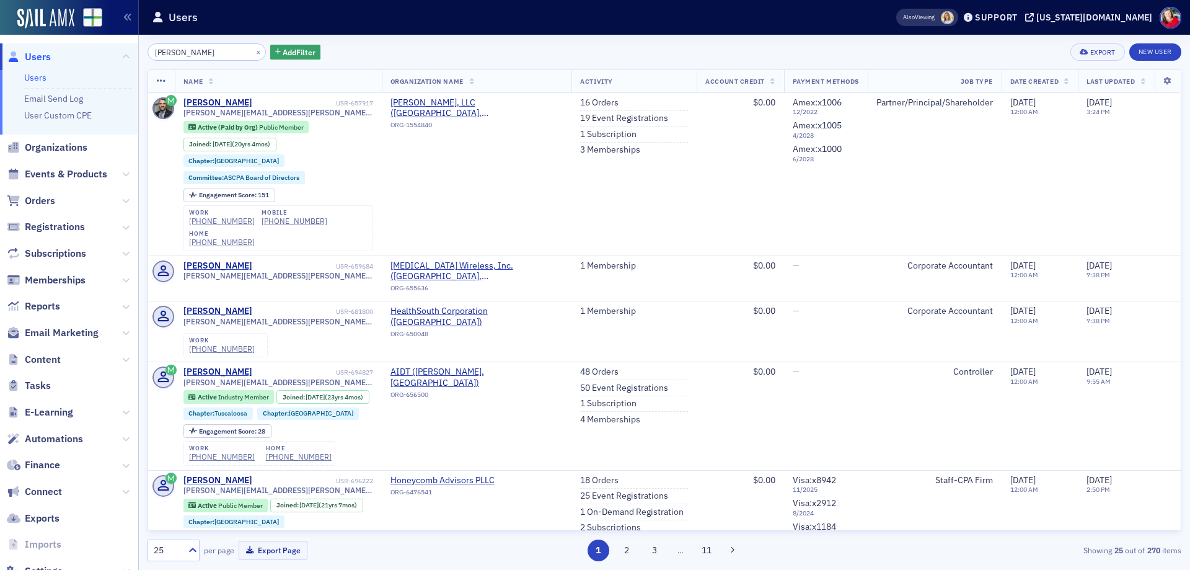
drag, startPoint x: 178, startPoint y: 56, endPoint x: 139, endPoint y: 61, distance: 39.4
click at [139, 61] on div "[PERSON_NAME] × Add Filter Export New User Name Organization Name Activity Acco…" at bounding box center [664, 302] width 1051 height 535
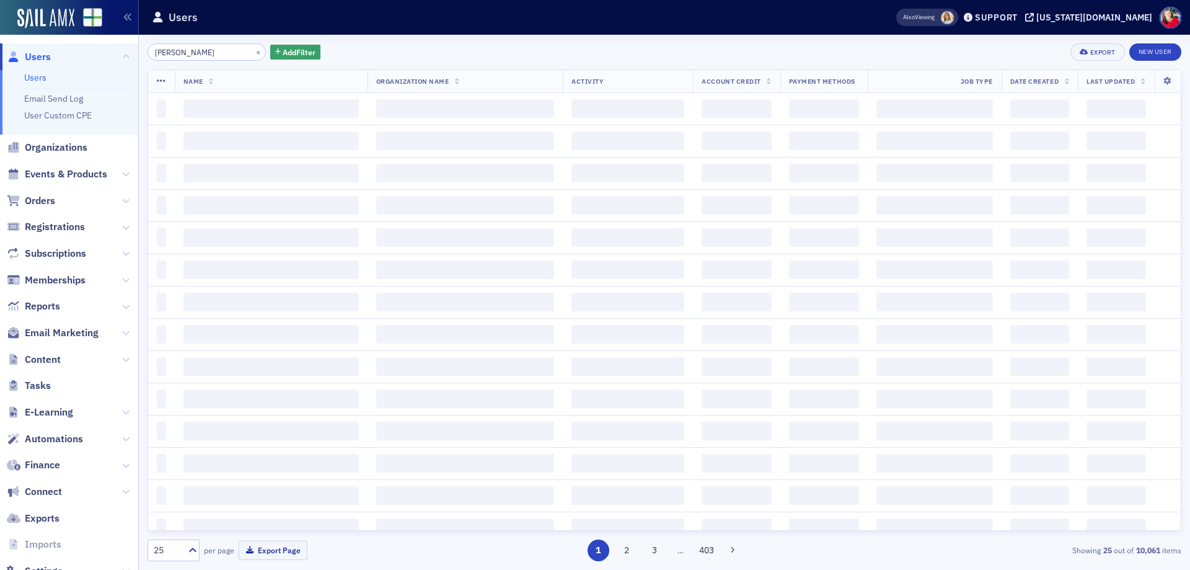
type input "[PERSON_NAME]"
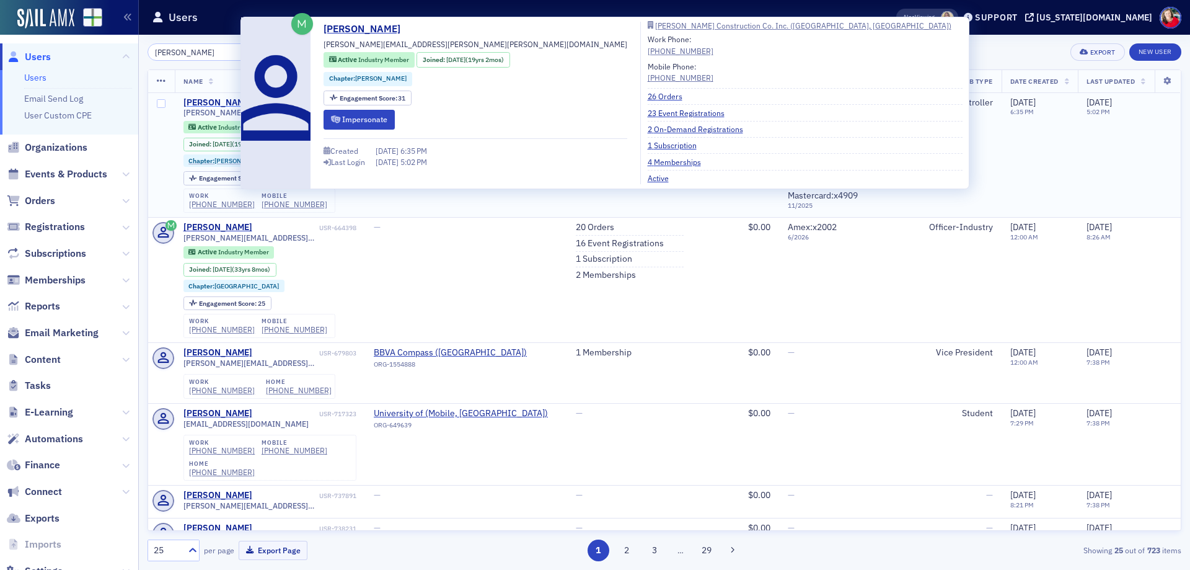
click at [203, 101] on div "[PERSON_NAME]" at bounding box center [217, 102] width 69 height 11
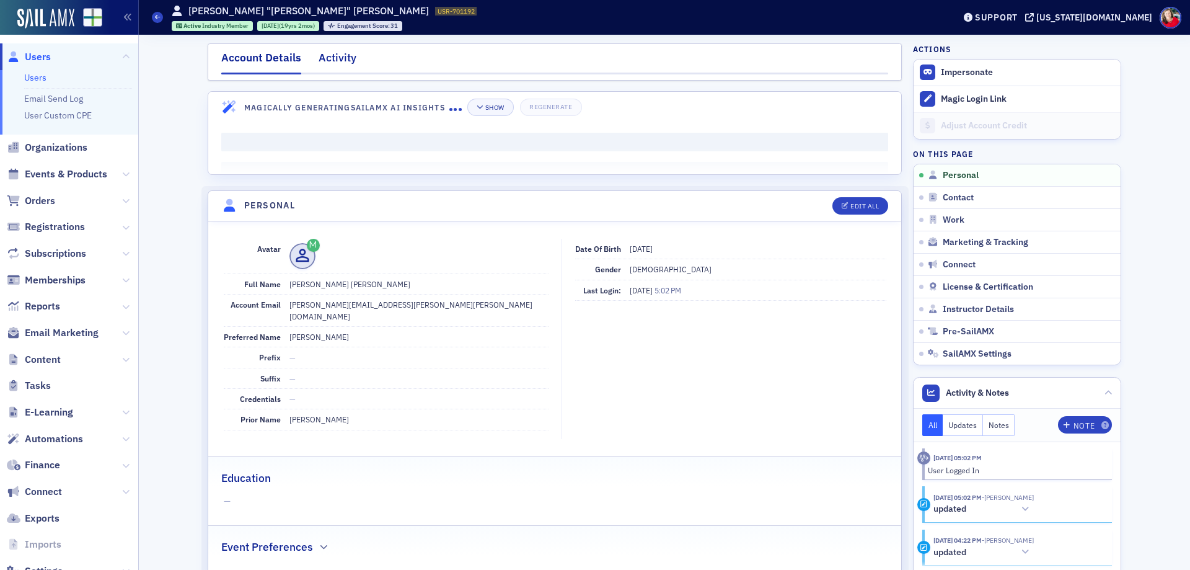
click at [327, 56] on div "Activity" at bounding box center [338, 61] width 38 height 23
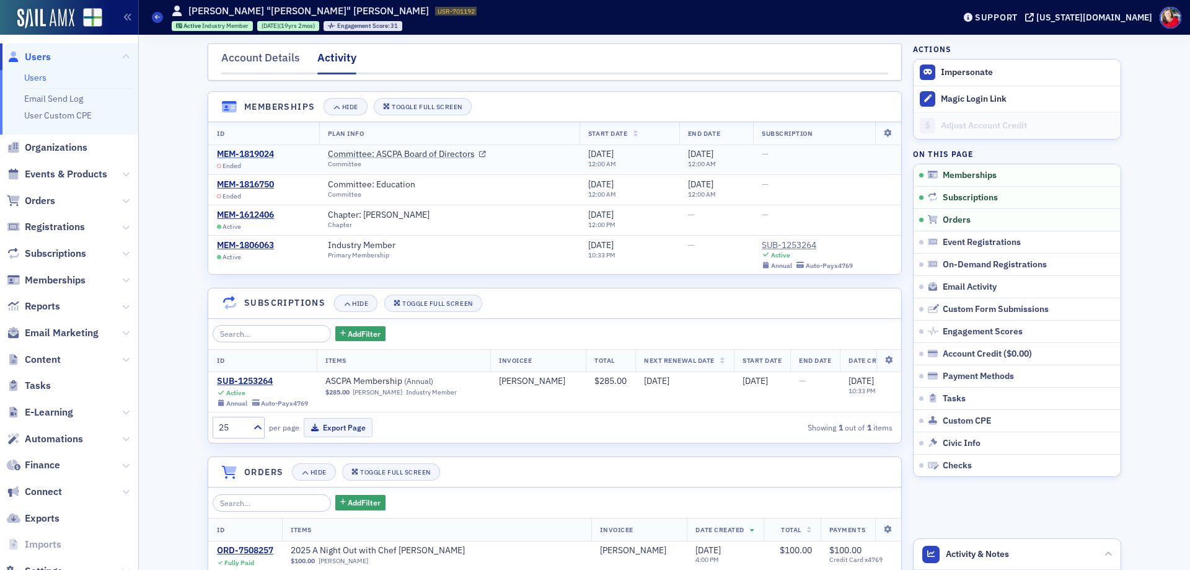
click at [251, 152] on div "MEM-1819024" at bounding box center [245, 154] width 57 height 11
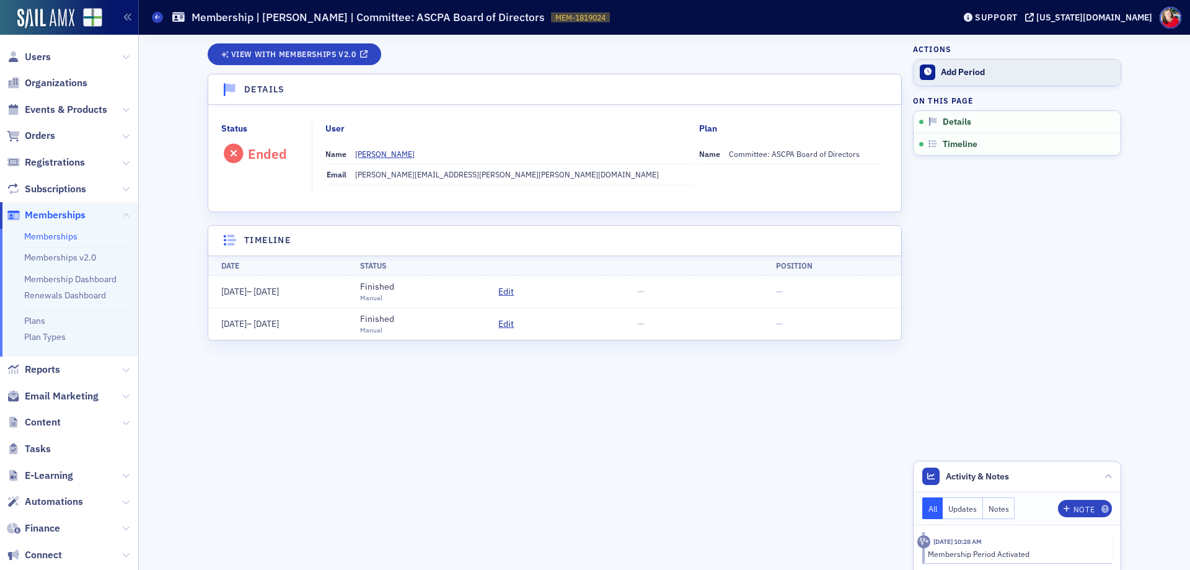
click at [925, 73] on icon at bounding box center [927, 71] width 7 height 7
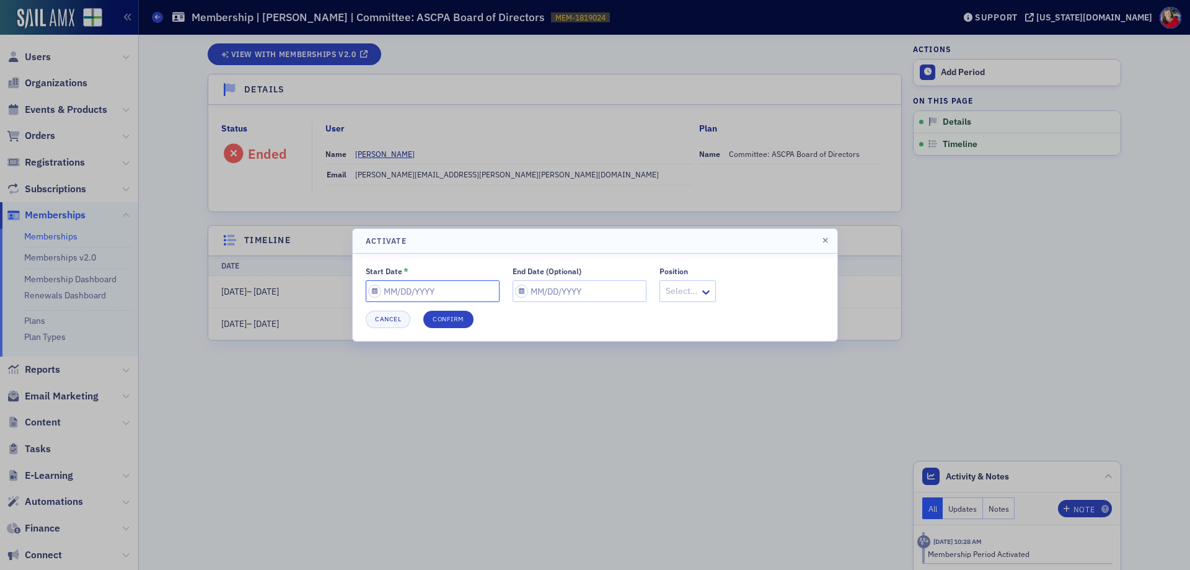
click at [404, 290] on input "Start Date *" at bounding box center [433, 291] width 134 height 22
select select "9"
select select "2025"
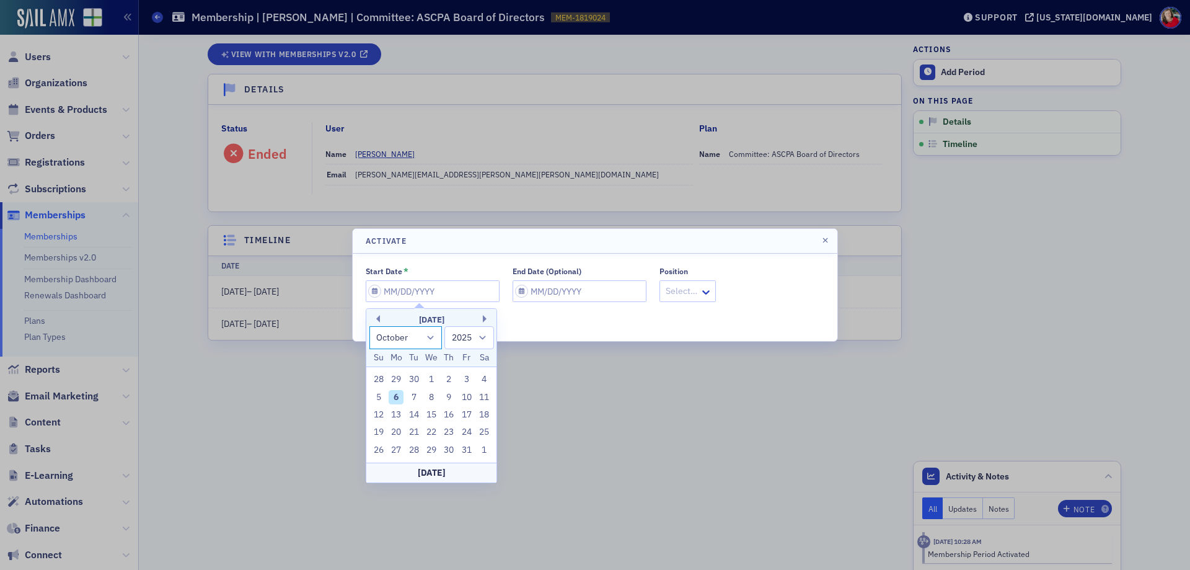
click at [430, 341] on select "January February March April May June July August September October November De…" at bounding box center [405, 337] width 73 height 23
select select "5"
click at [369, 326] on select "January February March April May June July August September October November De…" at bounding box center [405, 337] width 73 height 23
click at [375, 378] on div "1" at bounding box center [378, 379] width 15 height 15
type input "[DATE]"
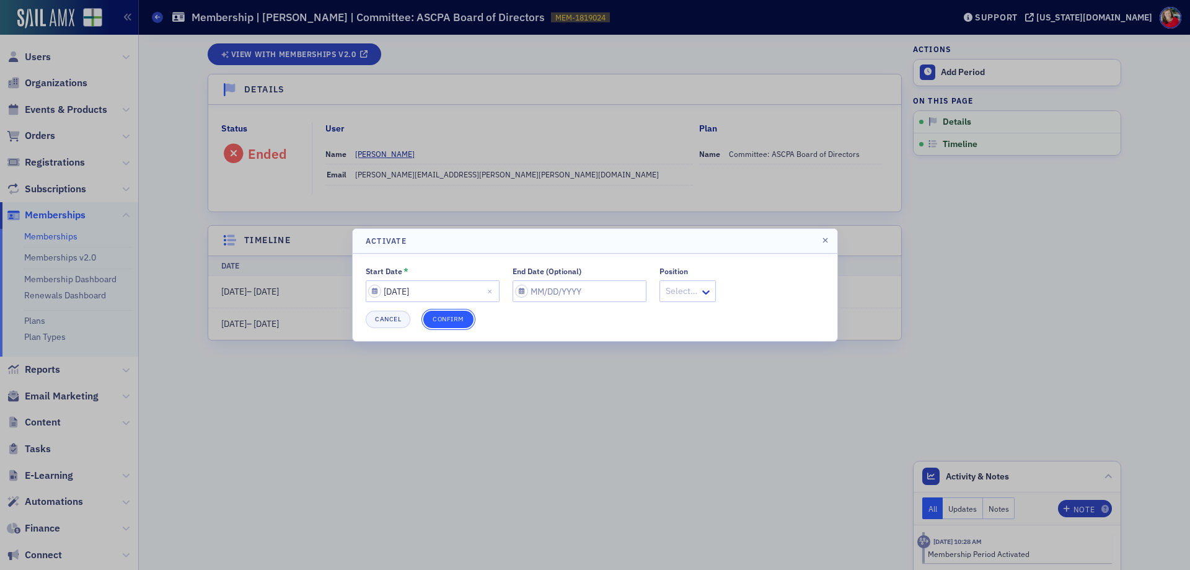
click at [448, 316] on button "Confirm" at bounding box center [448, 318] width 50 height 17
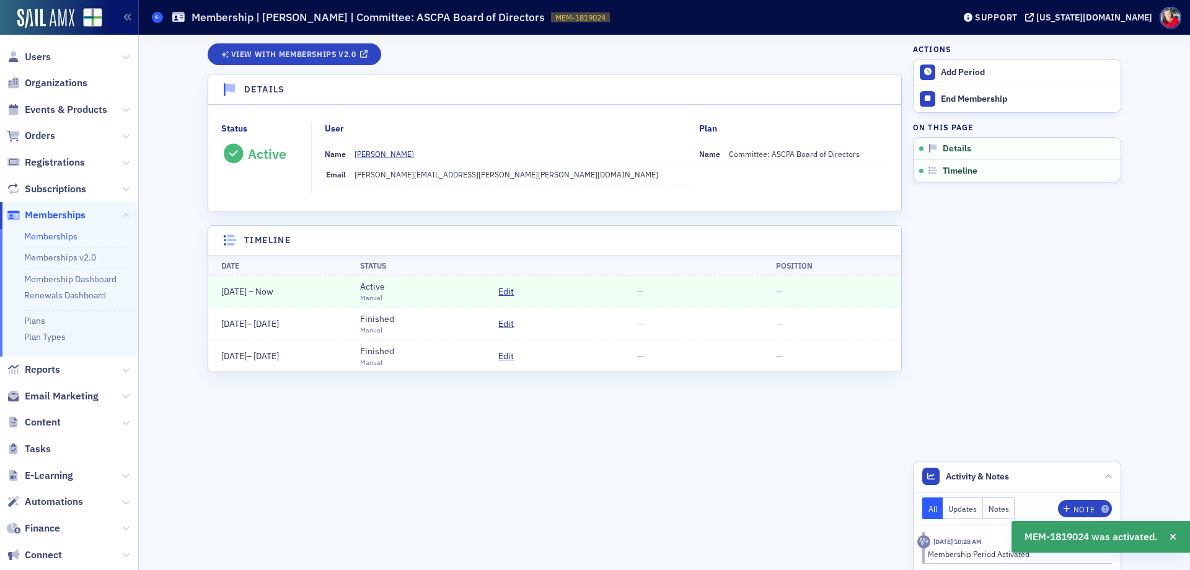
click at [158, 17] on icon at bounding box center [157, 17] width 5 height 6
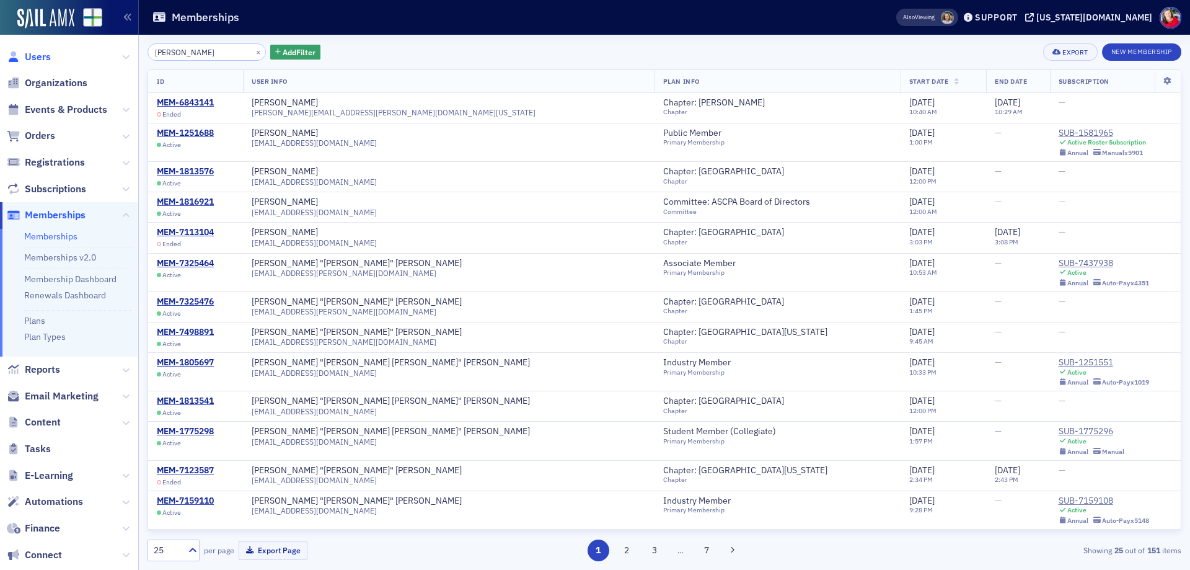
type input "[PERSON_NAME]"
click at [35, 53] on span "Users" at bounding box center [38, 57] width 26 height 14
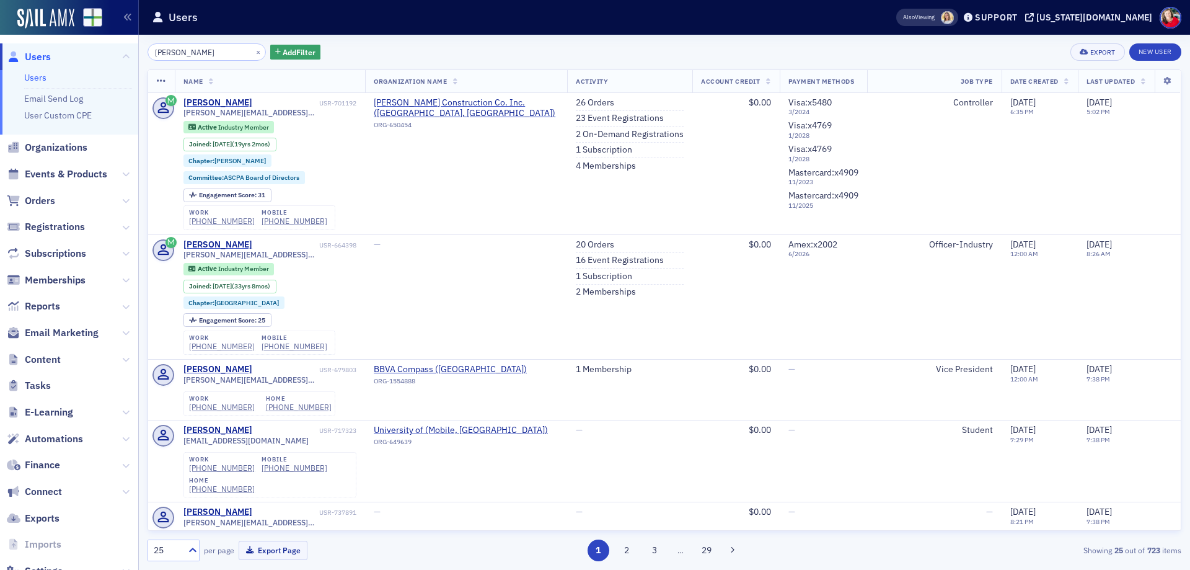
drag, startPoint x: 211, startPoint y: 53, endPoint x: 108, endPoint y: 73, distance: 104.2
click at [108, 73] on div "Users Users Email Send Log User Custom CPE Organizations Events & Products Orde…" at bounding box center [595, 285] width 1190 height 570
type input "d"
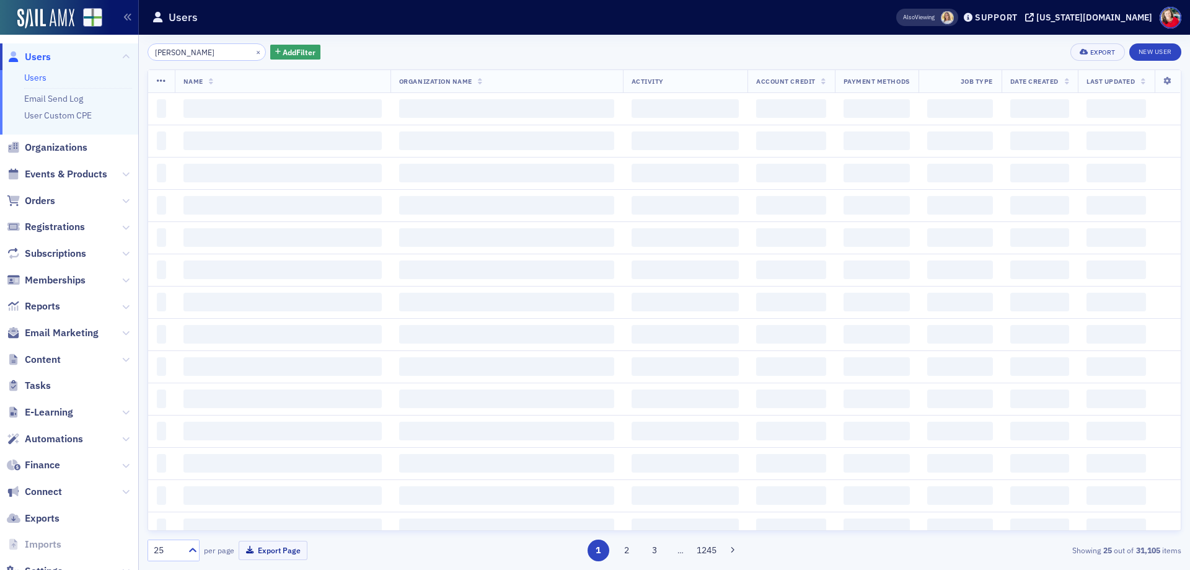
type input "[PERSON_NAME]"
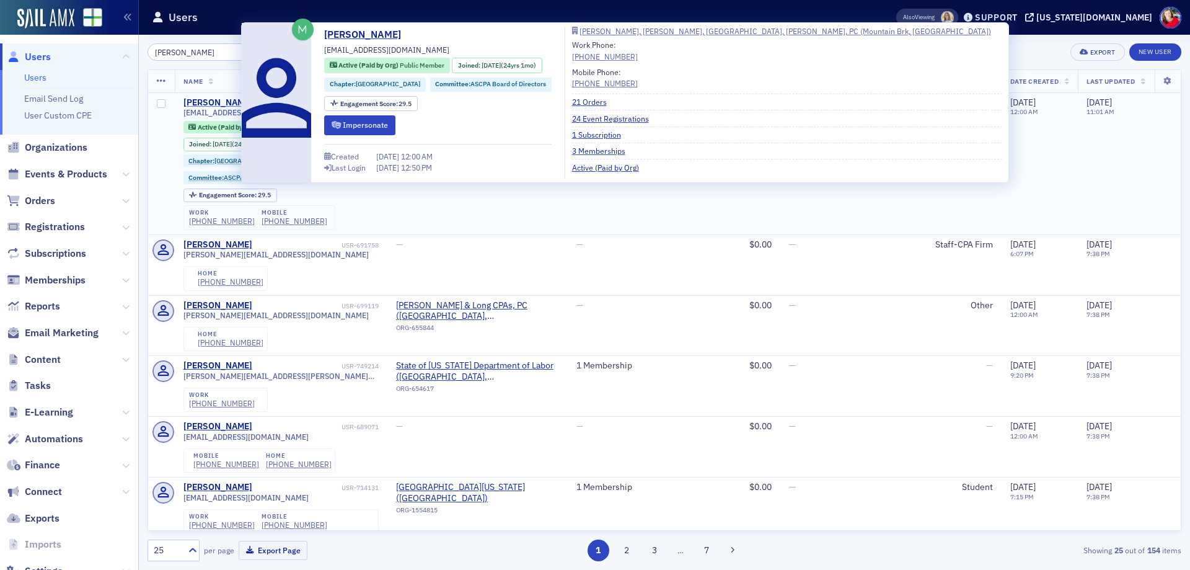
click at [218, 104] on div "[PERSON_NAME]" at bounding box center [217, 102] width 69 height 11
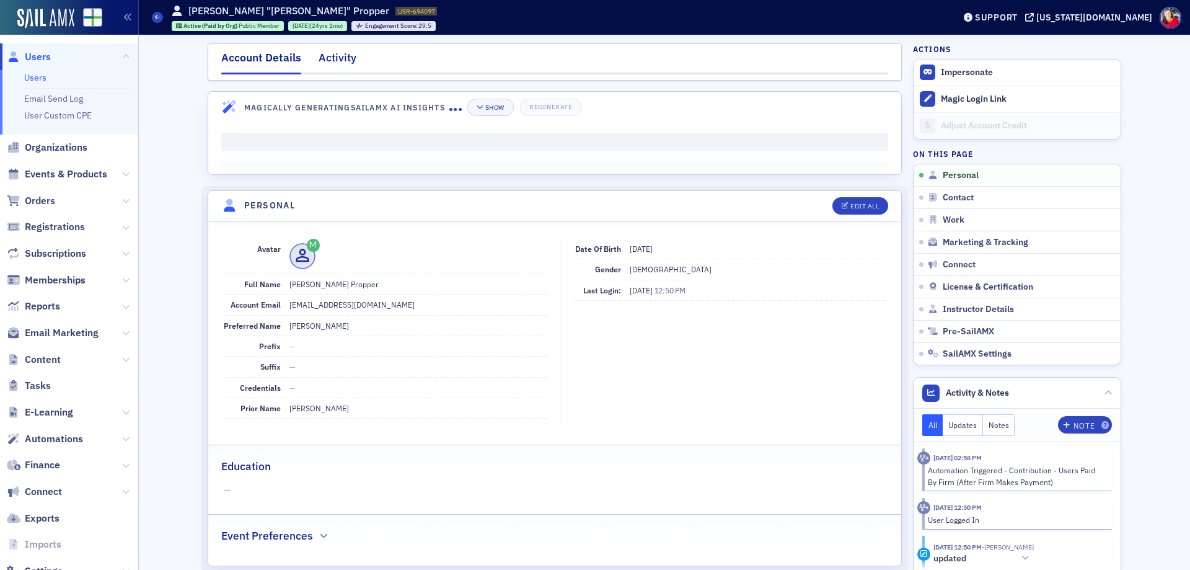
click at [322, 54] on div "Activity" at bounding box center [338, 61] width 38 height 23
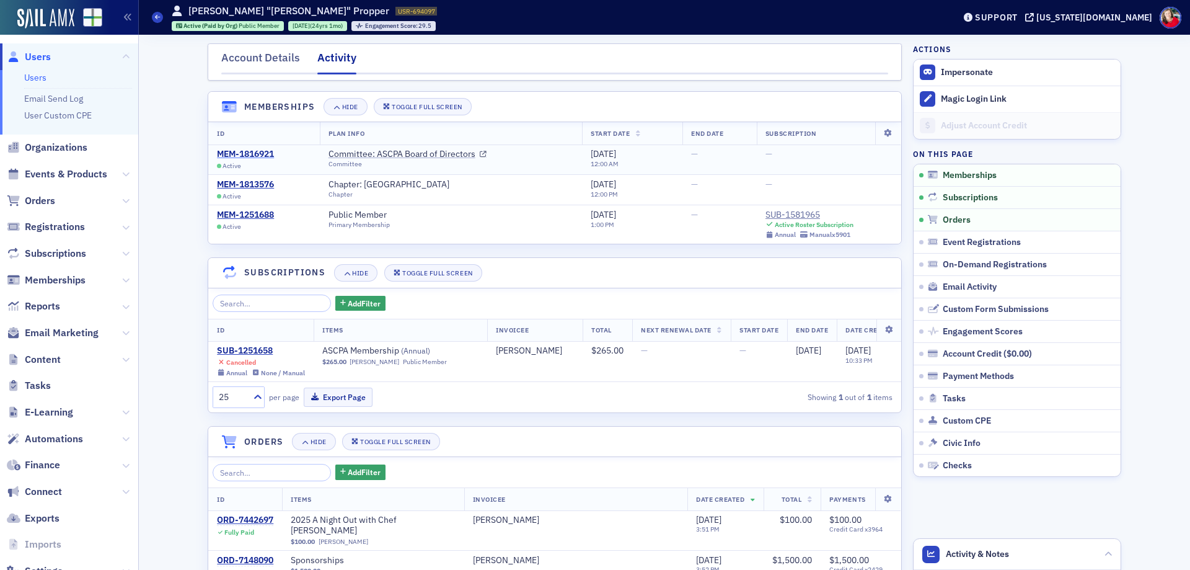
click at [245, 152] on div "MEM-1816921" at bounding box center [245, 154] width 57 height 11
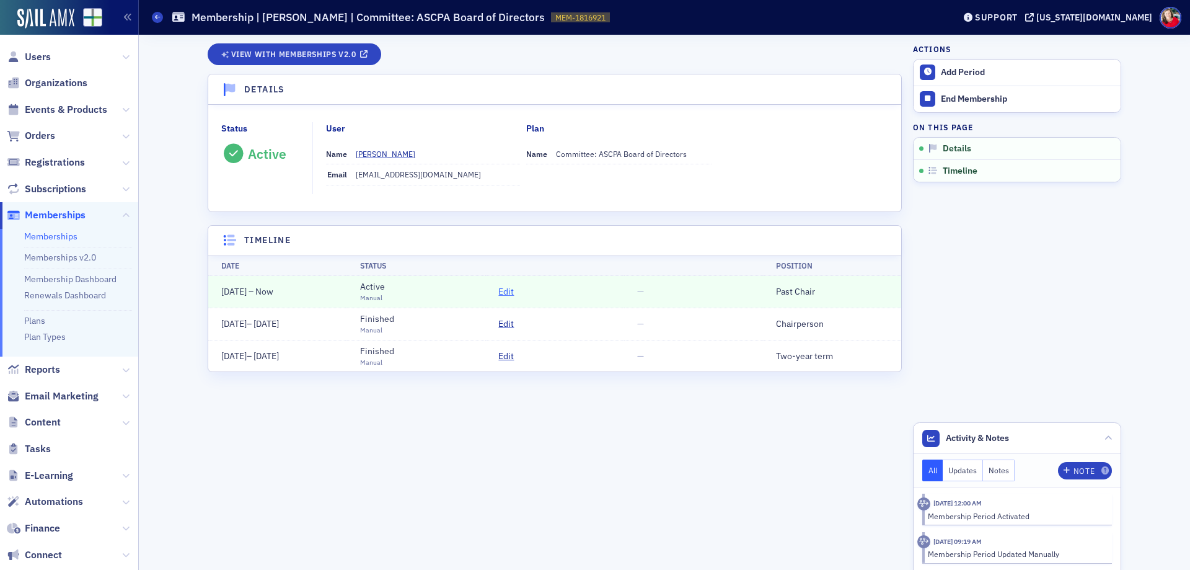
click at [506, 292] on span "Edit" at bounding box center [505, 291] width 15 height 13
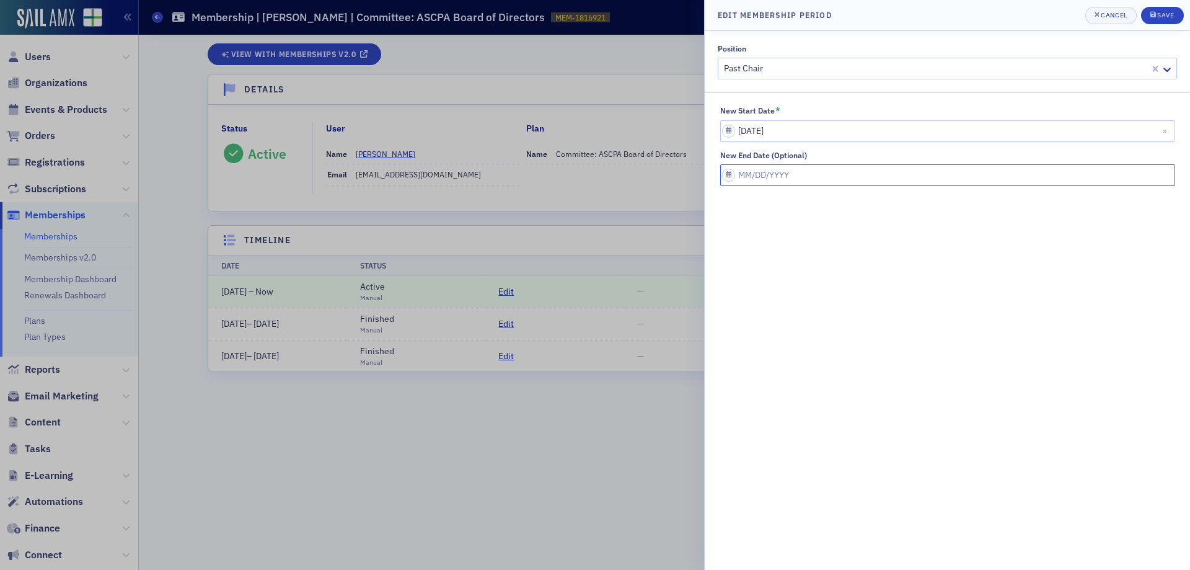
click at [761, 178] on input "New End Date (Optional)" at bounding box center [947, 175] width 455 height 22
select select "9"
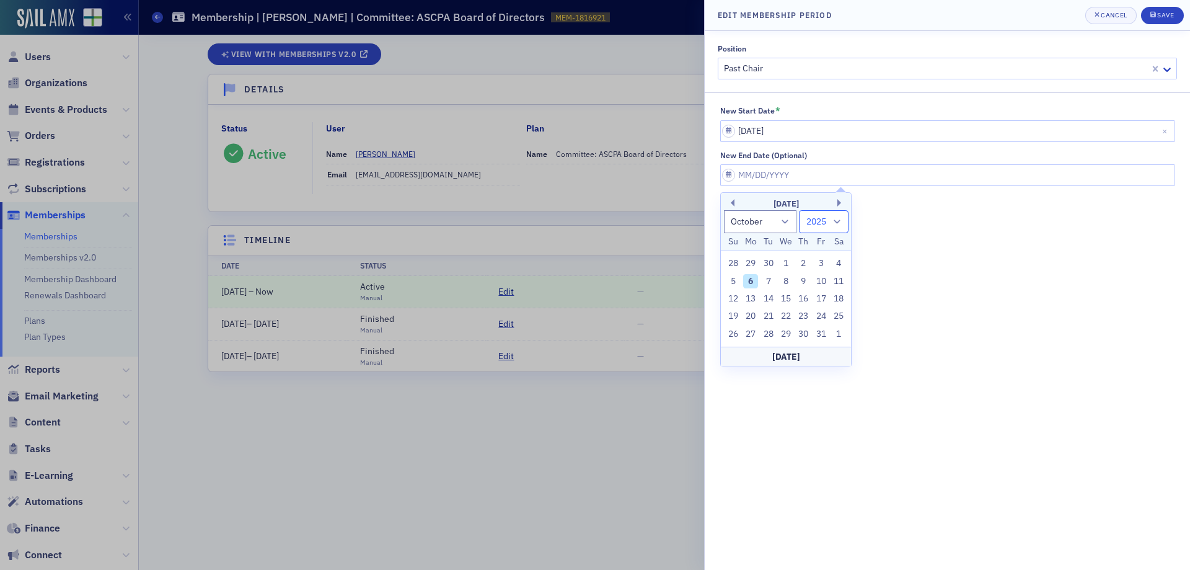
click at [838, 218] on select "1900 1901 1902 1903 1904 1905 1906 1907 1908 1909 1910 1911 1912 1913 1914 1915…" at bounding box center [824, 221] width 50 height 23
select select "2026"
click at [799, 210] on select "1900 1901 1902 1903 1904 1905 1906 1907 1908 1909 1910 1911 1912 1913 1914 1915…" at bounding box center [824, 221] width 50 height 23
click at [790, 221] on select "January February March April May June July August September October November De…" at bounding box center [760, 221] width 73 height 23
select select "5"
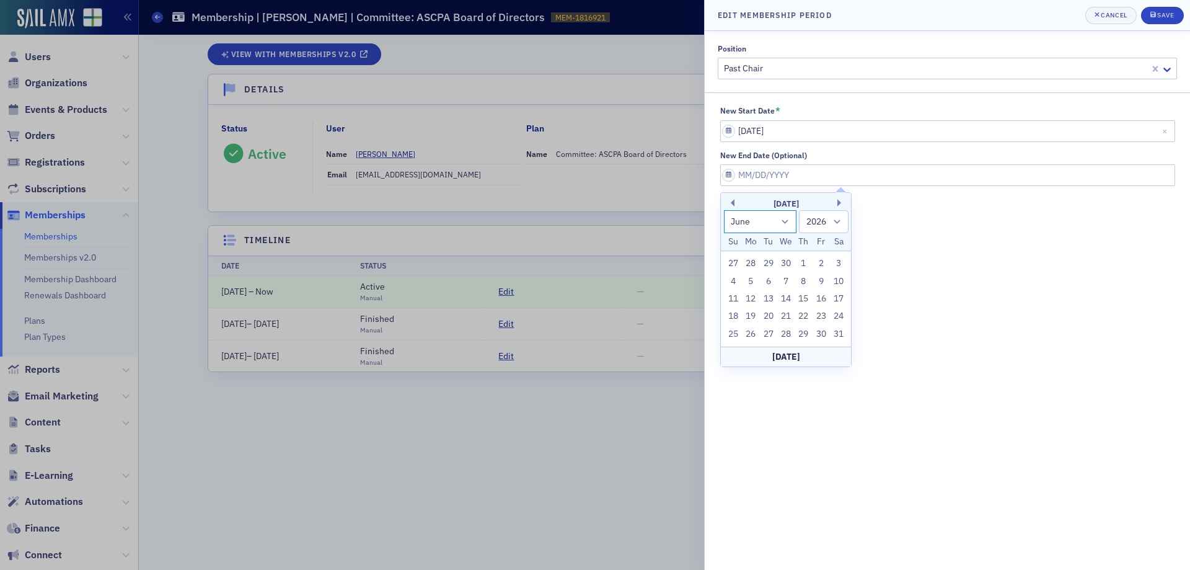
click at [724, 210] on select "January February March April May June July August September October November De…" at bounding box center [760, 221] width 73 height 23
click at [746, 264] on div "1" at bounding box center [750, 263] width 15 height 15
type input "[DATE]"
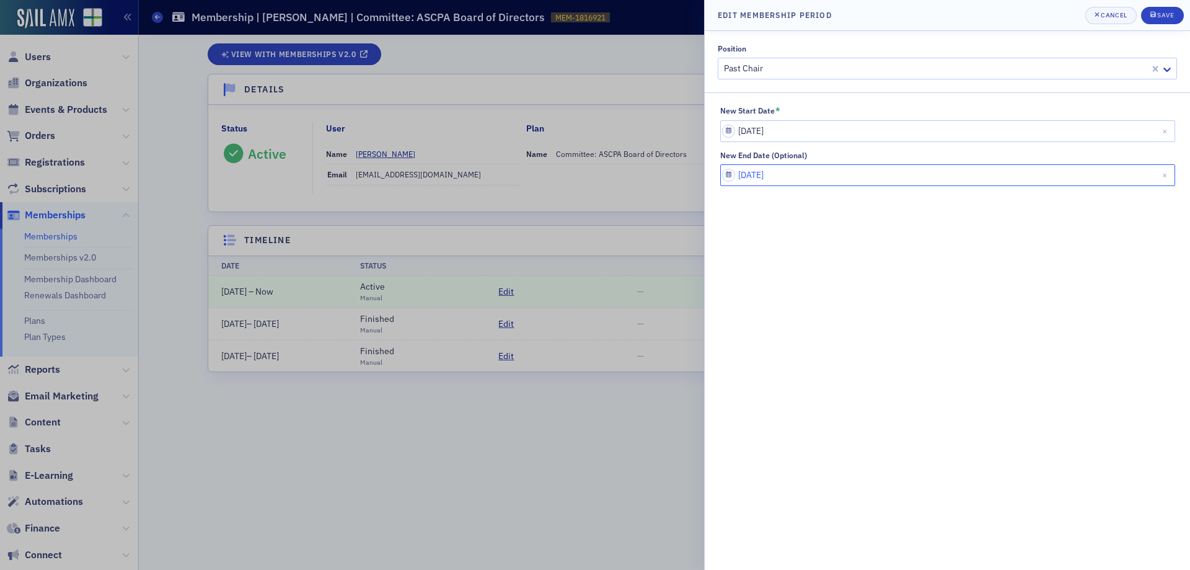
click at [788, 175] on input "[DATE]" at bounding box center [947, 175] width 455 height 22
select select "5"
select select "2026"
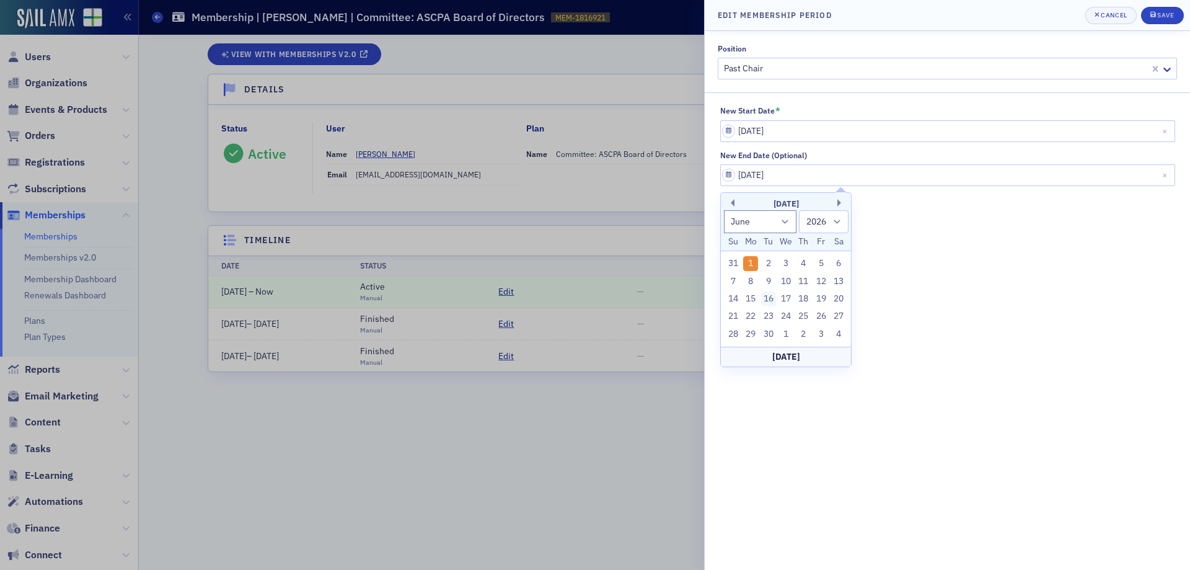
click at [768, 296] on div "16" at bounding box center [768, 298] width 15 height 15
type input "[DATE]"
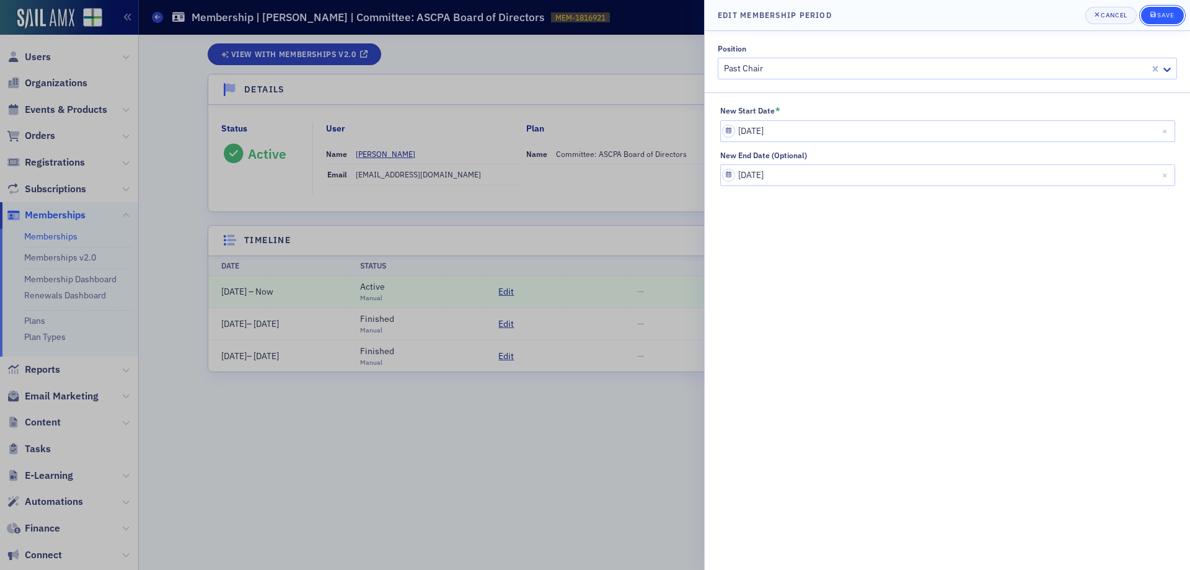
click at [1149, 20] on button "Save" at bounding box center [1162, 15] width 43 height 17
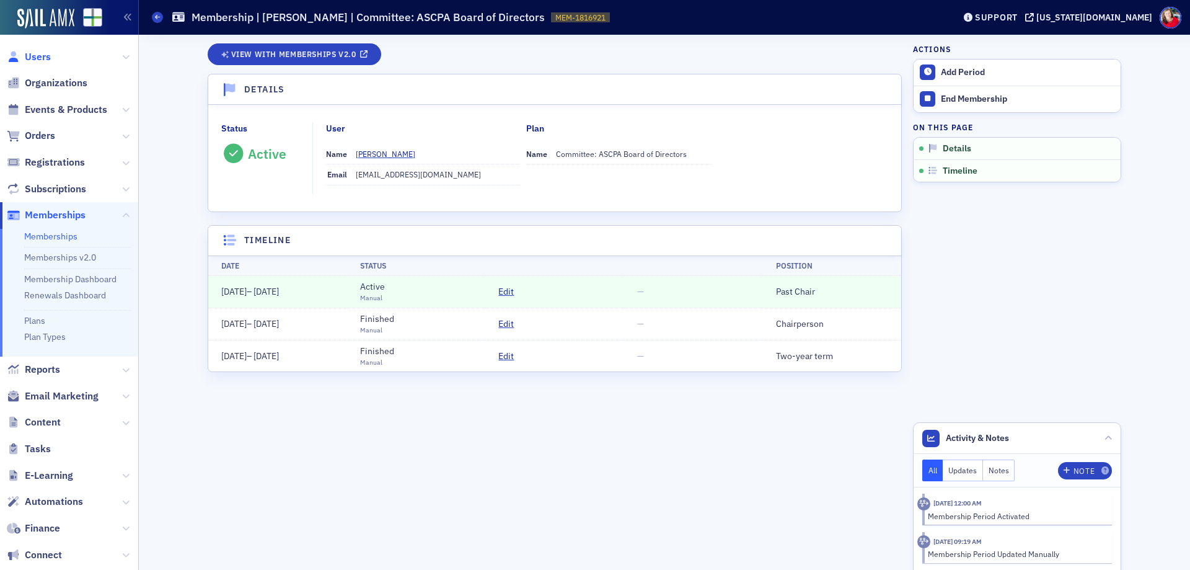
click at [33, 59] on span "Users" at bounding box center [38, 57] width 26 height 14
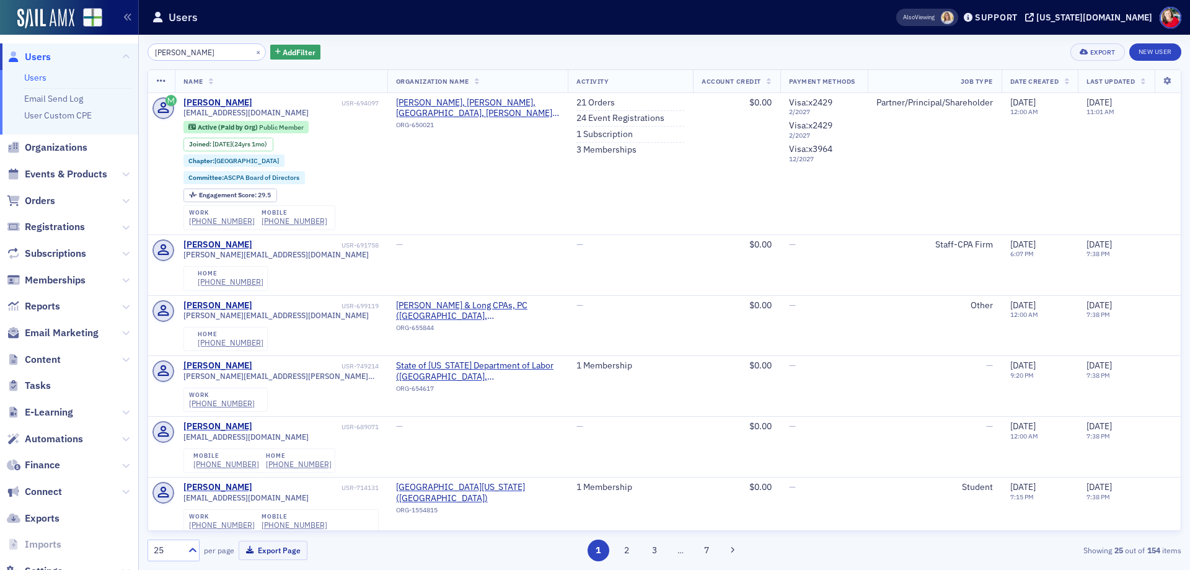
drag, startPoint x: 216, startPoint y: 51, endPoint x: 131, endPoint y: 53, distance: 84.9
click at [131, 53] on div "Users Users Email Send Log User Custom CPE Organizations Events & Products Orde…" at bounding box center [595, 285] width 1190 height 570
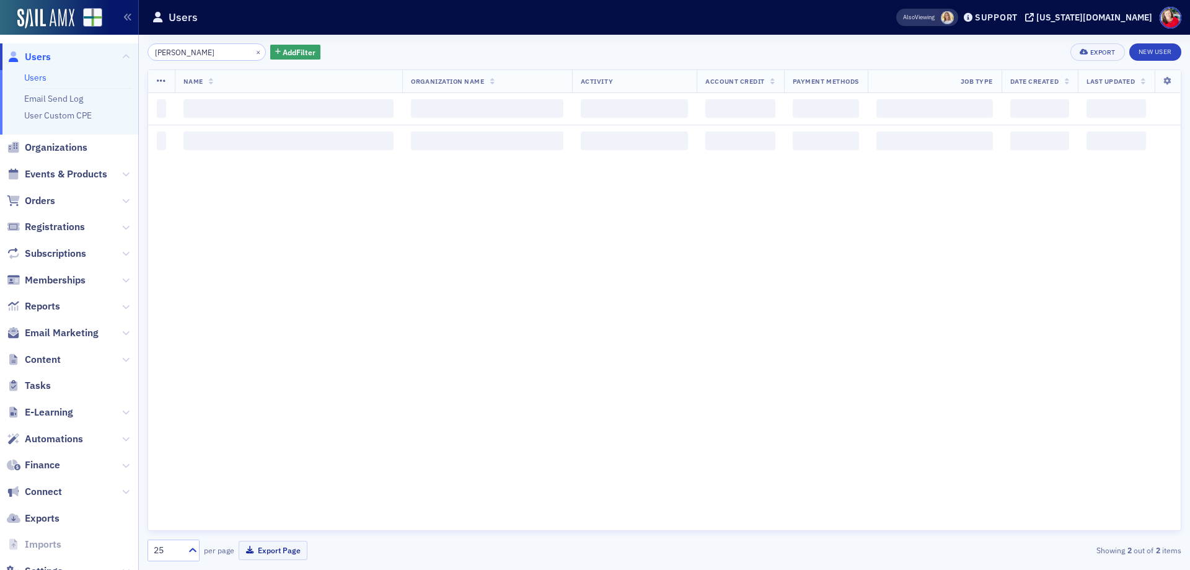
type input "[PERSON_NAME]"
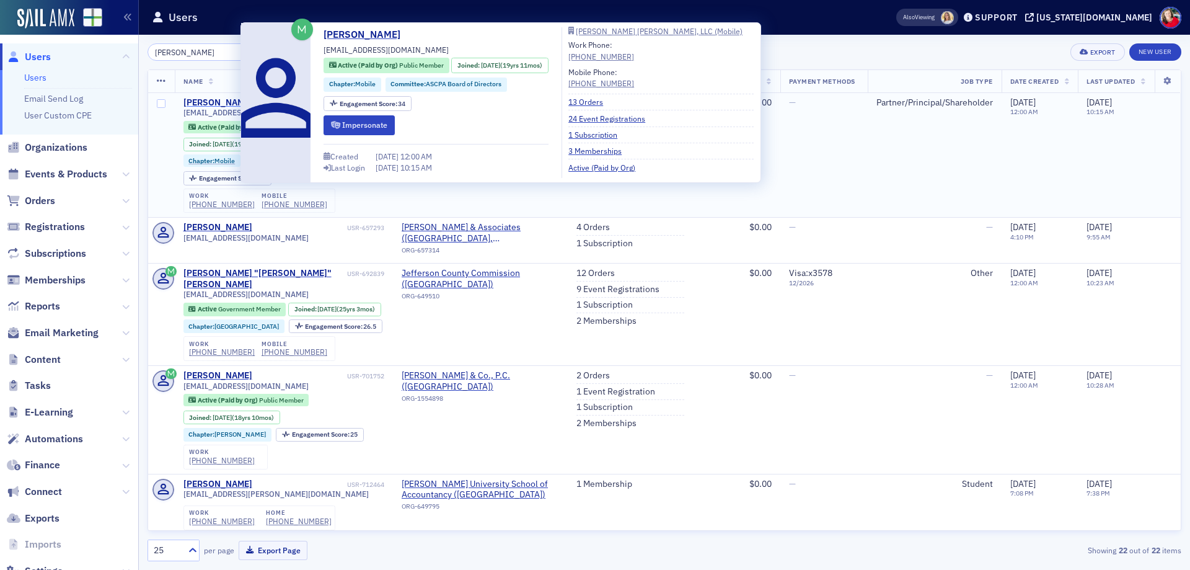
click at [210, 102] on div "[PERSON_NAME]" at bounding box center [217, 102] width 69 height 11
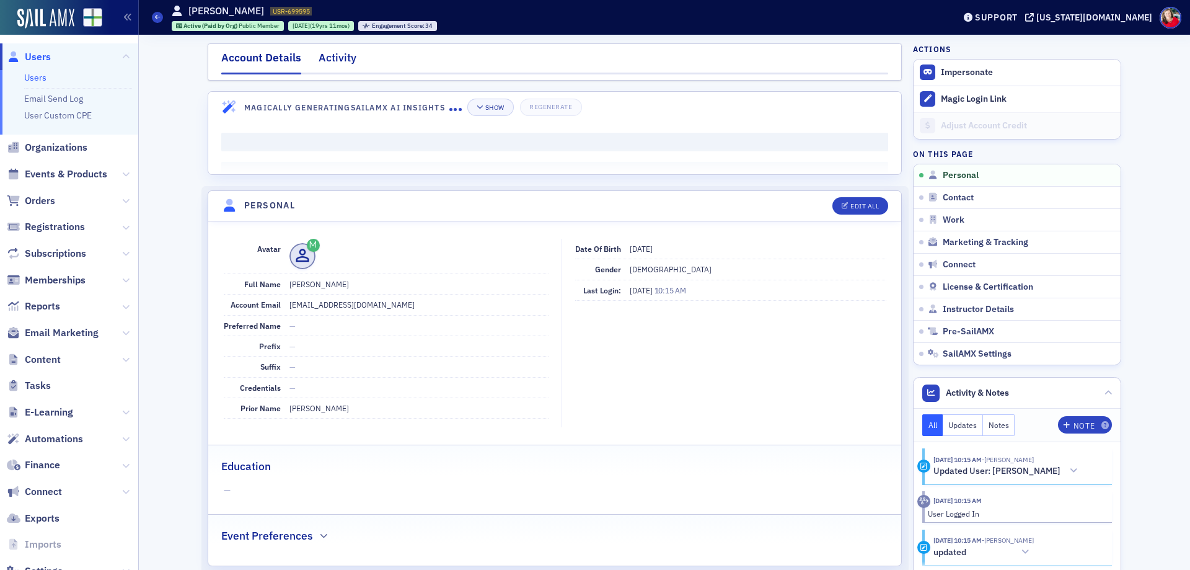
click at [338, 57] on div "Activity" at bounding box center [338, 61] width 38 height 23
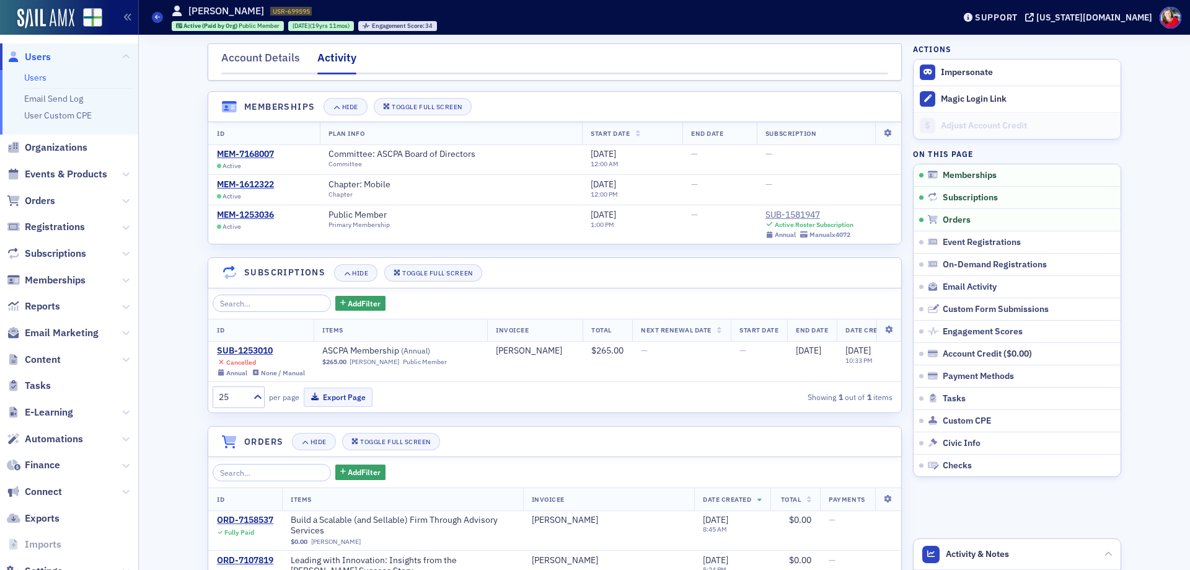
click at [35, 58] on span "Users" at bounding box center [38, 57] width 26 height 14
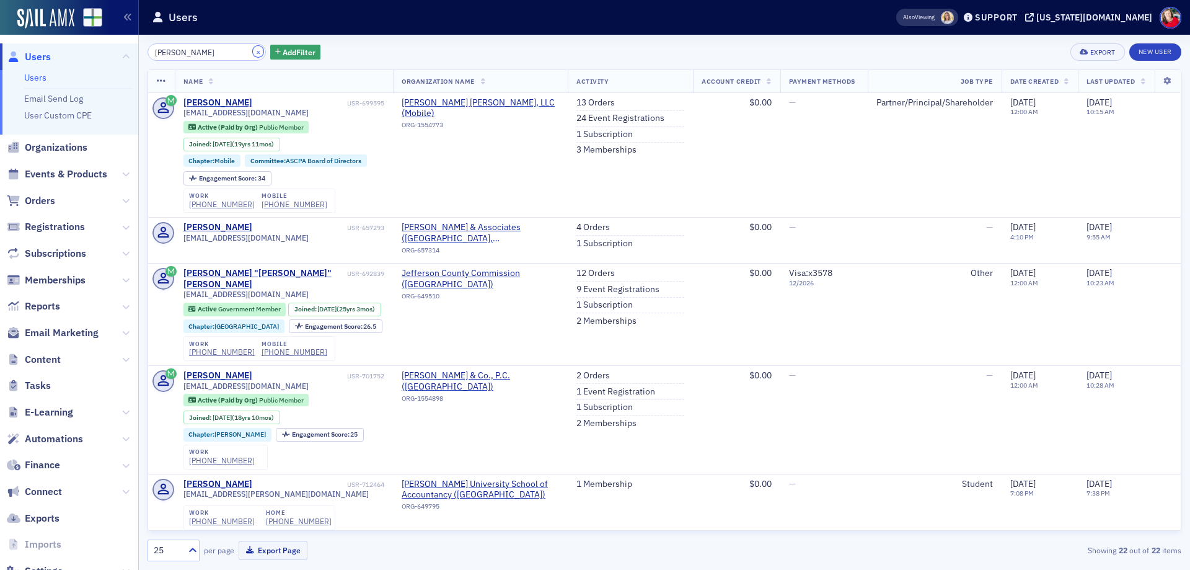
click at [253, 51] on button "×" at bounding box center [258, 51] width 11 height 11
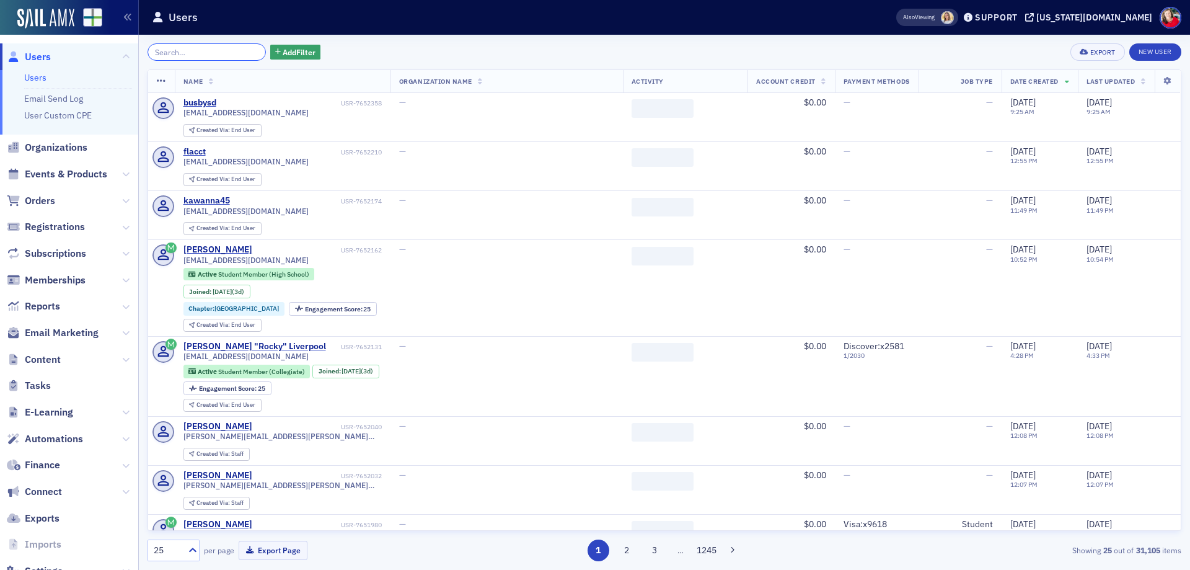
click at [208, 55] on input "search" at bounding box center [207, 51] width 118 height 17
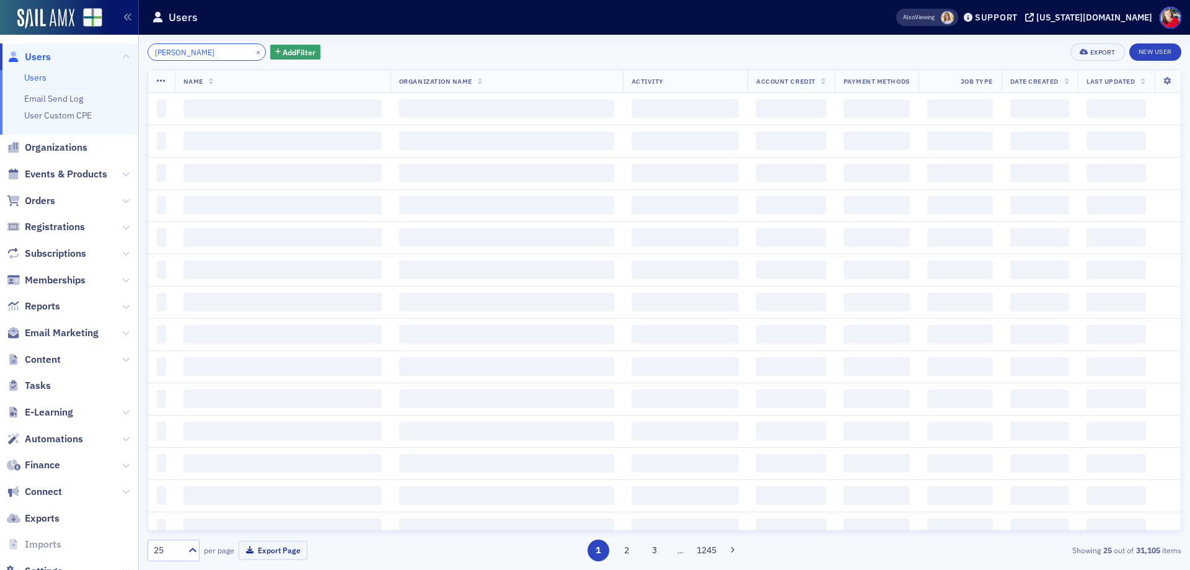
type input "[PERSON_NAME]"
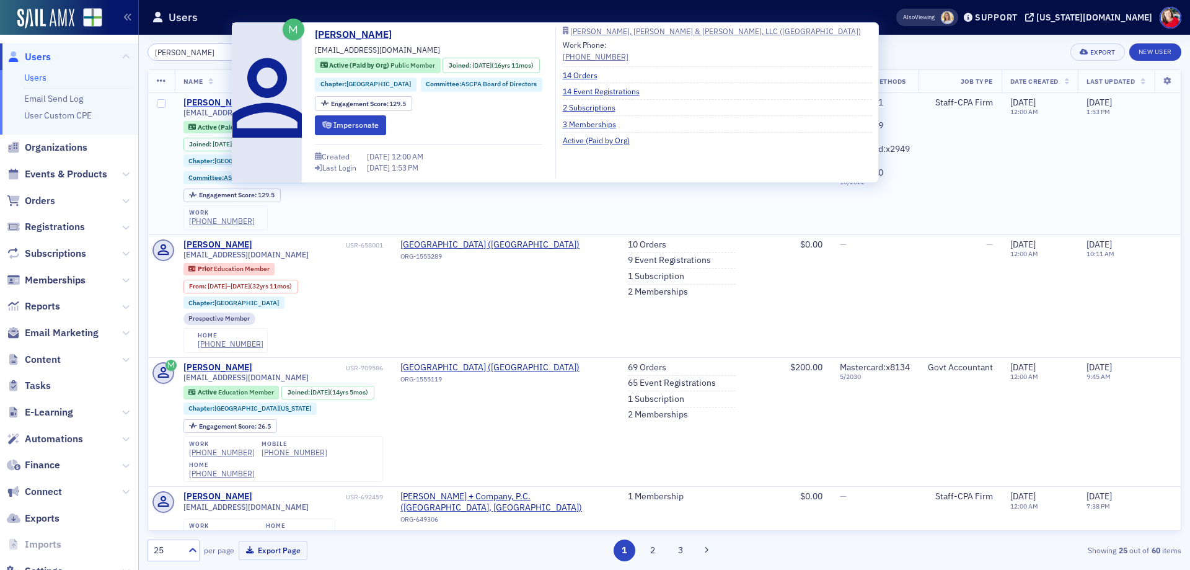
click at [215, 102] on div "[PERSON_NAME]" at bounding box center [217, 102] width 69 height 11
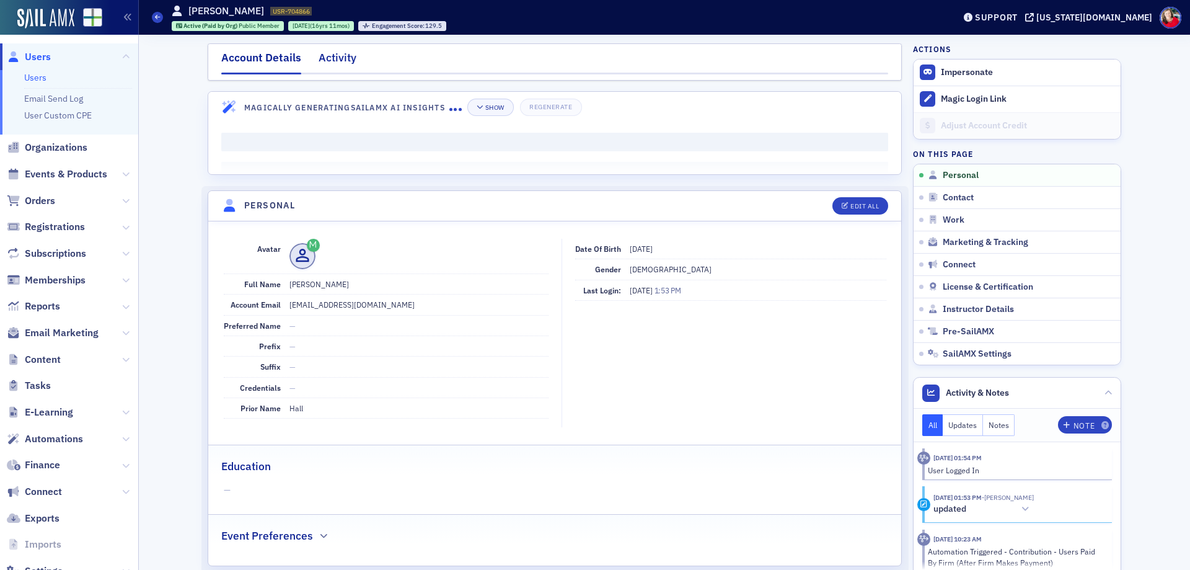
click at [325, 57] on div "Activity" at bounding box center [338, 61] width 38 height 23
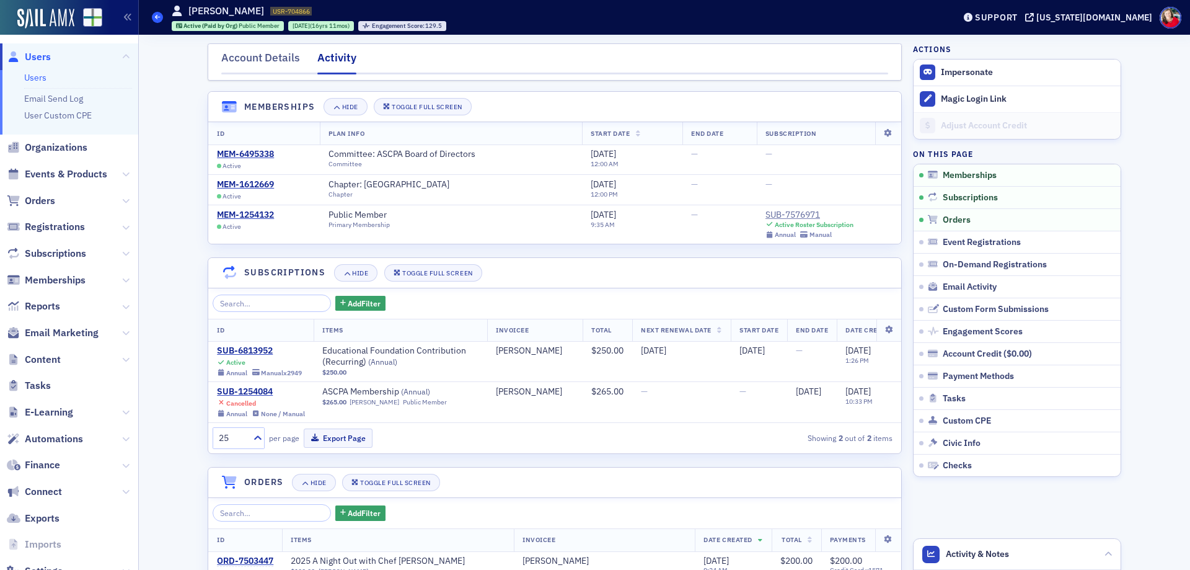
click at [156, 19] on icon at bounding box center [157, 17] width 5 height 6
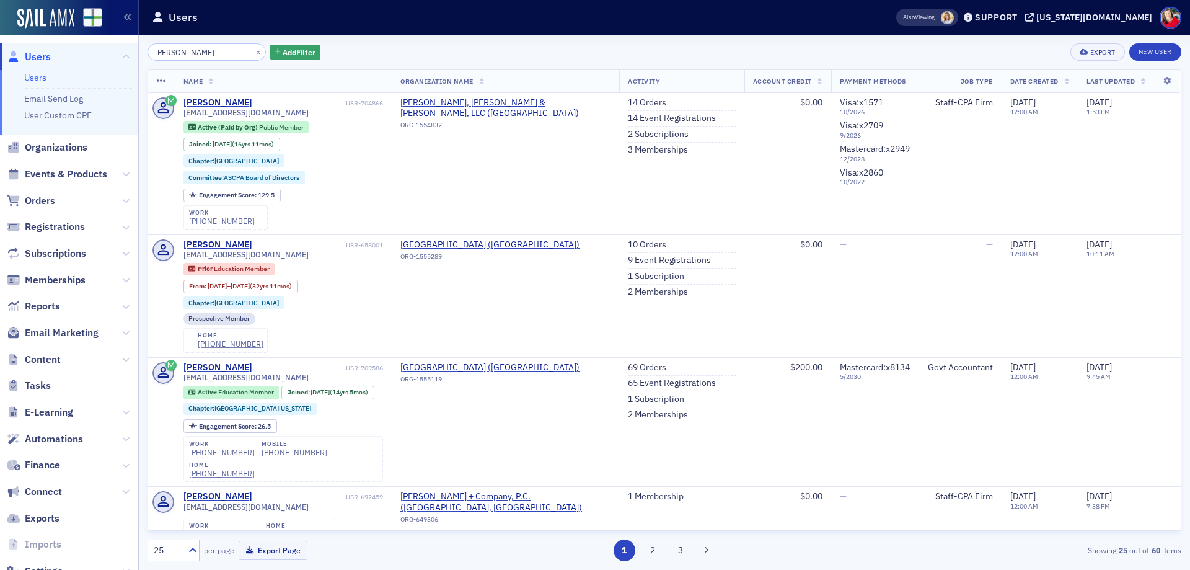
drag, startPoint x: 206, startPoint y: 51, endPoint x: 134, endPoint y: 47, distance: 71.4
click at [134, 47] on div "Users Users Email Send Log User Custom CPE Organizations Events & Products Orde…" at bounding box center [595, 285] width 1190 height 570
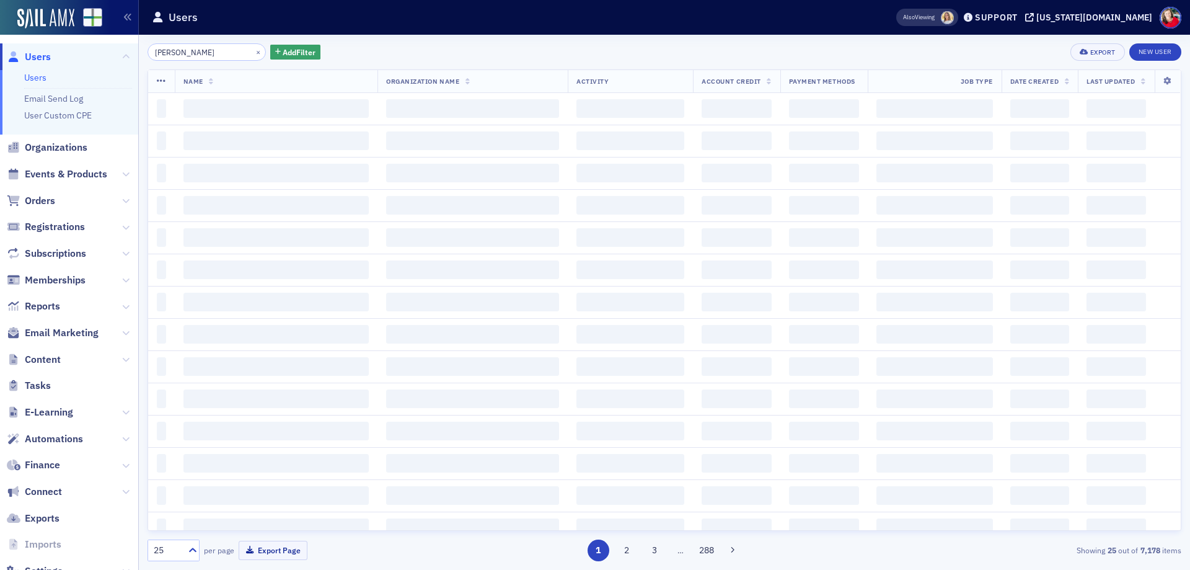
type input "[PERSON_NAME]"
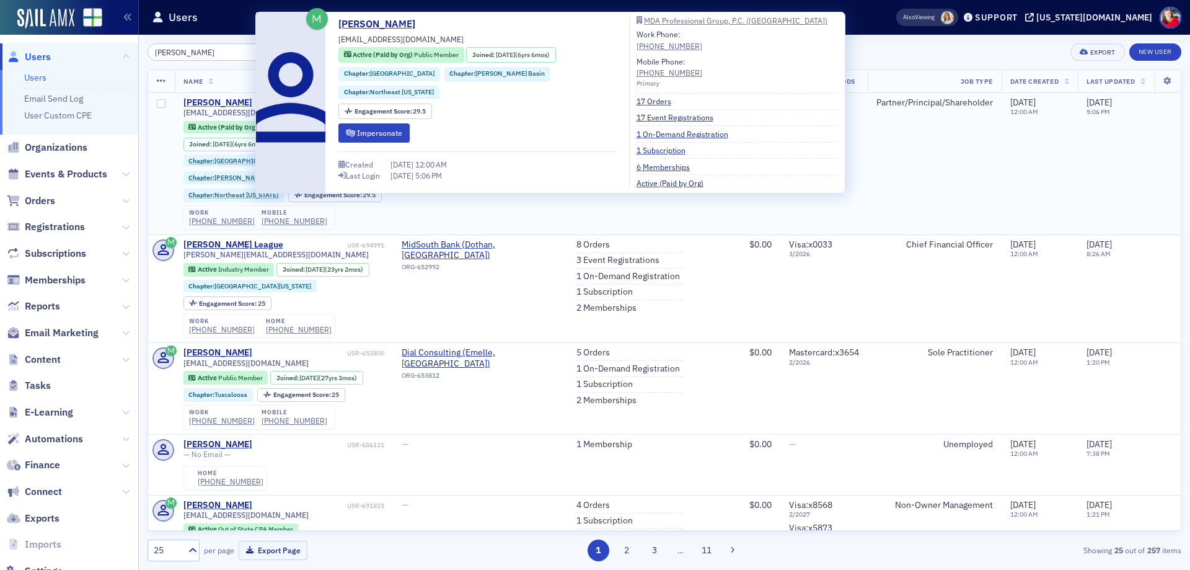
click at [224, 103] on div "[PERSON_NAME]" at bounding box center [217, 102] width 69 height 11
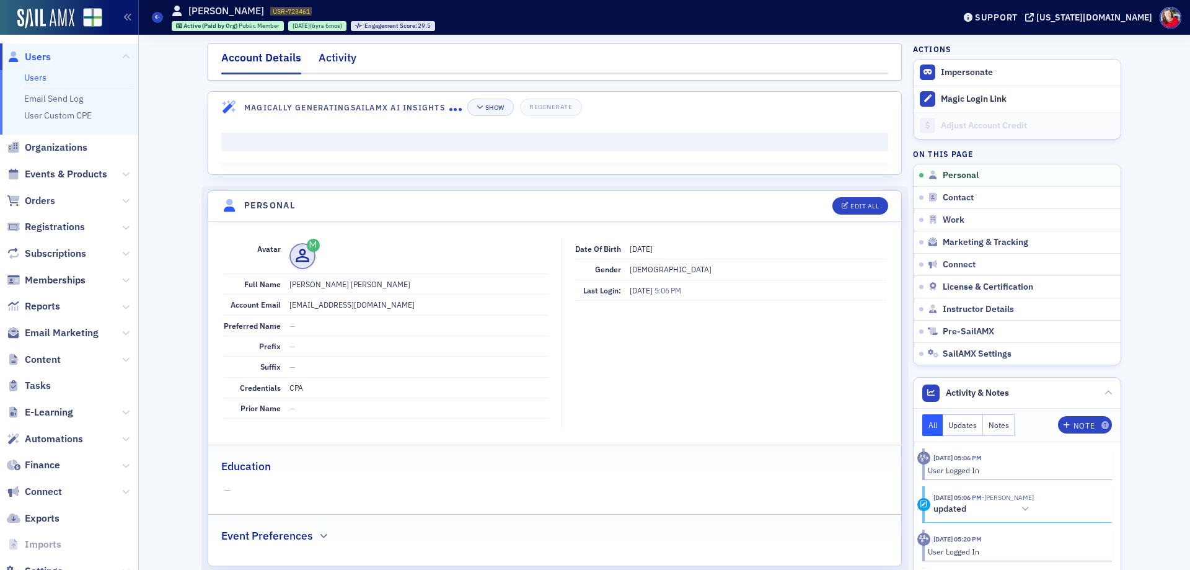
click at [327, 56] on div "Activity" at bounding box center [338, 61] width 38 height 23
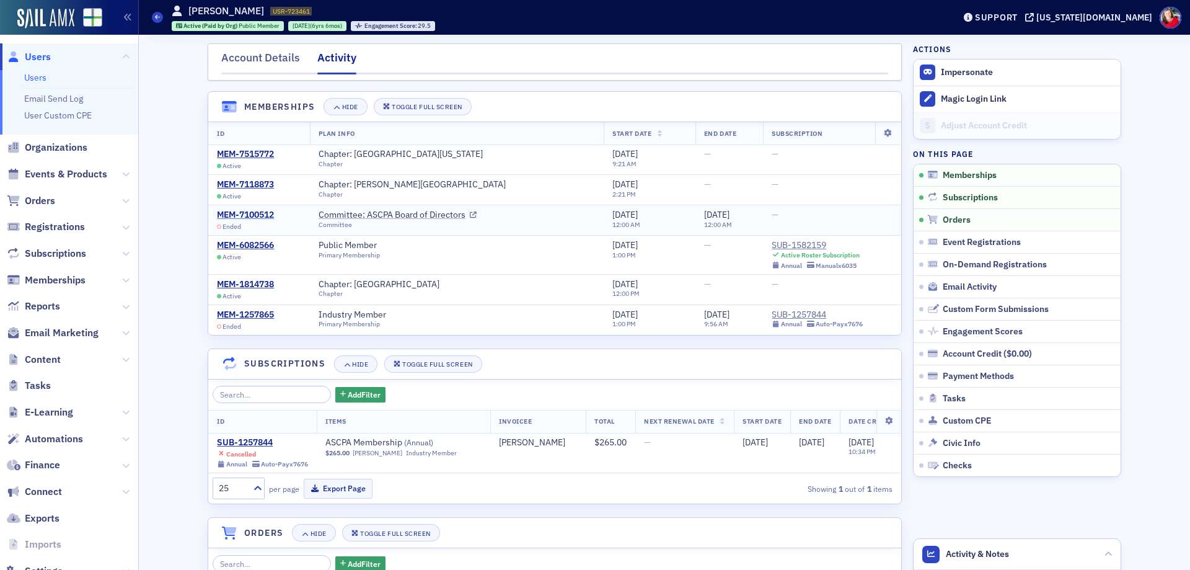
click at [261, 216] on div "MEM-7100512" at bounding box center [245, 214] width 57 height 11
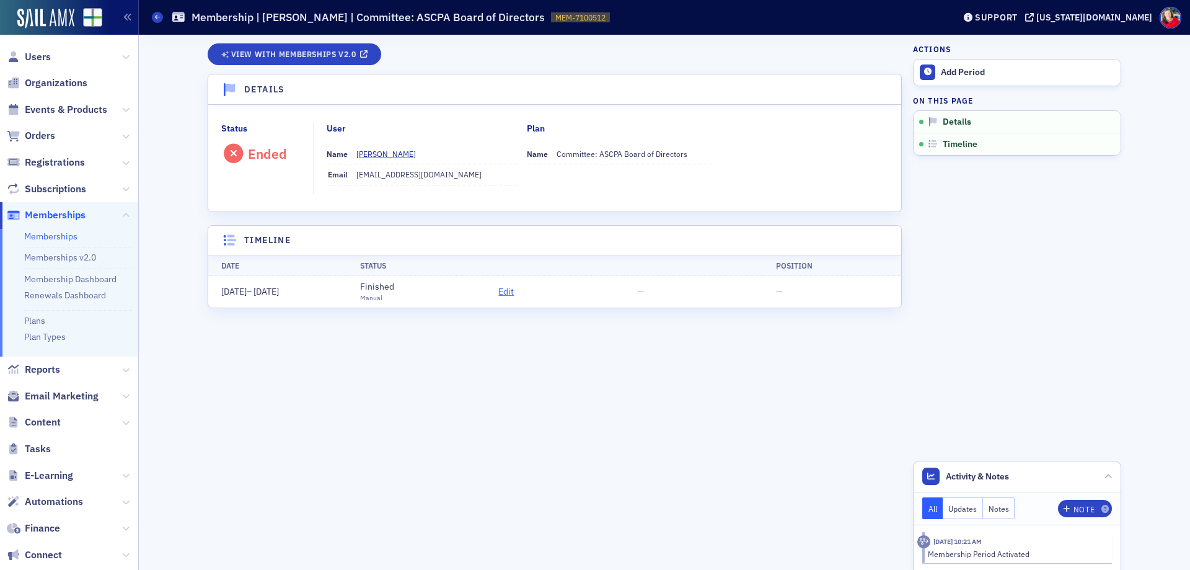
click at [506, 292] on span "Edit" at bounding box center [505, 291] width 15 height 13
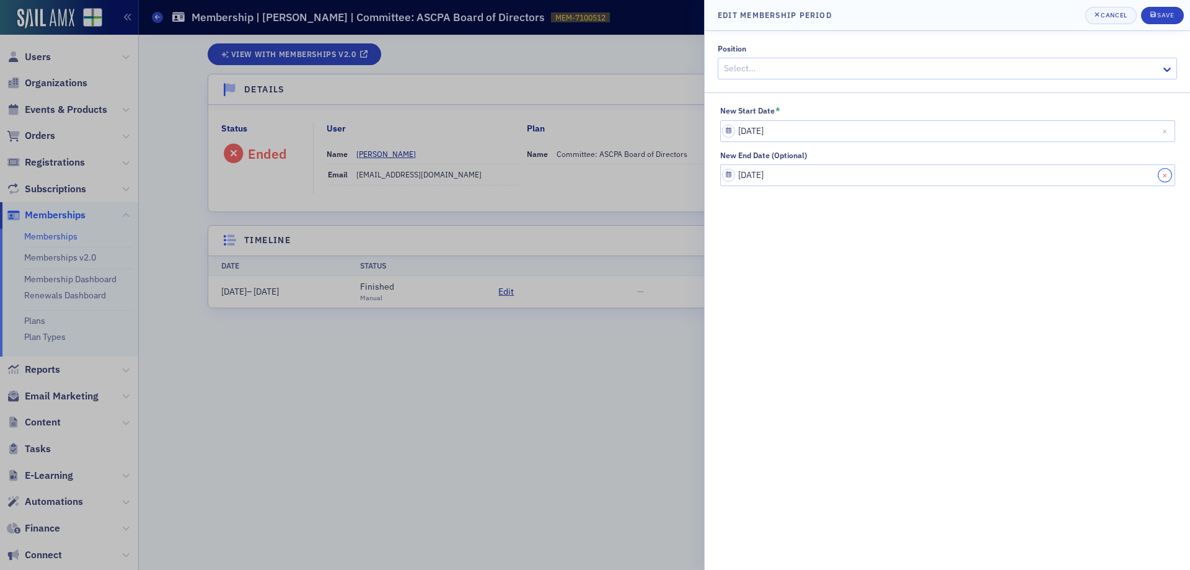
click at [1164, 178] on button "Close" at bounding box center [1166, 175] width 17 height 22
click at [1155, 16] on icon "submit" at bounding box center [1153, 15] width 6 height 6
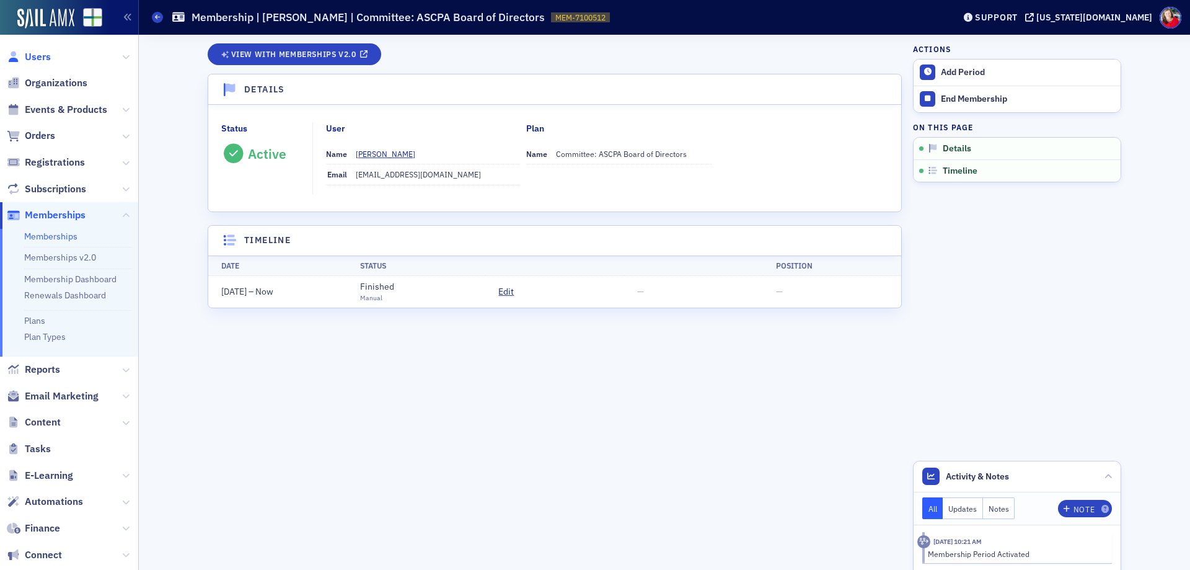
click at [29, 57] on span "Users" at bounding box center [38, 57] width 26 height 14
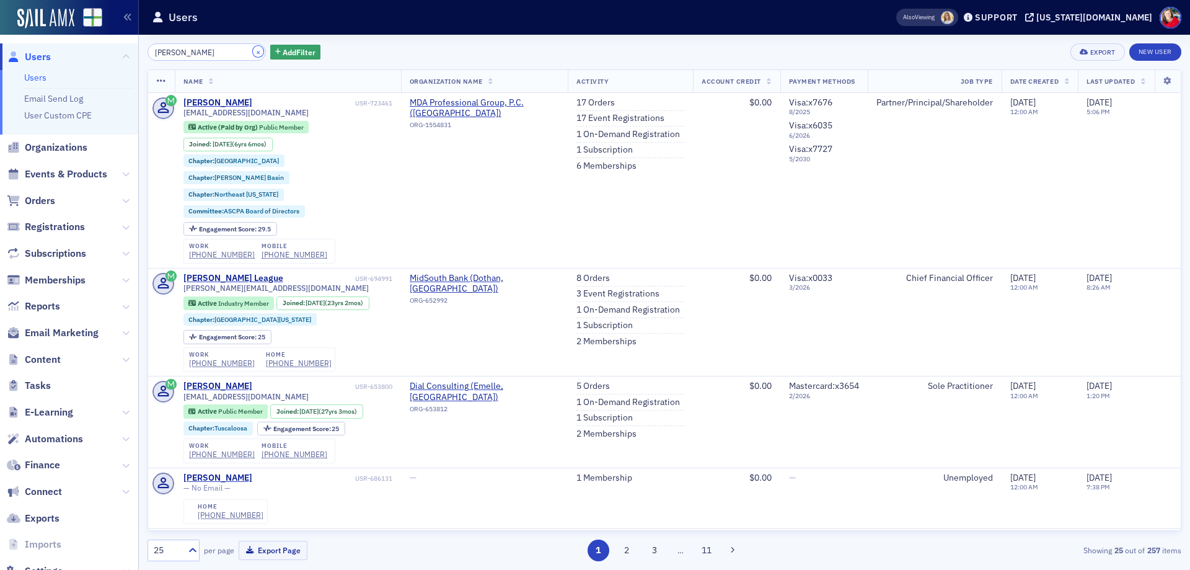
click at [253, 54] on button "×" at bounding box center [258, 51] width 11 height 11
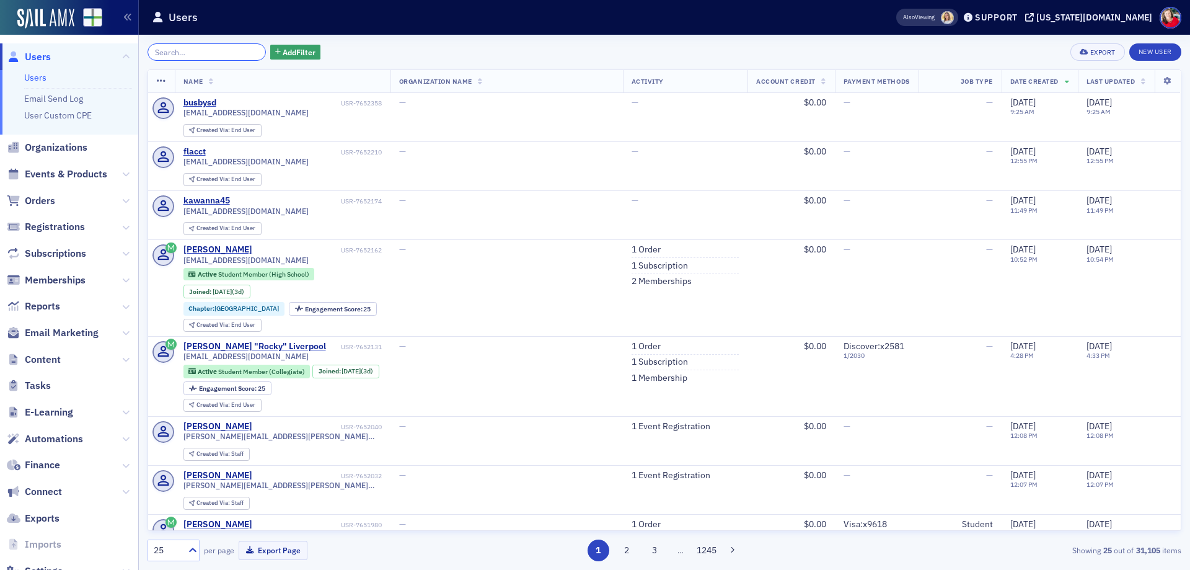
click at [224, 50] on input "search" at bounding box center [207, 51] width 118 height 17
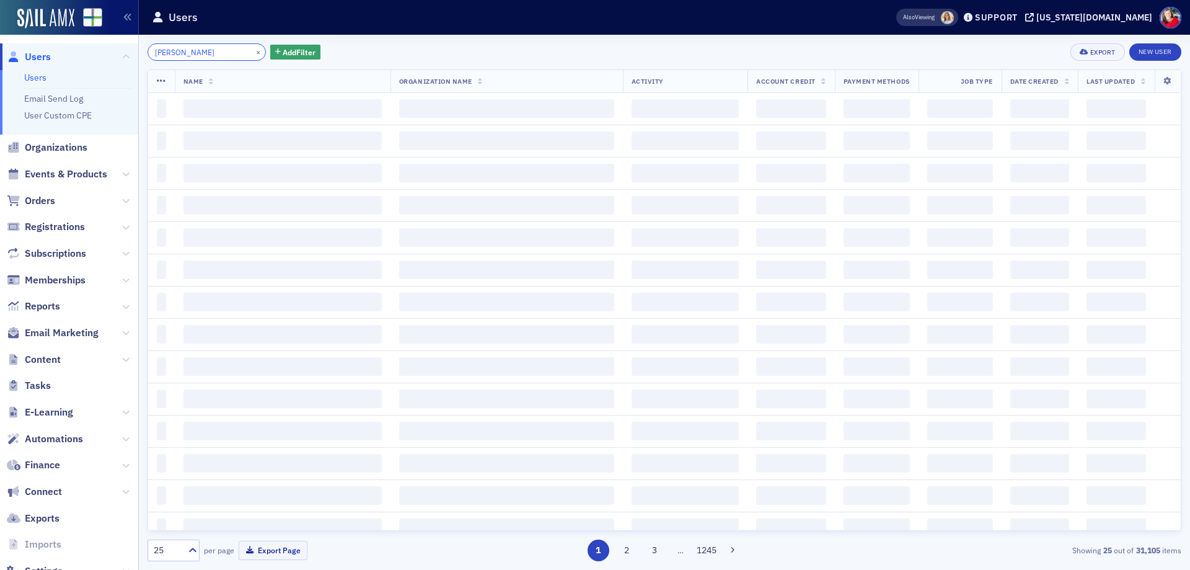
type input "[PERSON_NAME]"
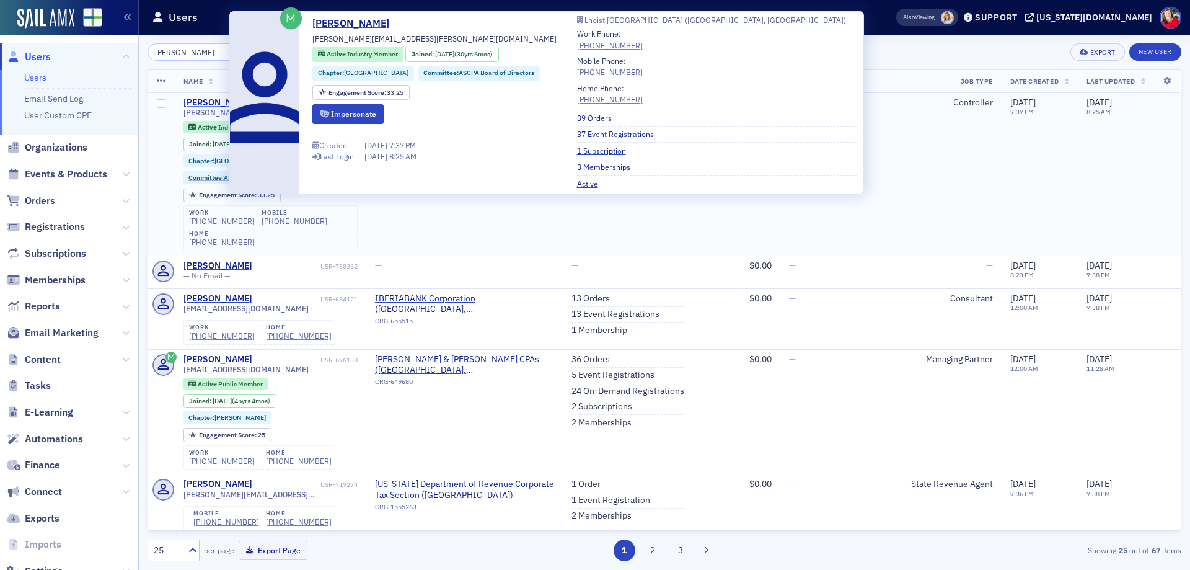
click at [194, 101] on div "[PERSON_NAME]" at bounding box center [217, 102] width 69 height 11
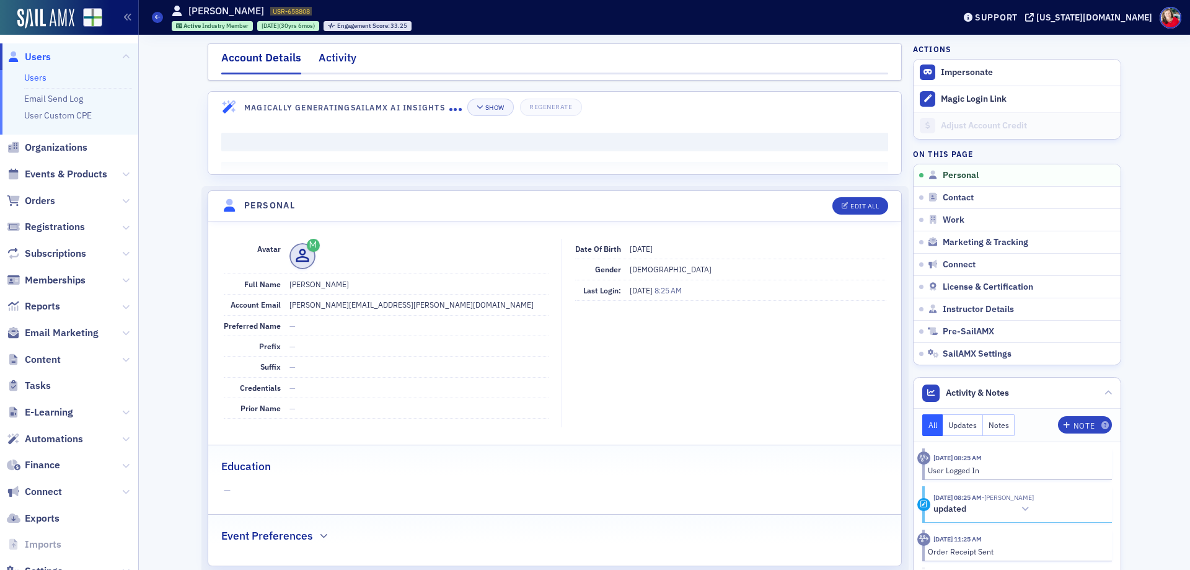
click at [332, 59] on div "Activity" at bounding box center [338, 61] width 38 height 23
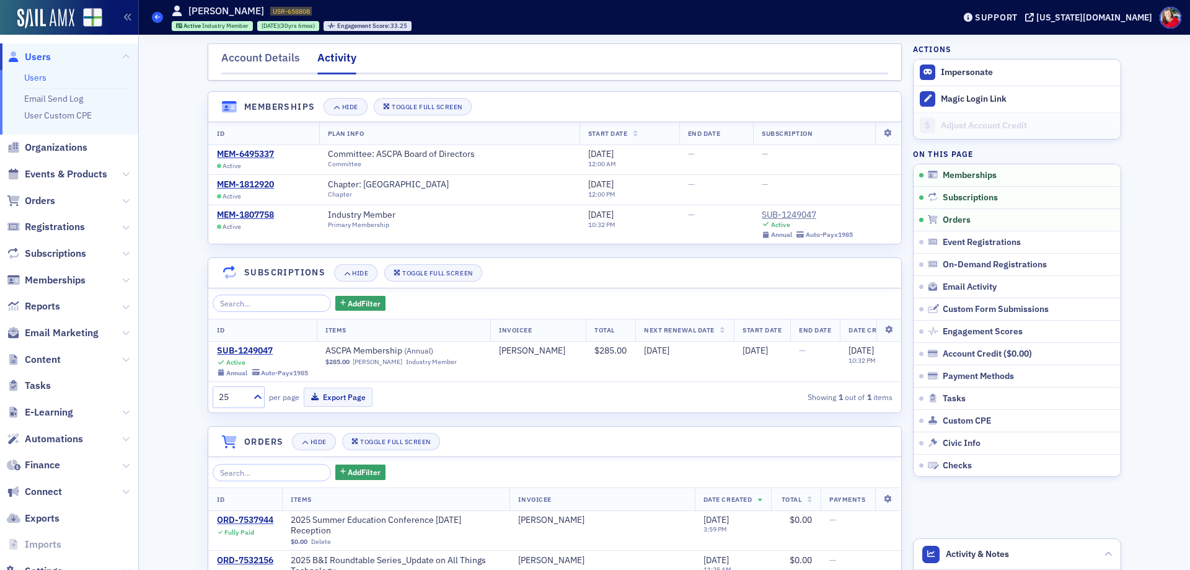
click at [156, 14] on span at bounding box center [157, 17] width 11 height 11
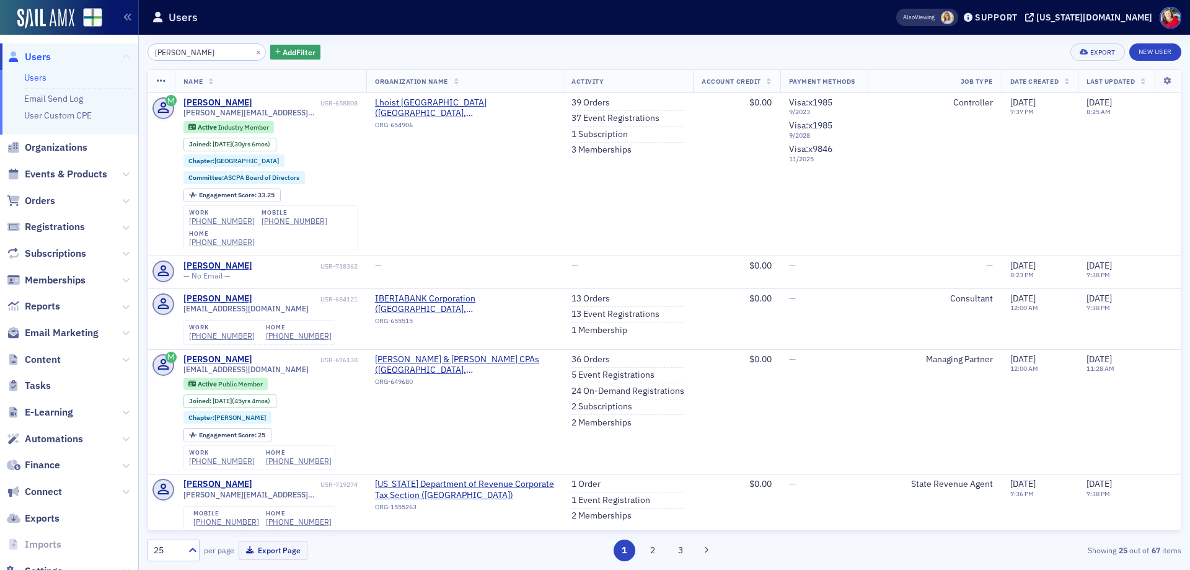
drag, startPoint x: 201, startPoint y: 50, endPoint x: 113, endPoint y: 53, distance: 88.0
click at [113, 53] on div "Users Users Email Send Log User Custom CPE Organizations Events & Products Orde…" at bounding box center [595, 285] width 1190 height 570
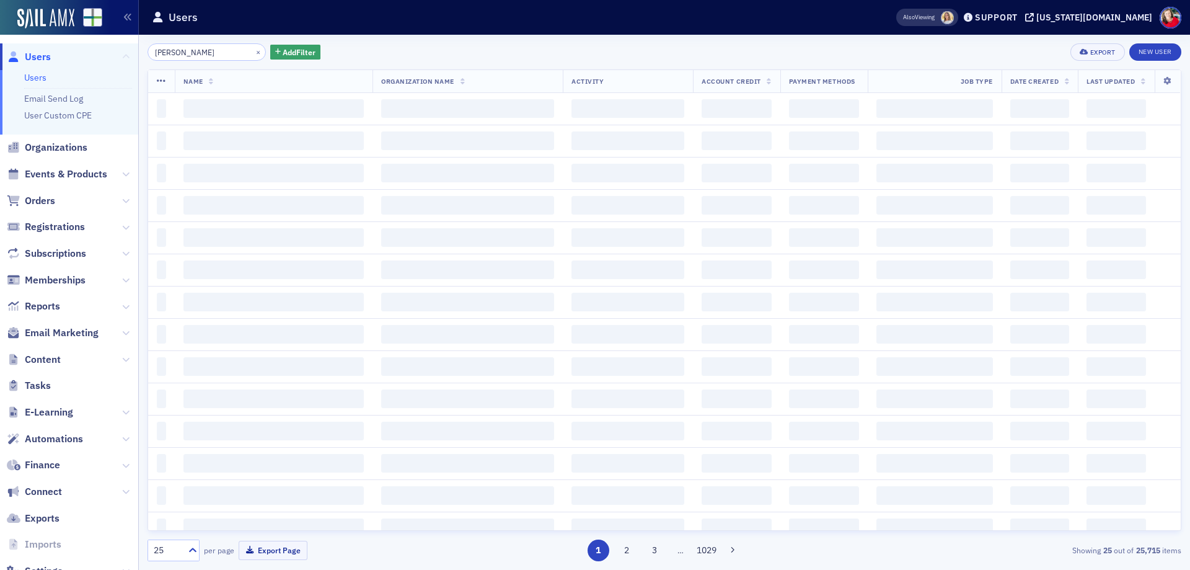
type input "[PERSON_NAME]"
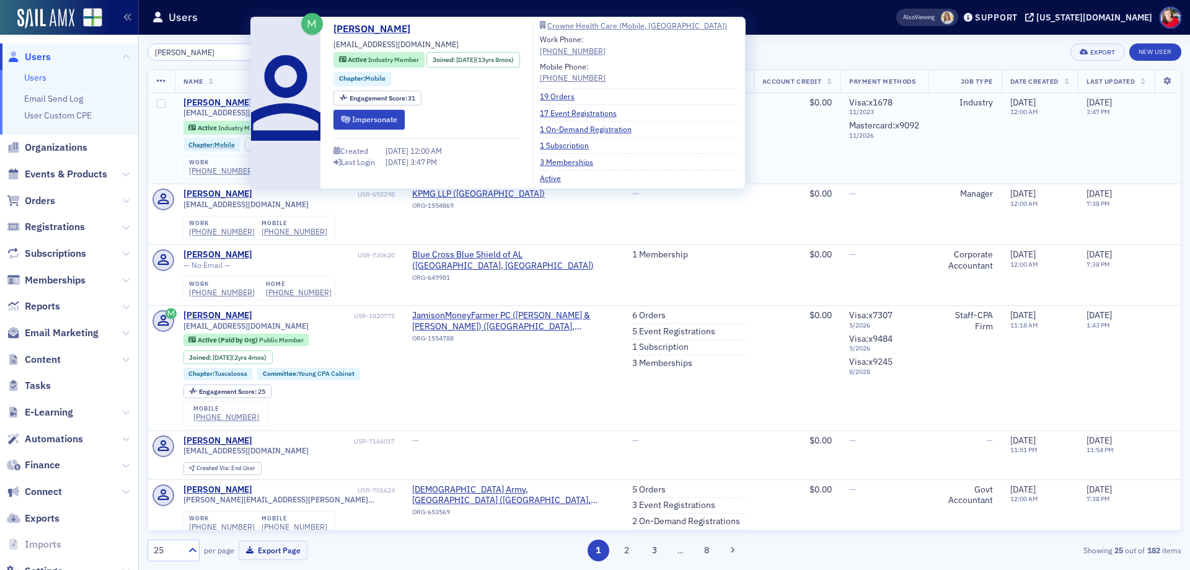
click at [232, 99] on div "[PERSON_NAME]" at bounding box center [217, 102] width 69 height 11
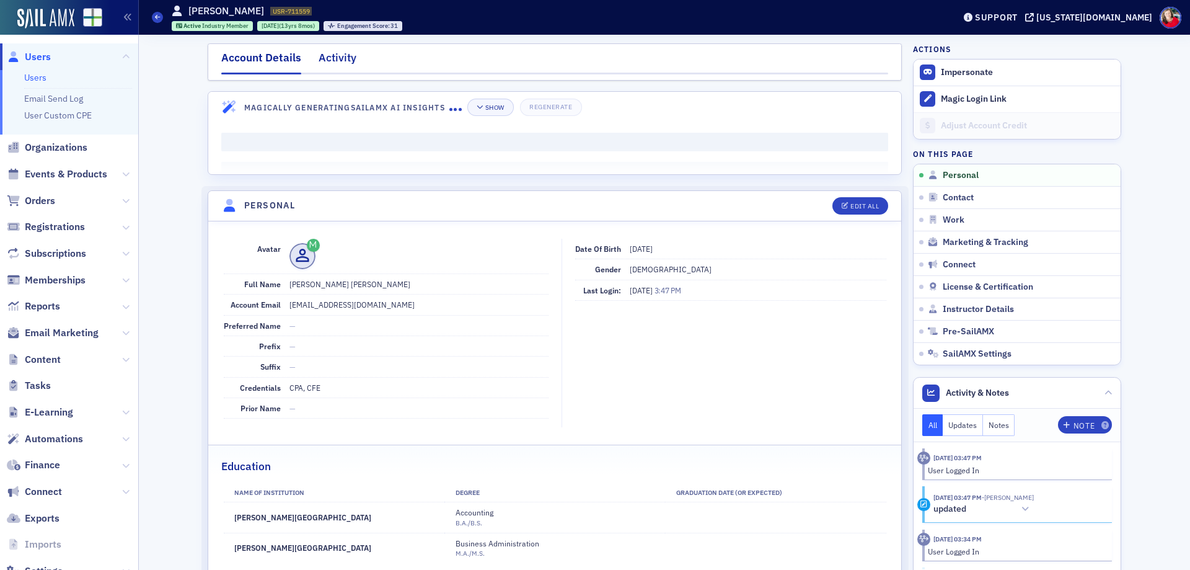
click at [328, 58] on div "Activity" at bounding box center [338, 61] width 38 height 23
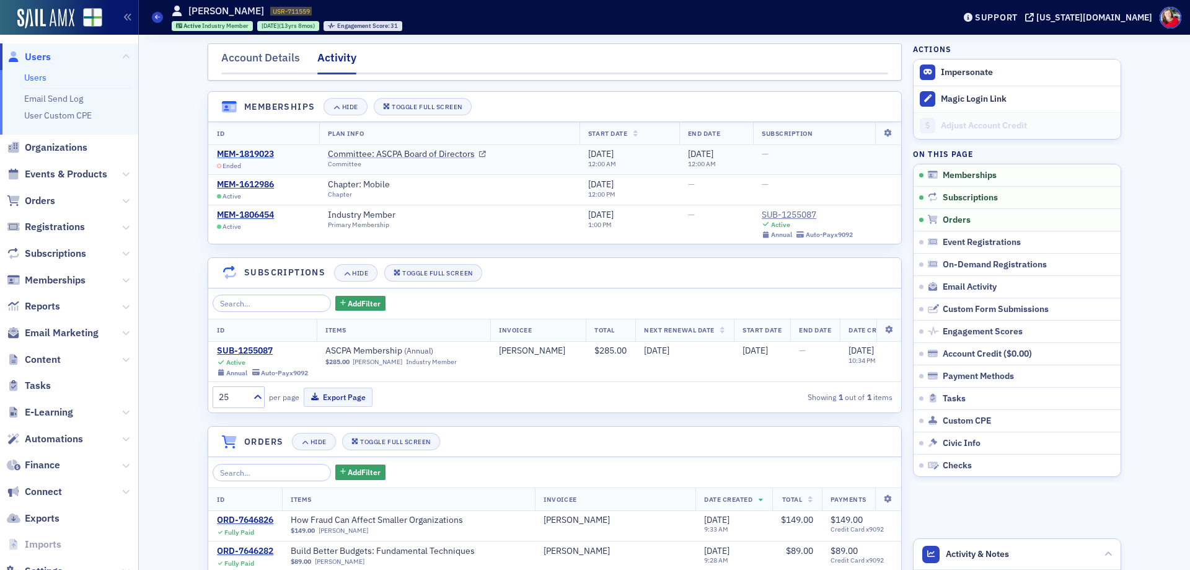
click at [245, 154] on div "MEM-1819023" at bounding box center [245, 154] width 57 height 11
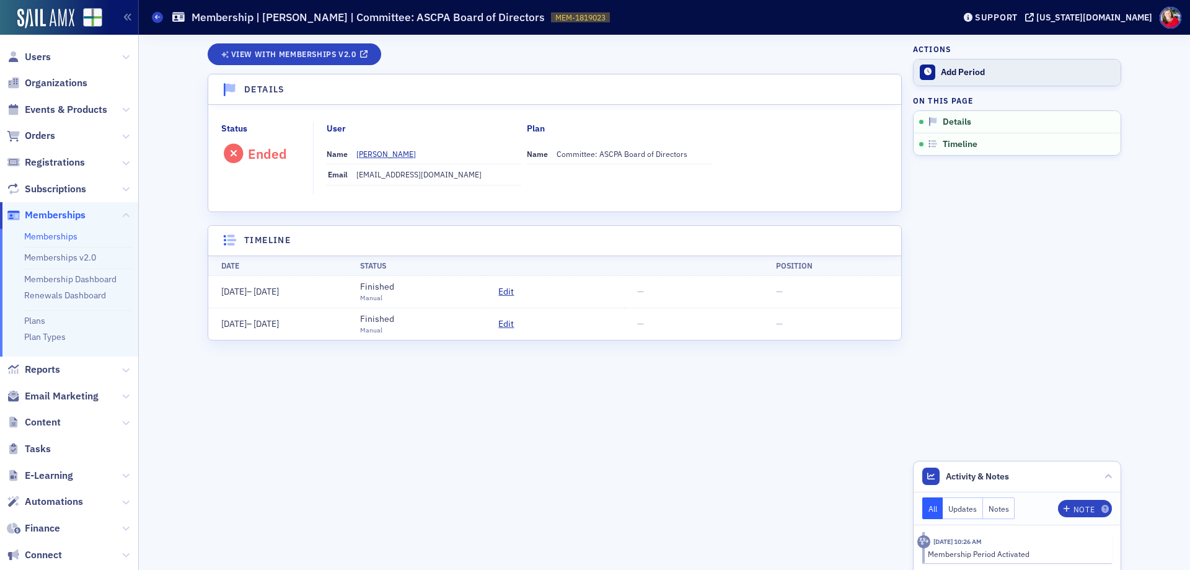
click at [926, 74] on icon at bounding box center [927, 71] width 7 height 7
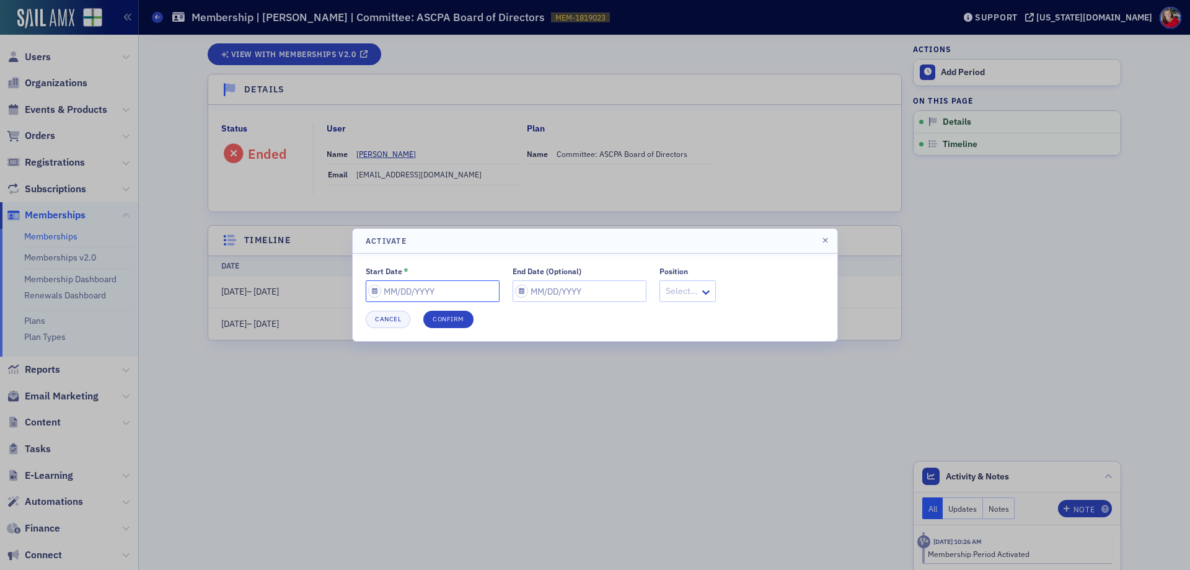
select select "9"
select select "2025"
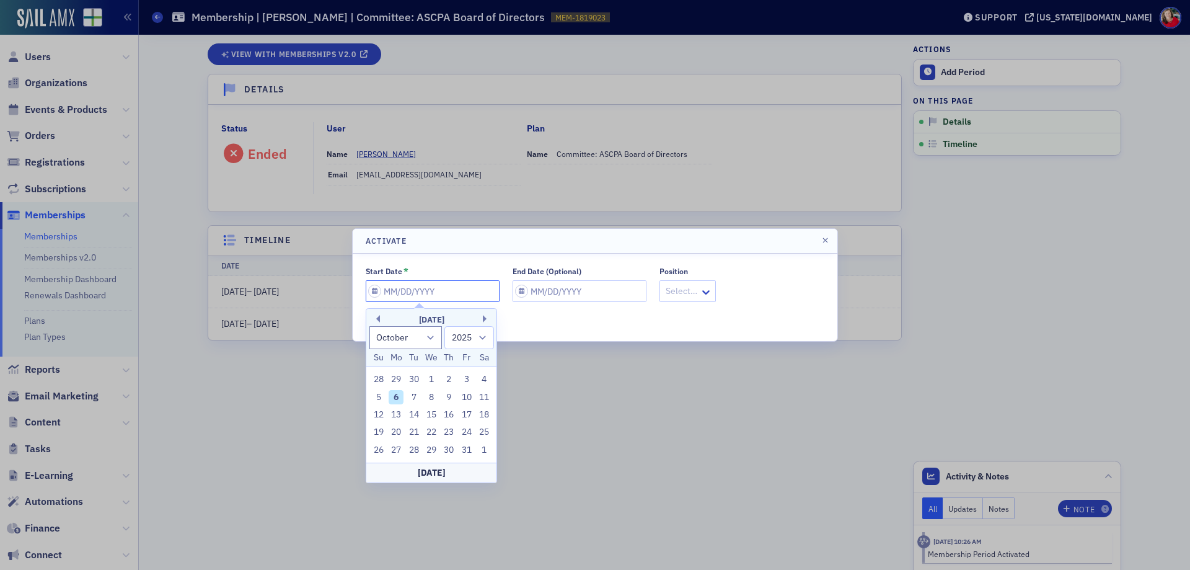
click at [421, 291] on input "Start Date *" at bounding box center [433, 291] width 134 height 22
click at [431, 341] on select "January February March April May June July August September October November De…" at bounding box center [405, 337] width 73 height 23
select select "5"
click at [369, 326] on select "January February March April May June July August September October November De…" at bounding box center [405, 337] width 73 height 23
click at [398, 414] on div "16" at bounding box center [396, 414] width 15 height 15
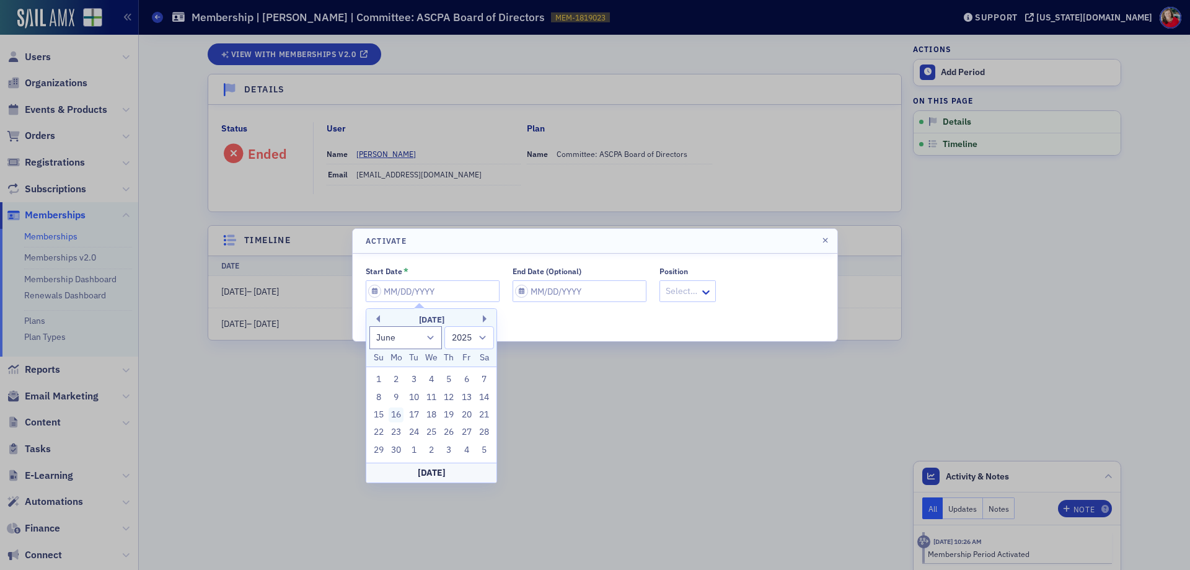
type input "[DATE]"
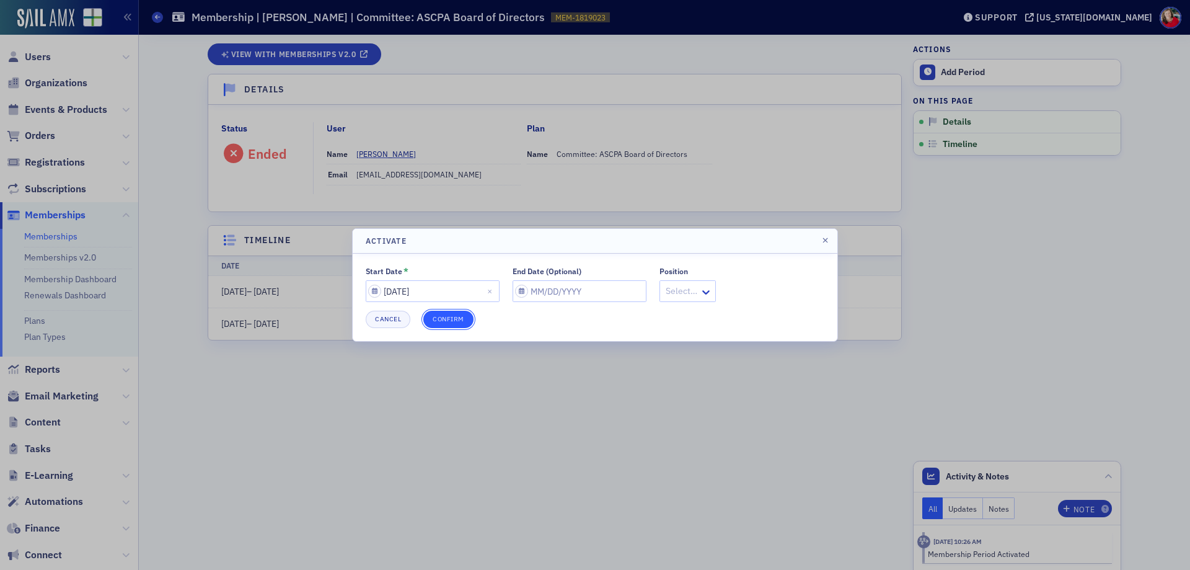
click at [441, 322] on button "Confirm" at bounding box center [448, 318] width 50 height 17
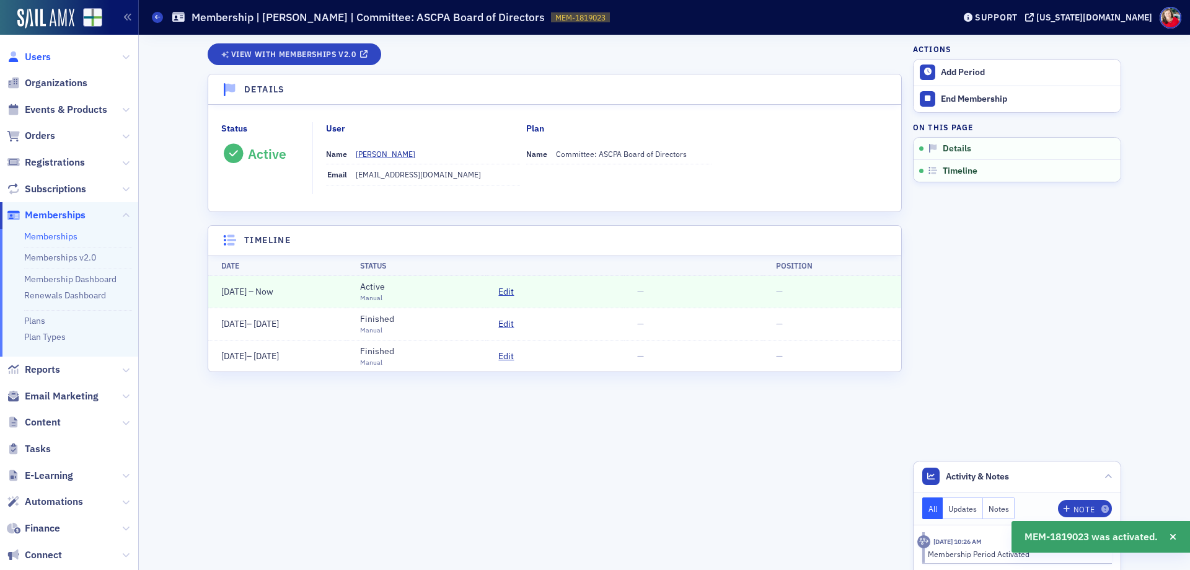
click at [40, 55] on span "Users" at bounding box center [38, 57] width 26 height 14
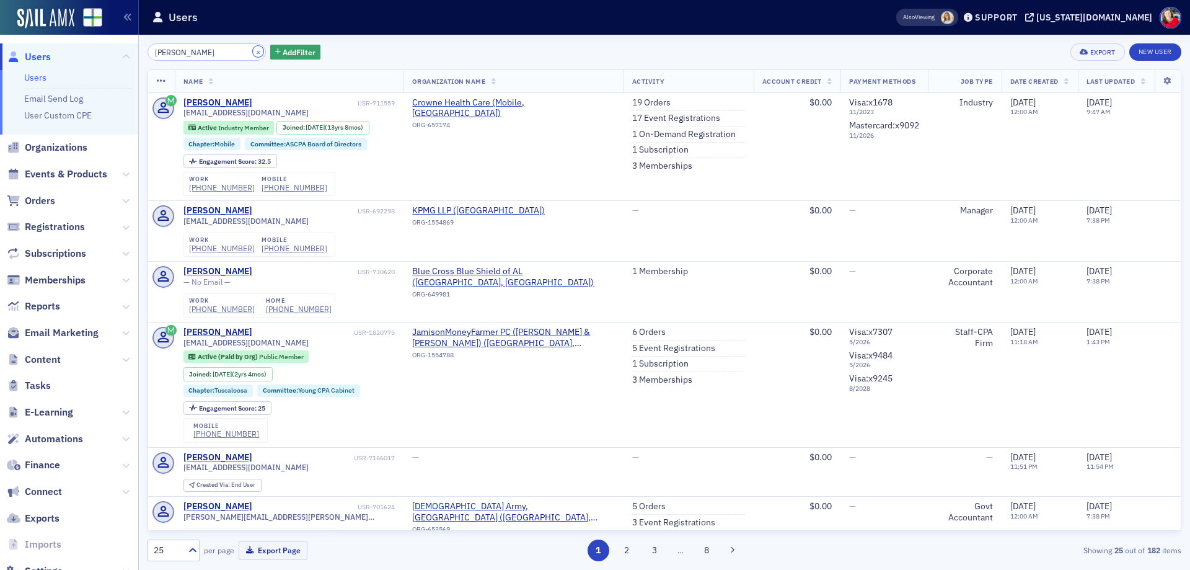
click at [253, 51] on button "×" at bounding box center [258, 51] width 11 height 11
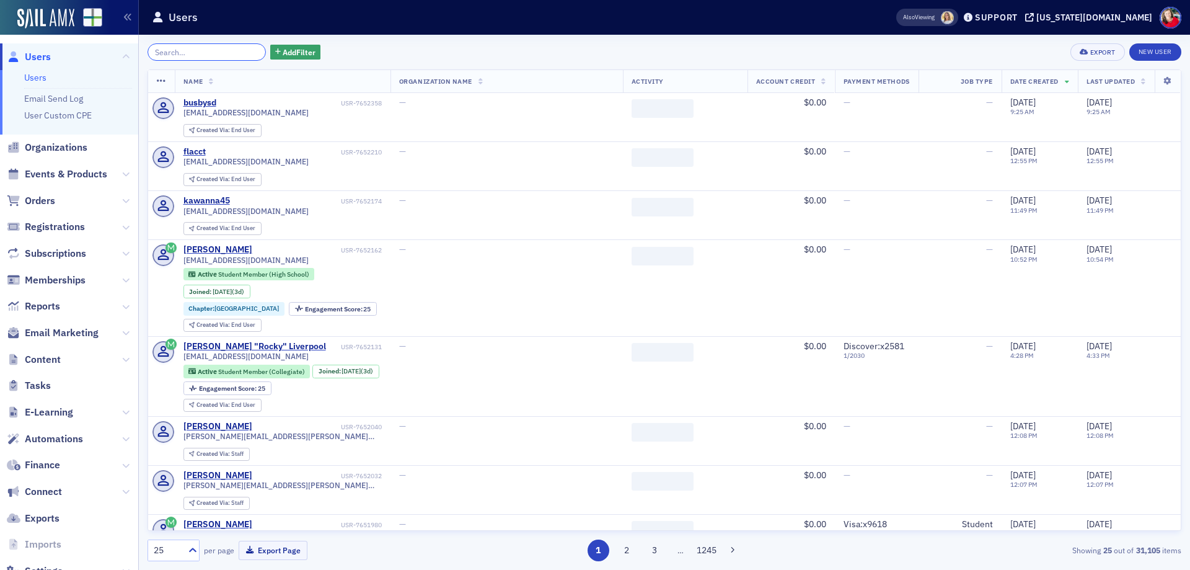
click at [203, 55] on input "search" at bounding box center [207, 51] width 118 height 17
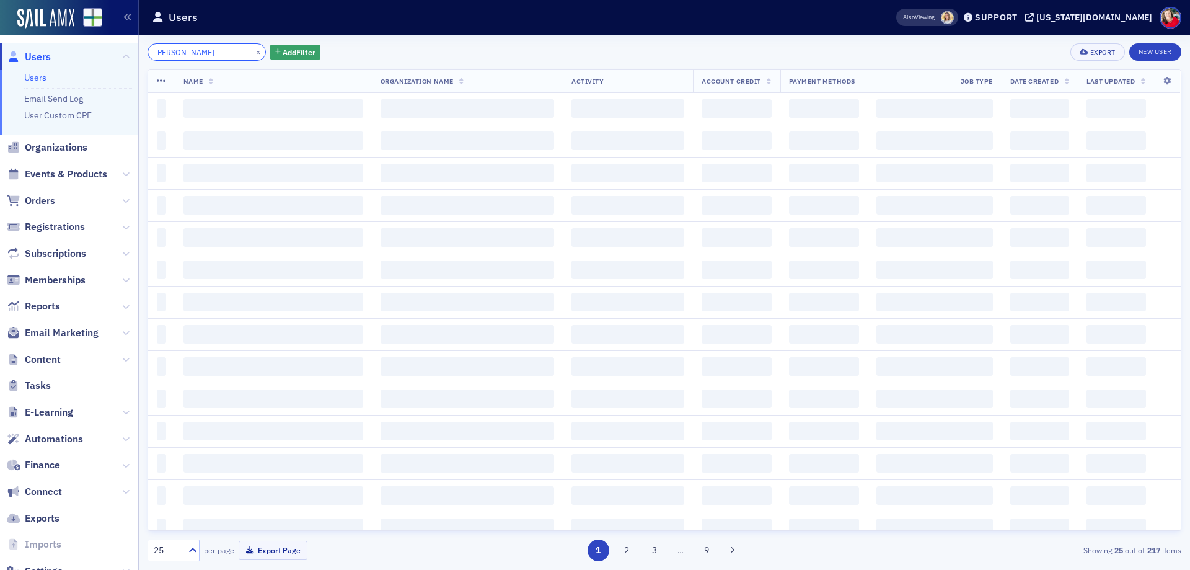
type input "[PERSON_NAME]"
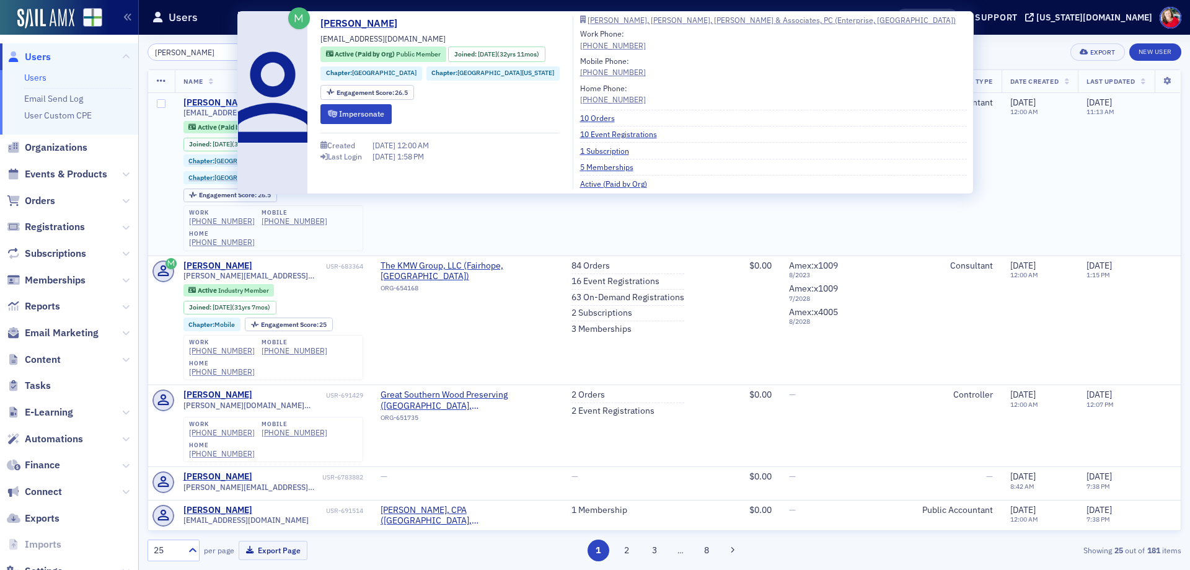
click at [217, 102] on div "[PERSON_NAME]" at bounding box center [217, 102] width 69 height 11
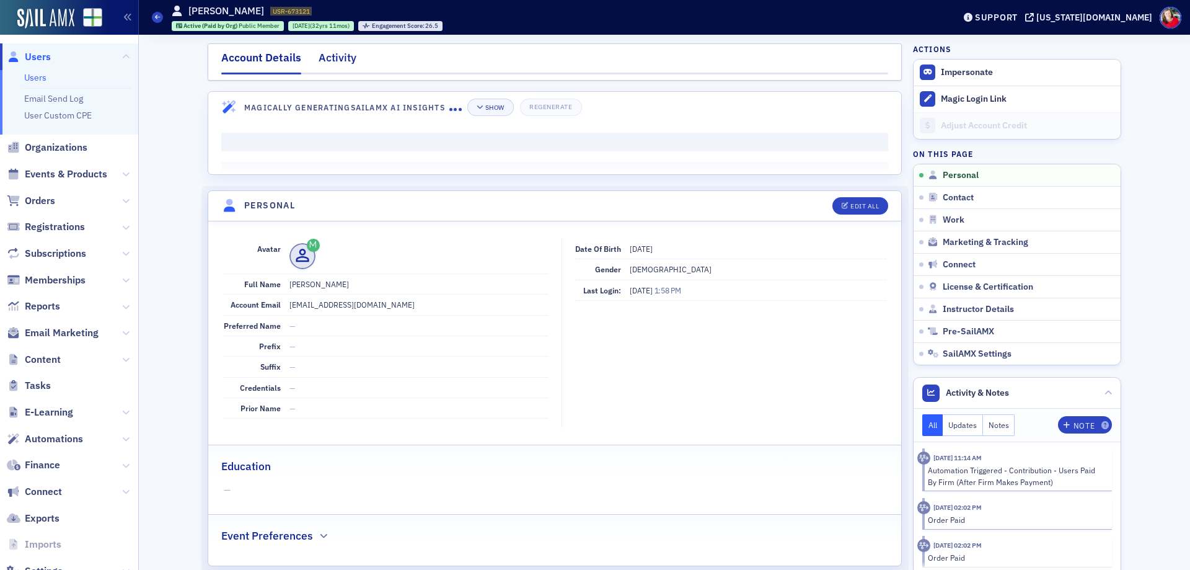
click at [332, 59] on div "Activity" at bounding box center [338, 61] width 38 height 23
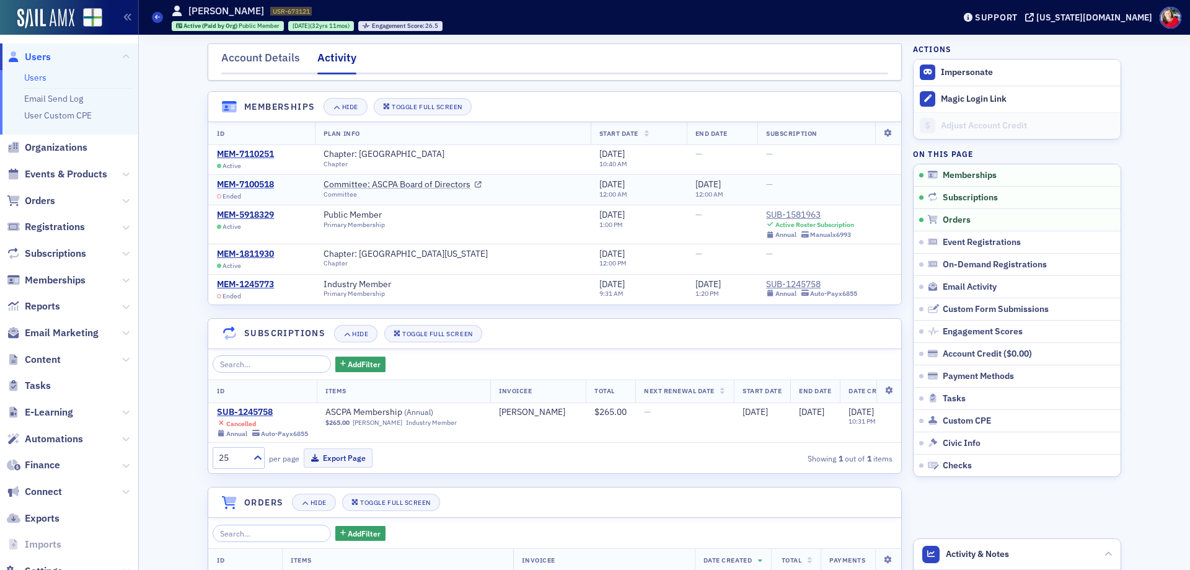
click at [256, 183] on div "MEM-7100518" at bounding box center [245, 184] width 57 height 11
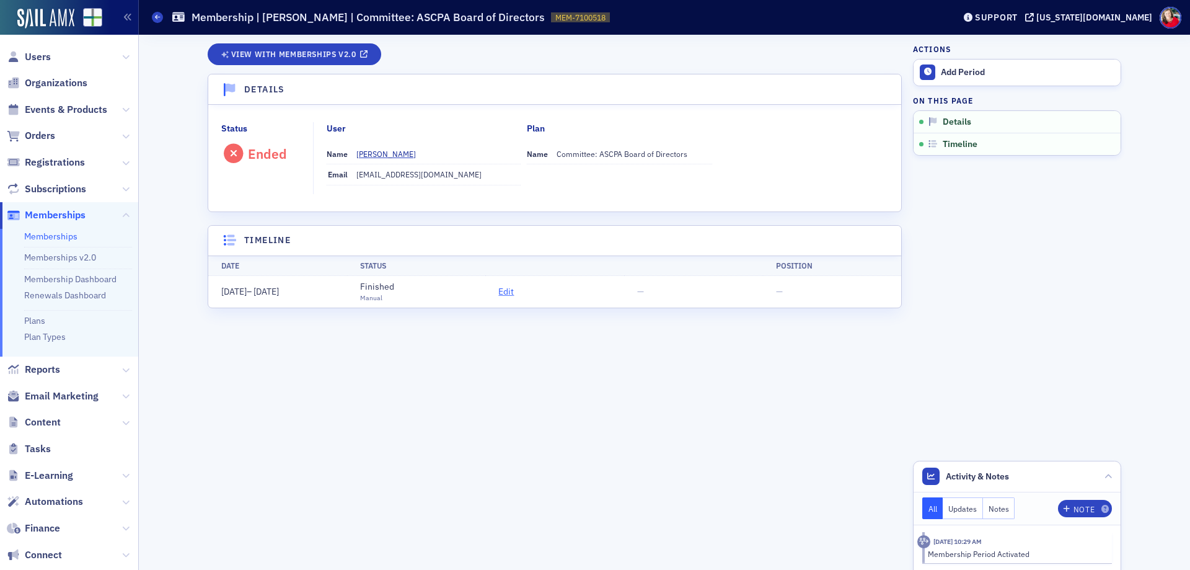
click at [504, 289] on span "Edit" at bounding box center [505, 291] width 15 height 13
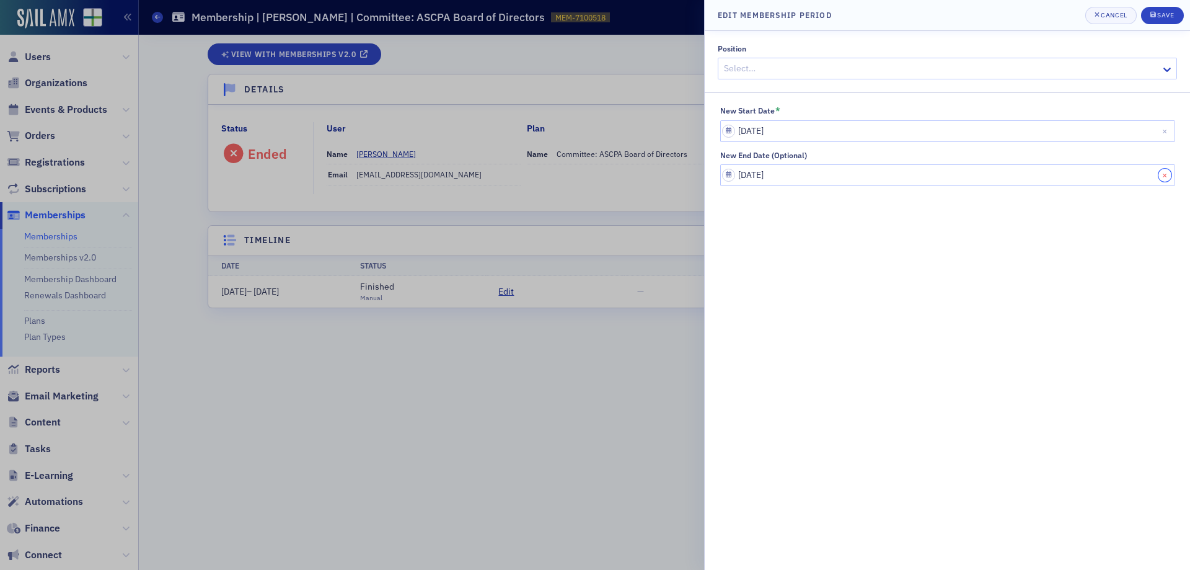
click at [1163, 176] on button "Close" at bounding box center [1166, 175] width 17 height 22
click at [1155, 15] on icon "submit" at bounding box center [1153, 15] width 6 height 6
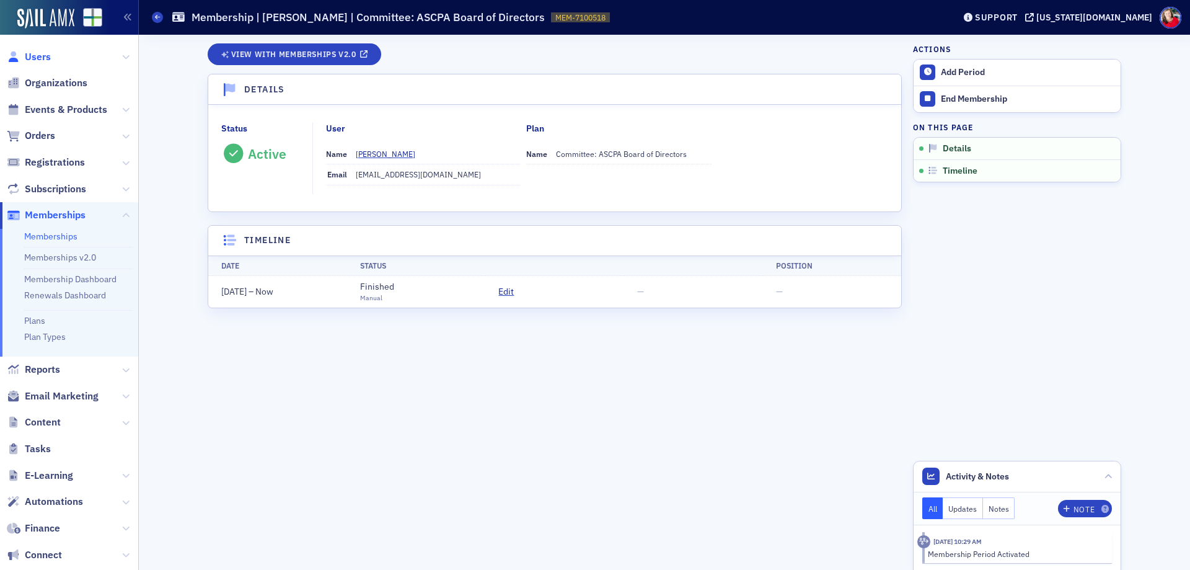
click at [33, 57] on span "Users" at bounding box center [38, 57] width 26 height 14
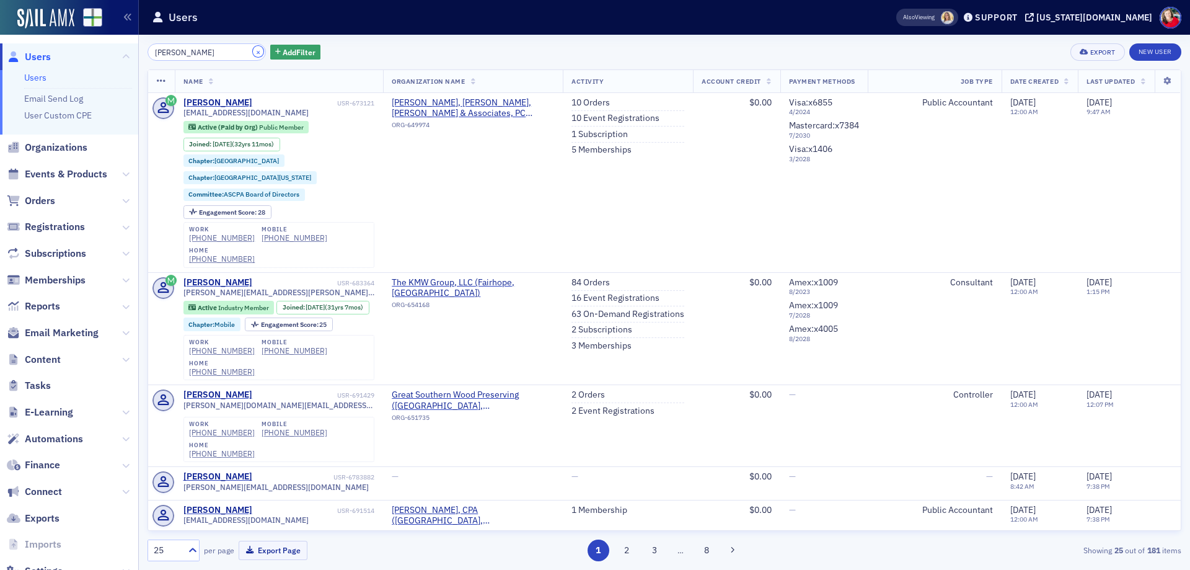
click at [253, 54] on button "×" at bounding box center [258, 51] width 11 height 11
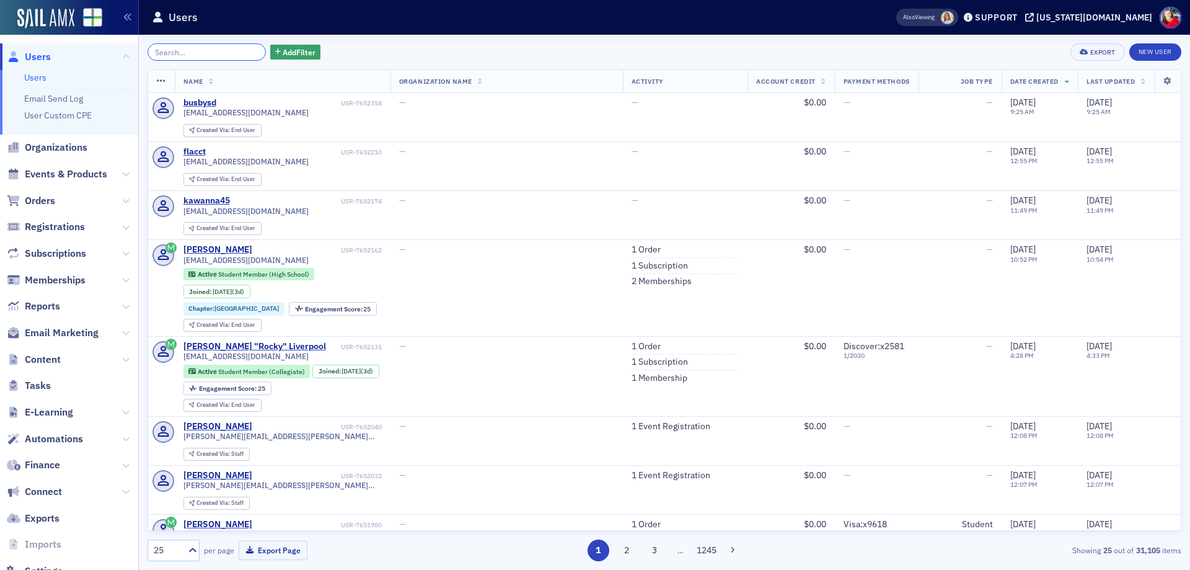
click at [242, 54] on input "search" at bounding box center [207, 51] width 118 height 17
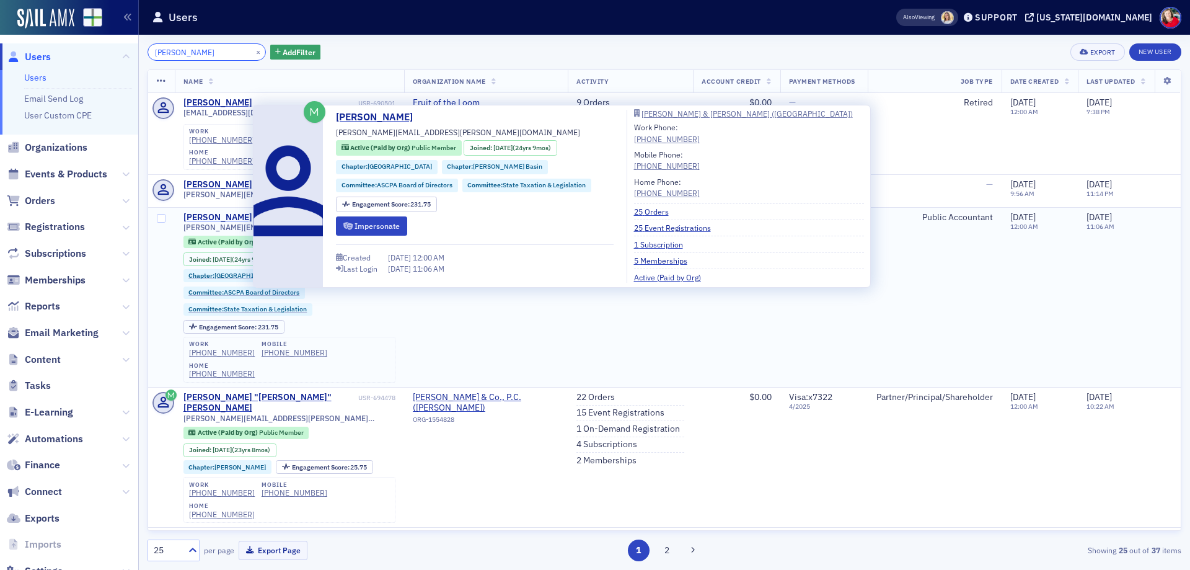
type input "[PERSON_NAME]"
click at [222, 212] on div "[PERSON_NAME]" at bounding box center [217, 217] width 69 height 11
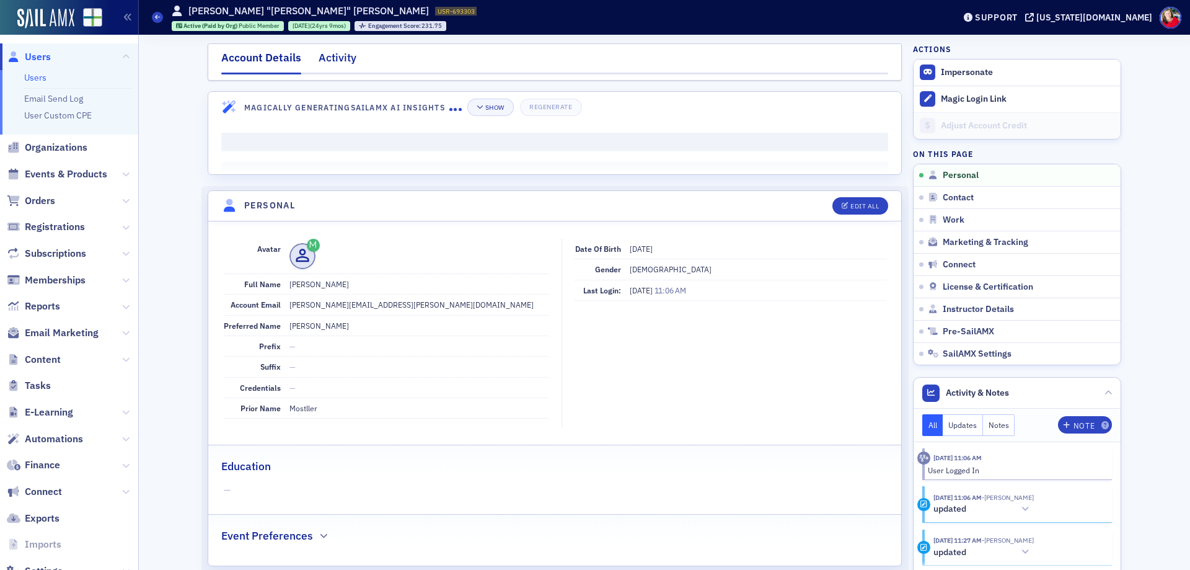
click at [325, 61] on div "Activity" at bounding box center [338, 61] width 38 height 23
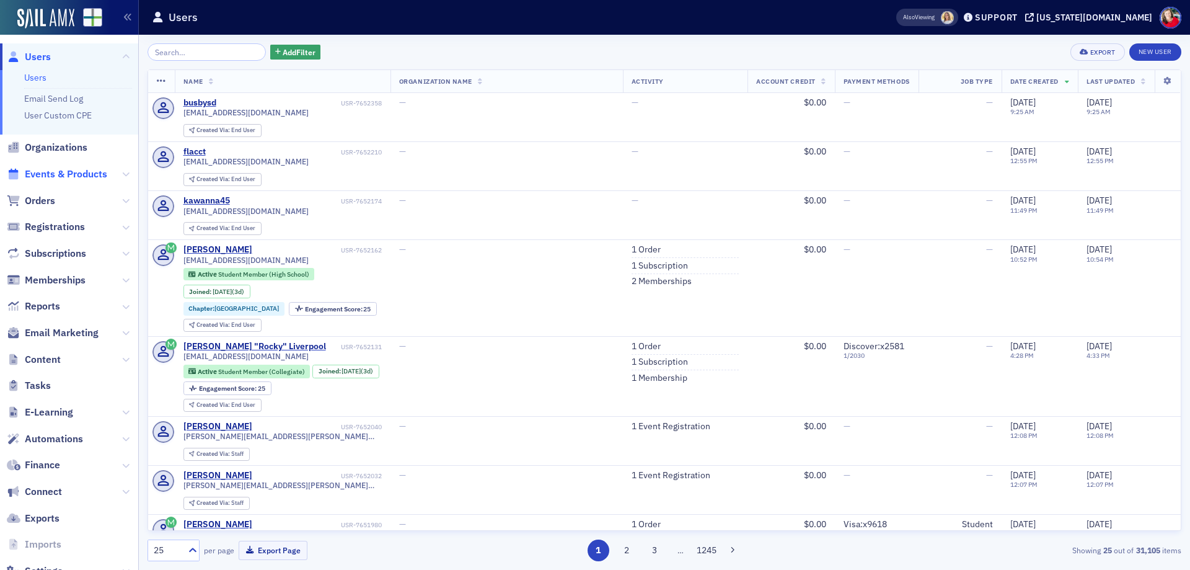
click at [85, 178] on span "Events & Products" at bounding box center [66, 174] width 82 height 14
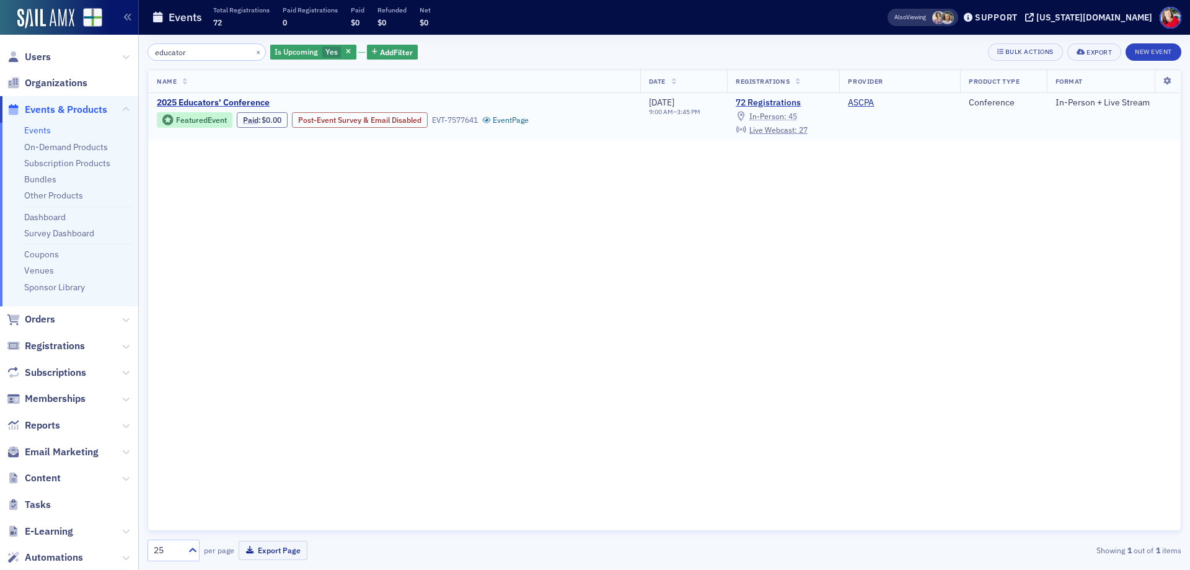
type input "educator"
click at [780, 116] on span "In-Person :" at bounding box center [767, 116] width 37 height 10
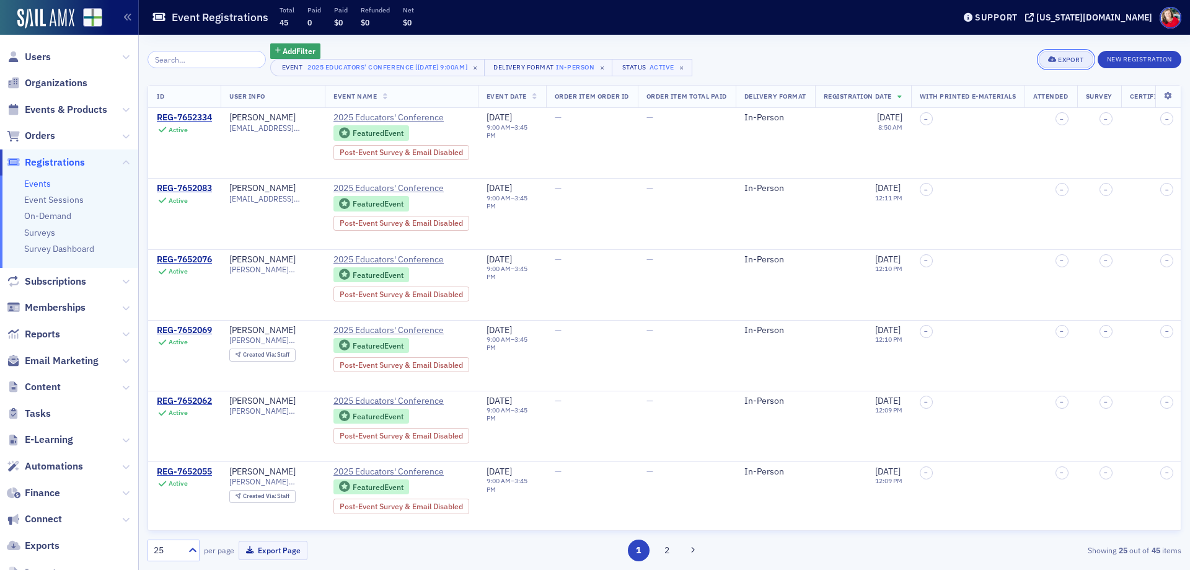
click at [1073, 63] on div "Export" at bounding box center [1070, 59] width 25 height 7
click at [1029, 105] on button "Export All ( 45 Event Registrations )" at bounding box center [1024, 101] width 134 height 20
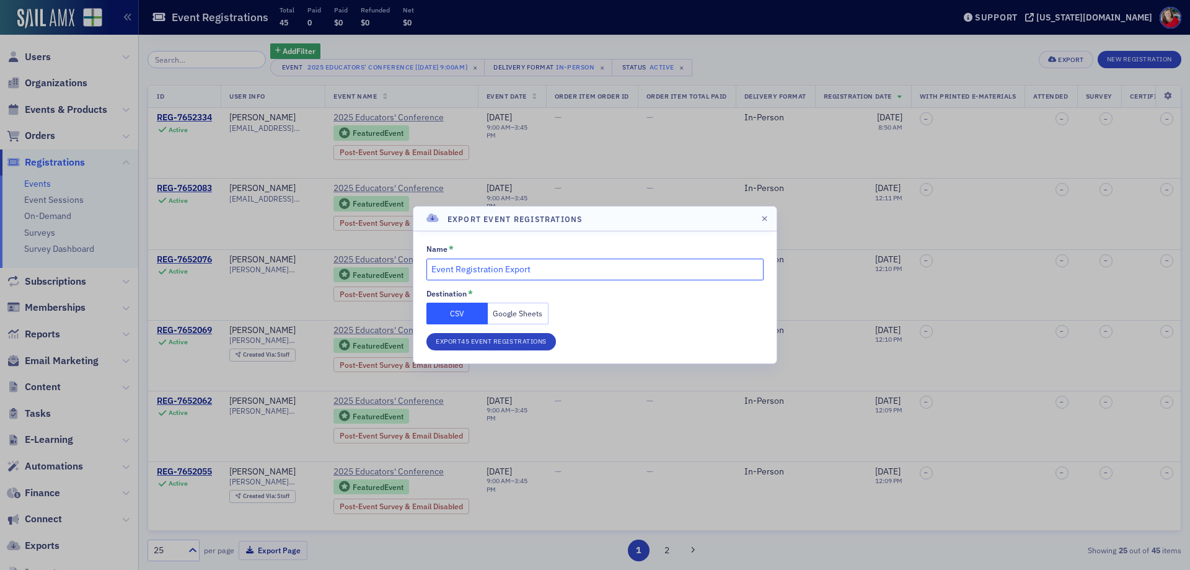
click at [437, 270] on input "Event Registration Export" at bounding box center [594, 269] width 337 height 22
click at [430, 268] on input "Event Registration Export" at bounding box center [594, 269] width 337 height 22
type input "EDU 25 Event Registration Export"
click at [462, 345] on button "Export 45 Event Registrations" at bounding box center [491, 341] width 130 height 17
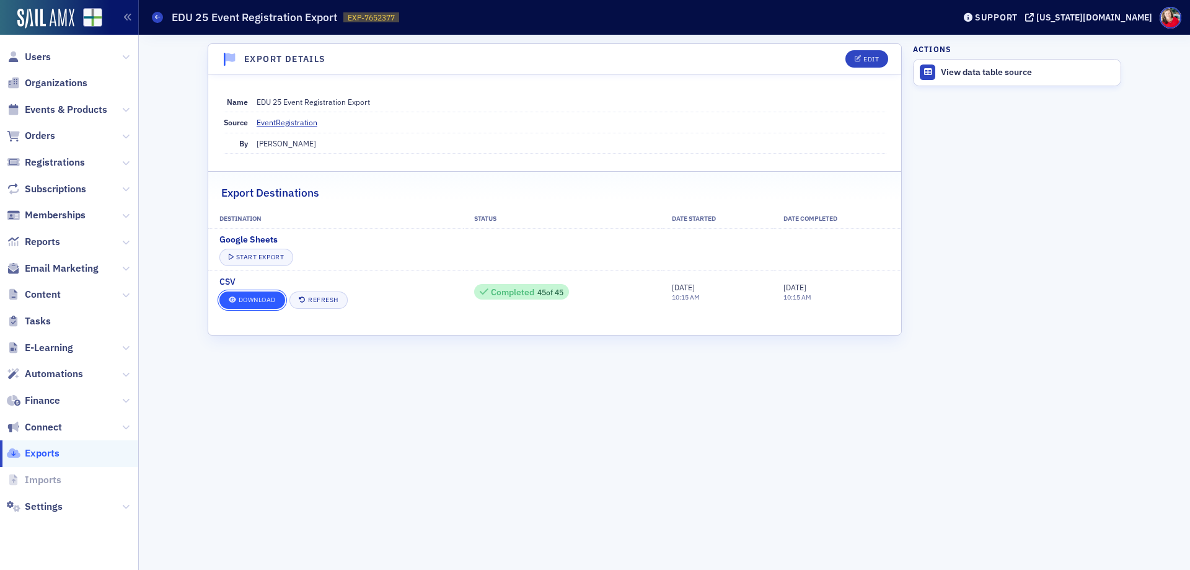
click at [253, 301] on link "Download" at bounding box center [252, 299] width 66 height 17
click at [156, 16] on icon at bounding box center [157, 17] width 5 height 6
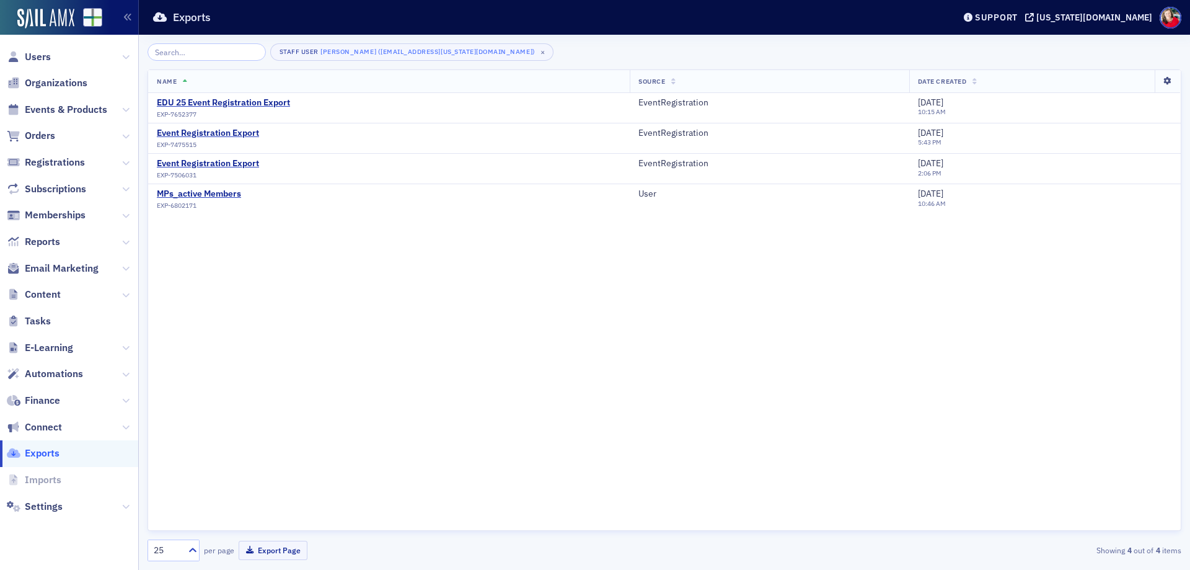
click at [1171, 81] on icon at bounding box center [1167, 80] width 25 height 7
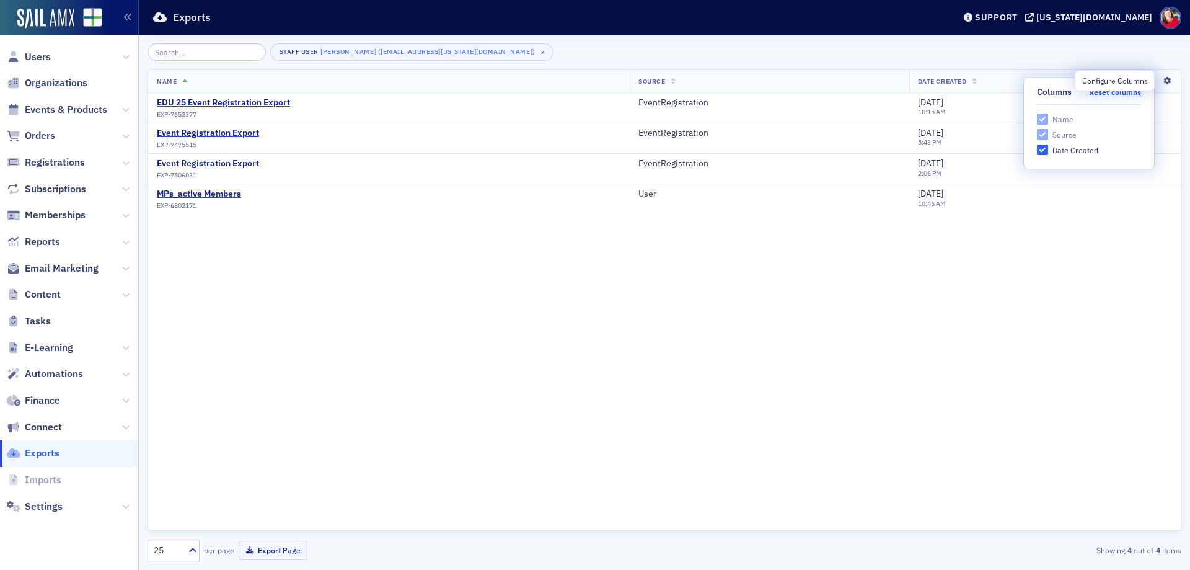
click at [1167, 79] on icon at bounding box center [1167, 80] width 25 height 7
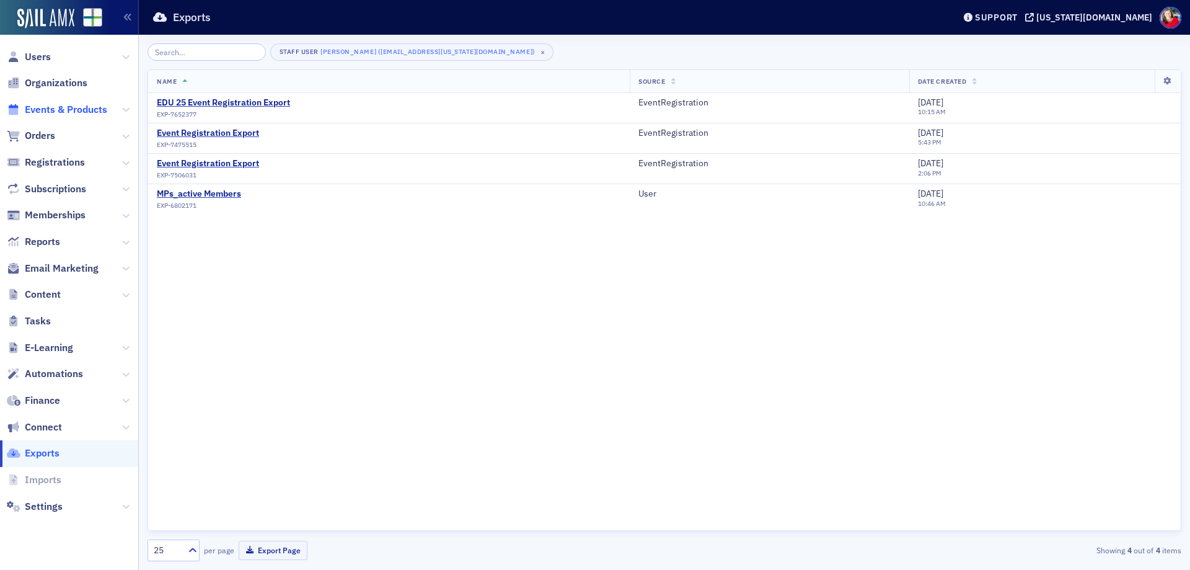
click at [52, 112] on span "Events & Products" at bounding box center [66, 110] width 82 height 14
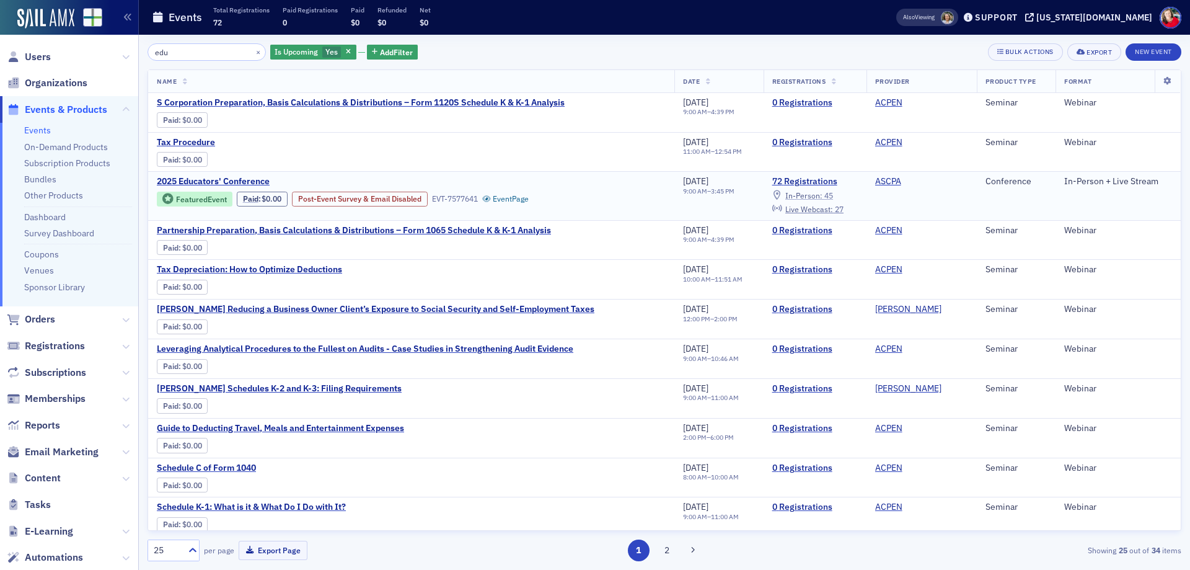
type input "edu"
click at [794, 196] on span "In-Person :" at bounding box center [803, 195] width 37 height 10
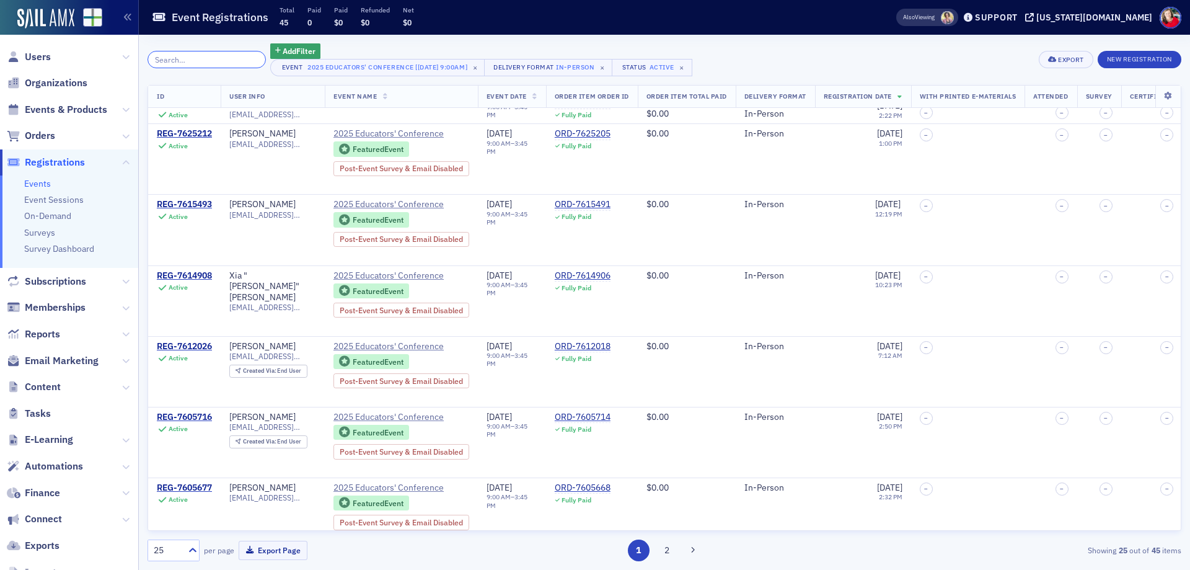
scroll to position [1355, 0]
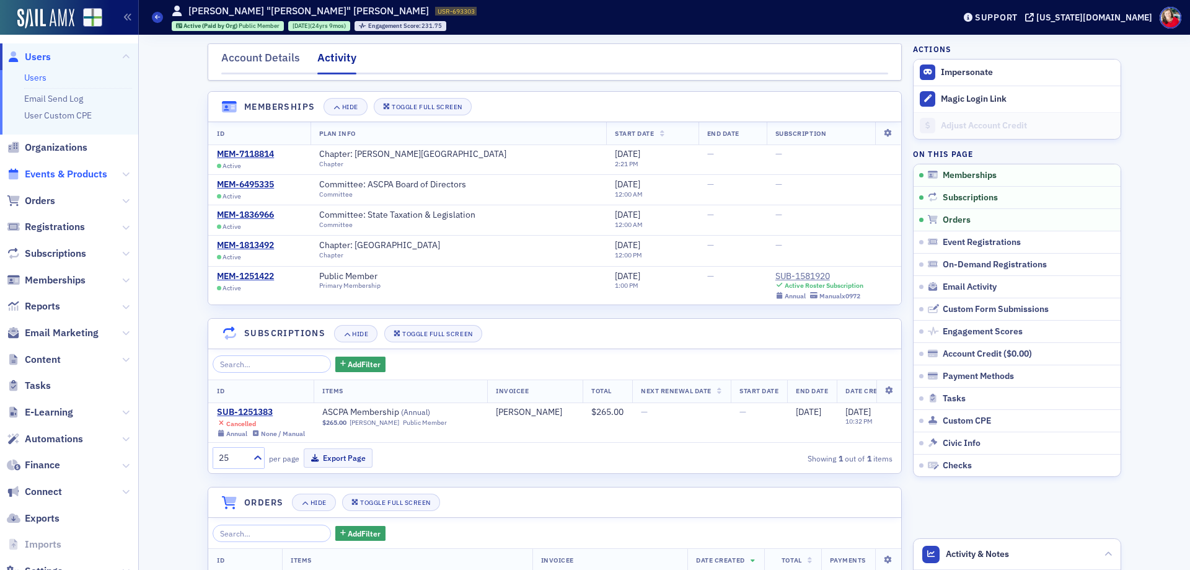
click at [58, 177] on span "Events & Products" at bounding box center [66, 174] width 82 height 14
